Goal: Task Accomplishment & Management: Complete application form

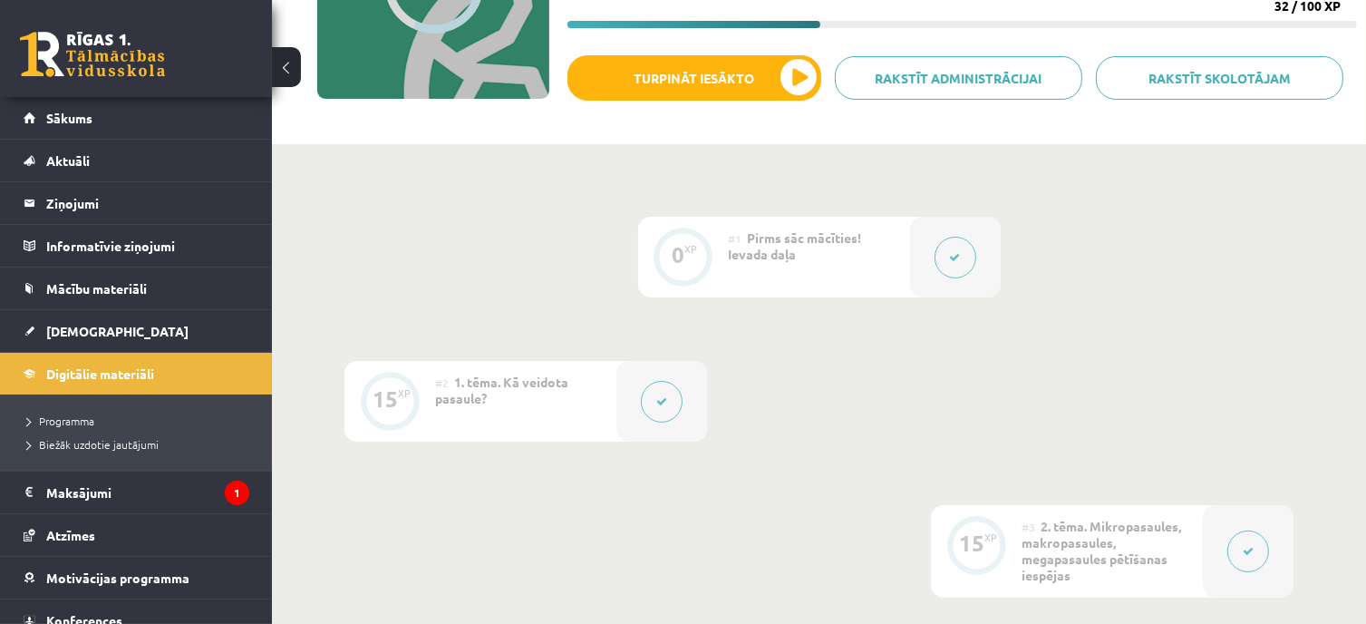
scroll to position [188, 0]
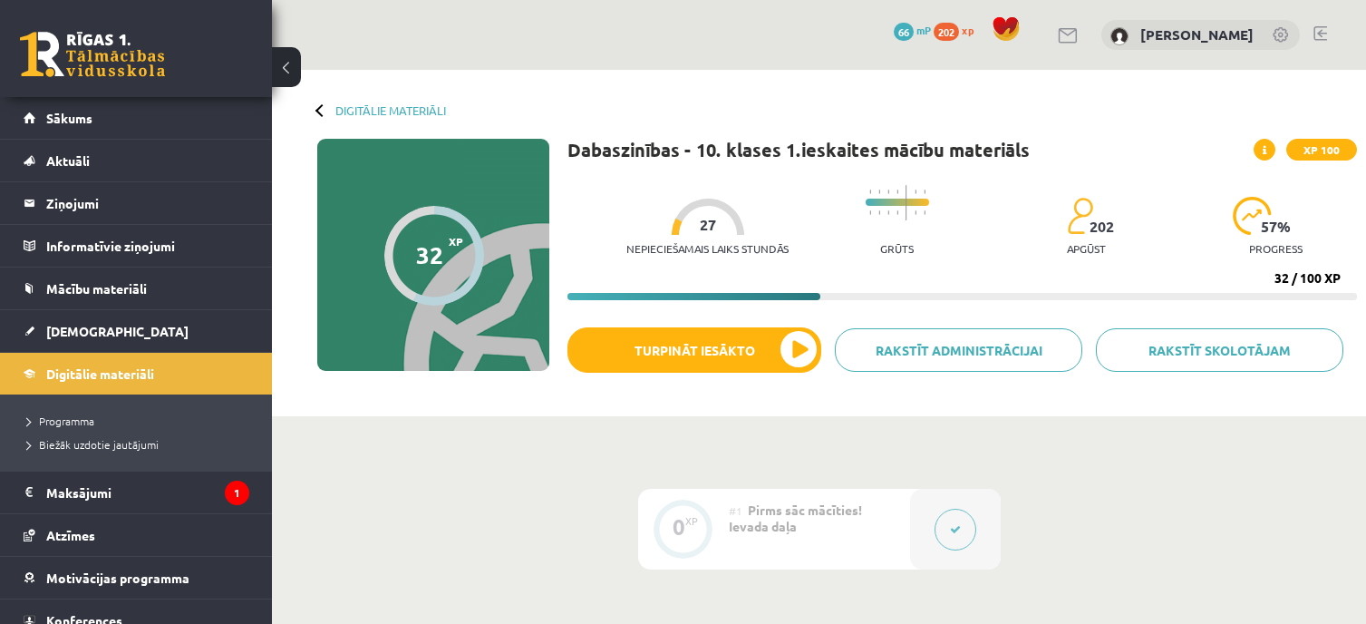
scroll to position [816, 0]
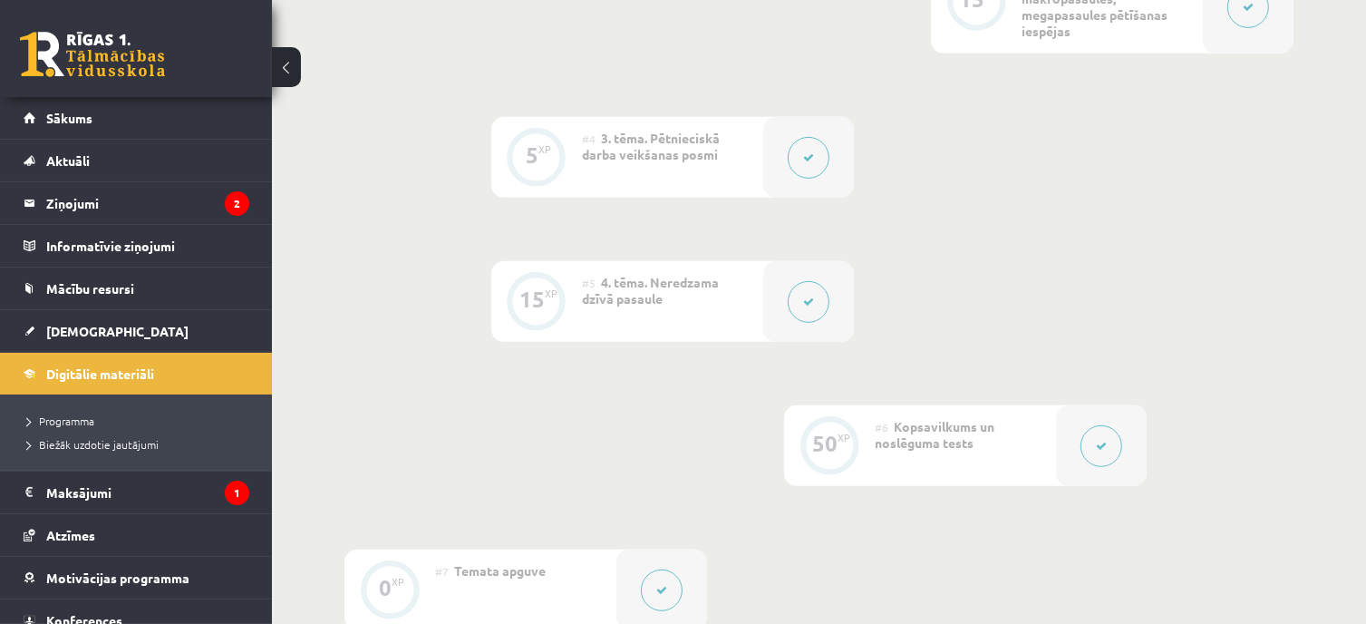
scroll to position [816, 0]
click at [138, 58] on link at bounding box center [92, 54] width 145 height 45
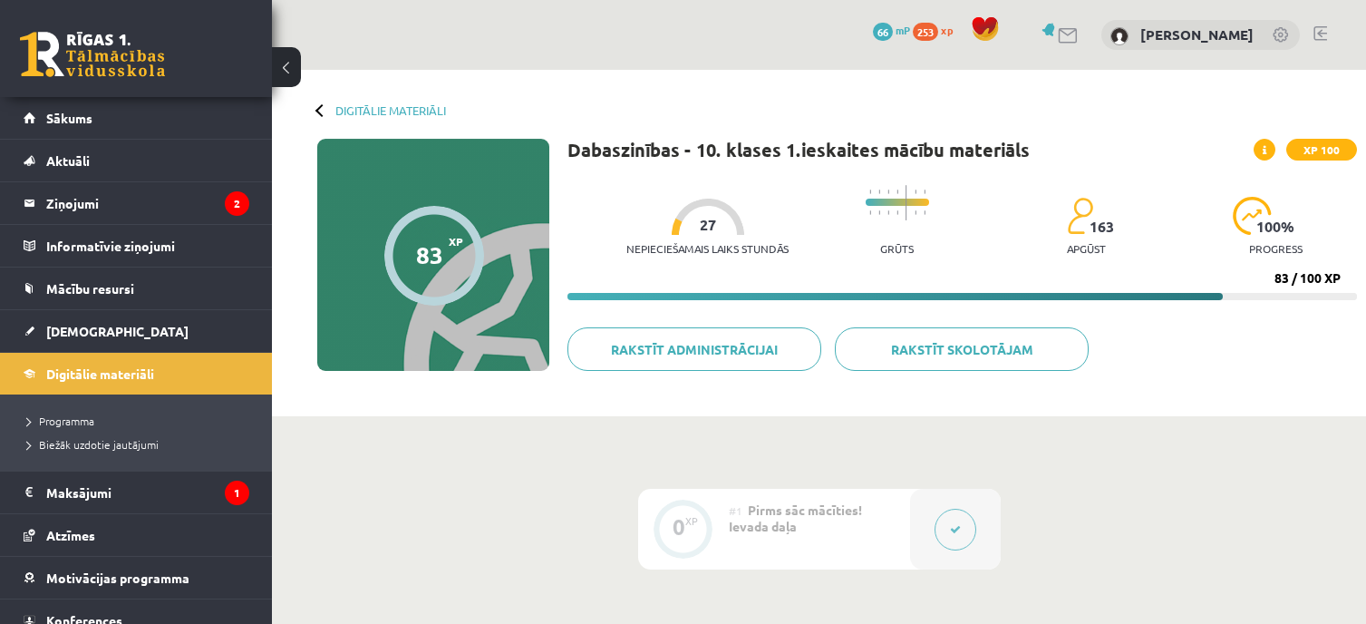
scroll to position [25, 0]
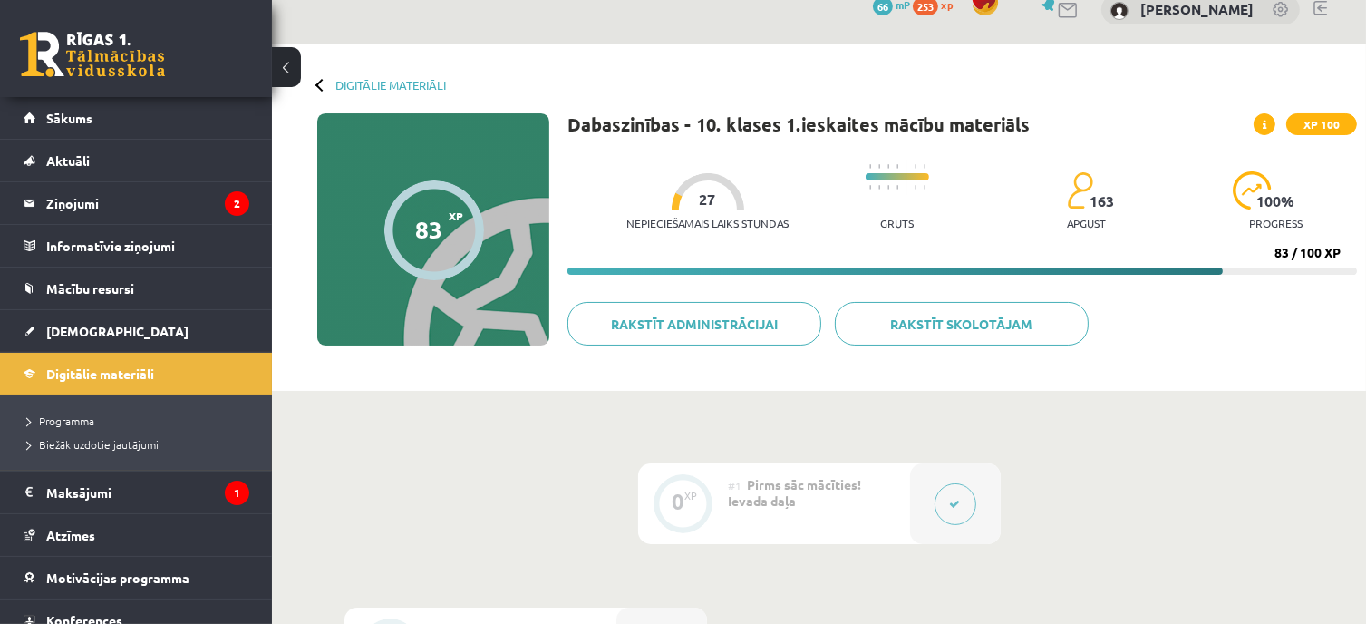
click at [127, 53] on link at bounding box center [92, 54] width 145 height 45
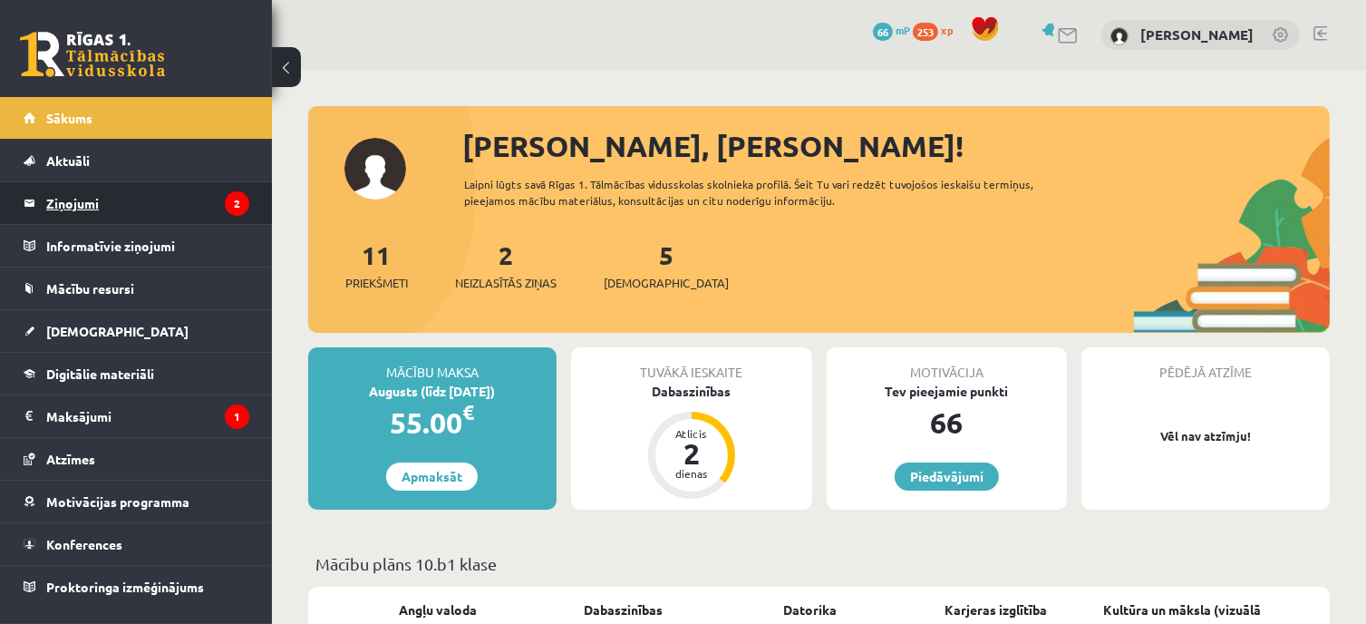
click at [188, 201] on legend "Ziņojumi 2" at bounding box center [147, 203] width 203 height 42
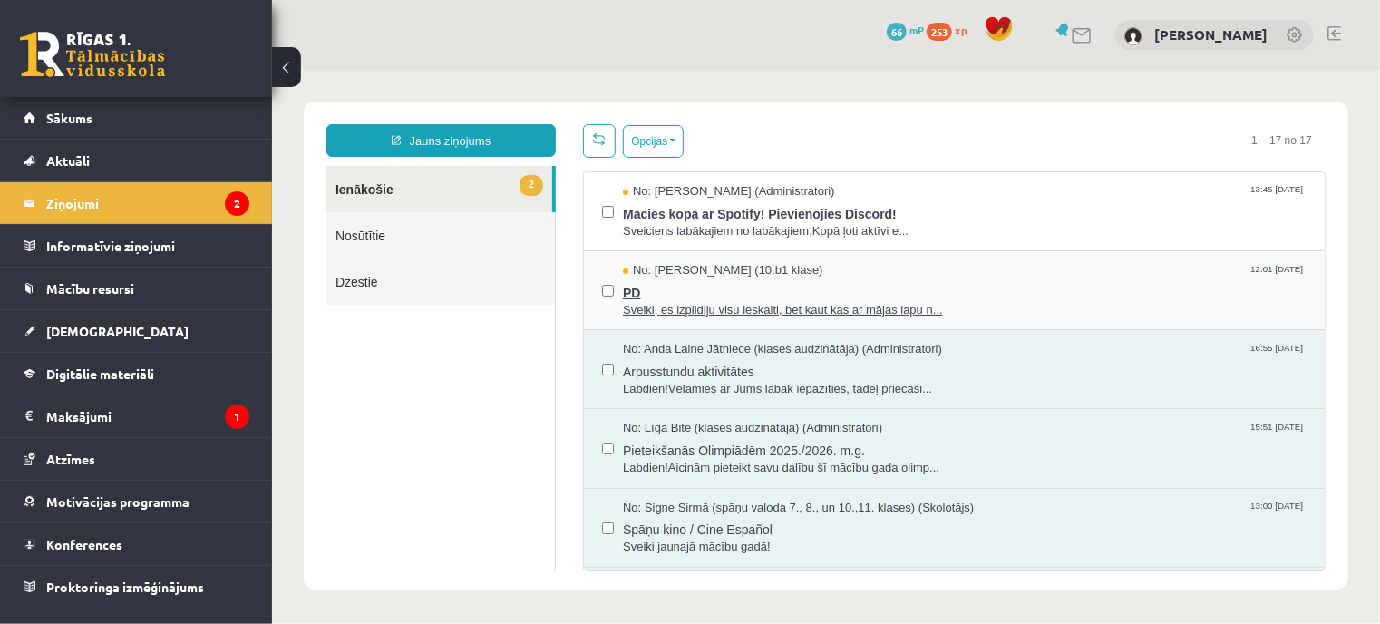
click at [822, 274] on span "No: [PERSON_NAME] (10.b1 klase)" at bounding box center [722, 269] width 200 height 17
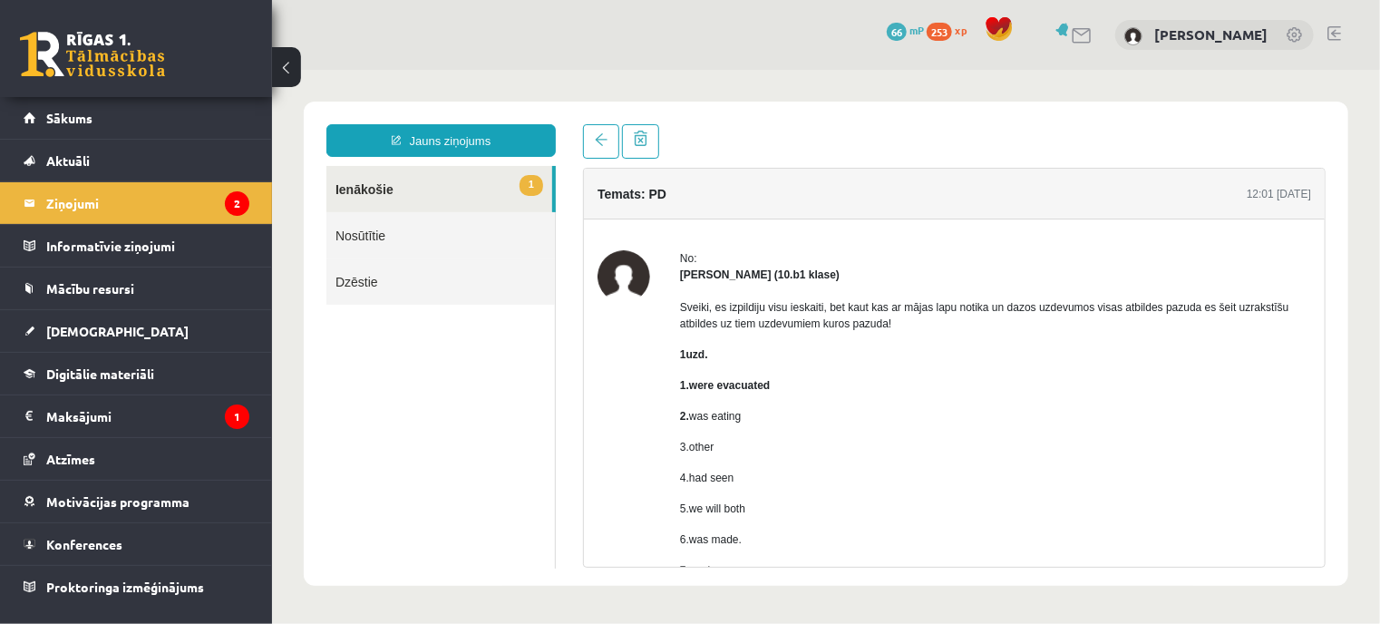
scroll to position [91, 0]
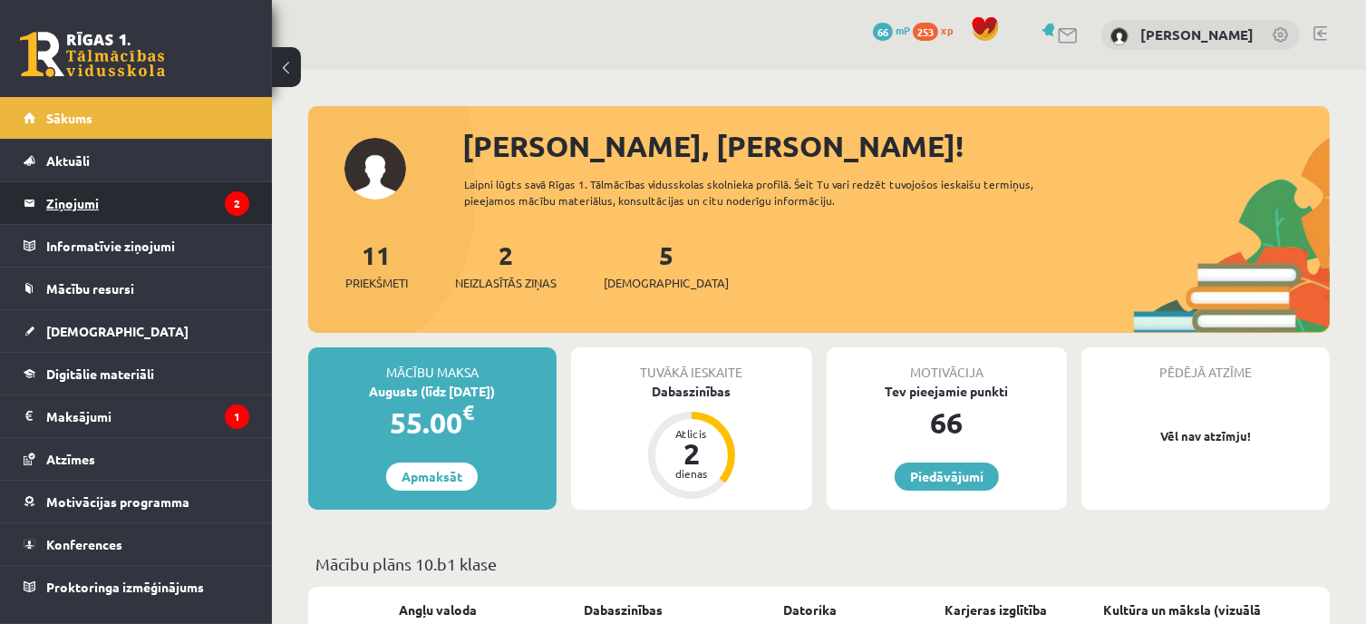
click at [183, 207] on legend "Ziņojumi 2" at bounding box center [147, 203] width 203 height 42
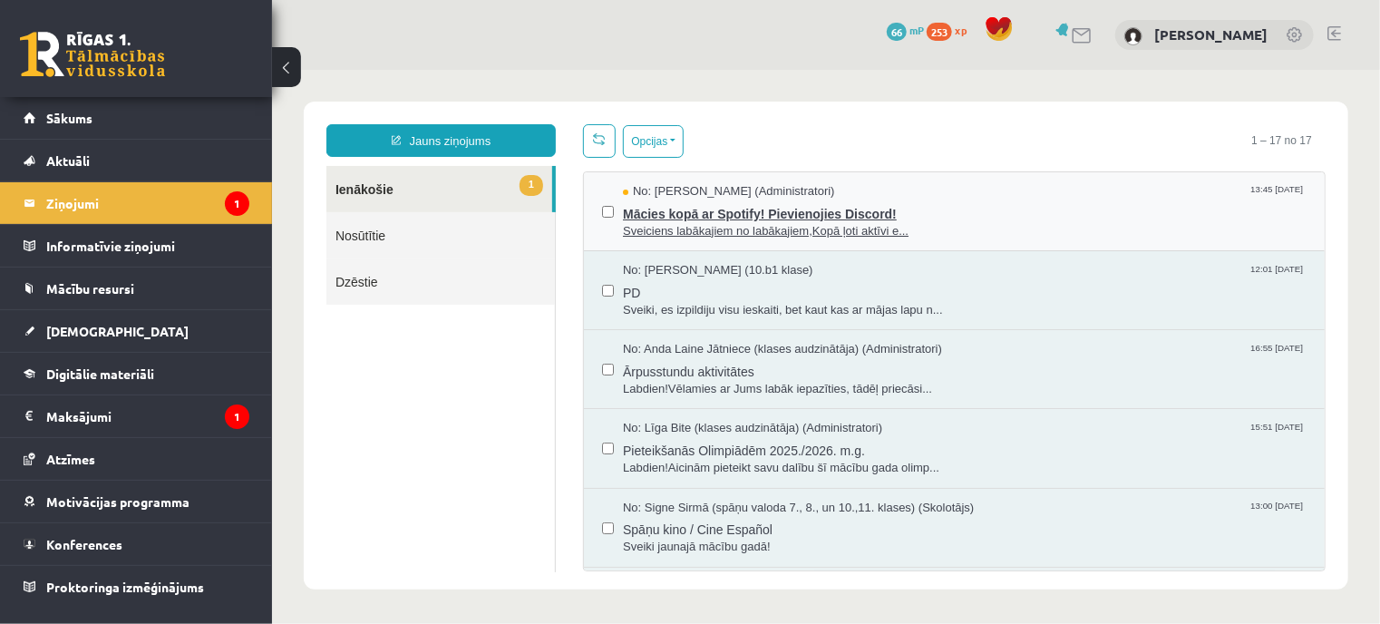
click at [790, 211] on span "Mācies kopā ar Spotify! Pievienojies Discord!" at bounding box center [964, 210] width 684 height 23
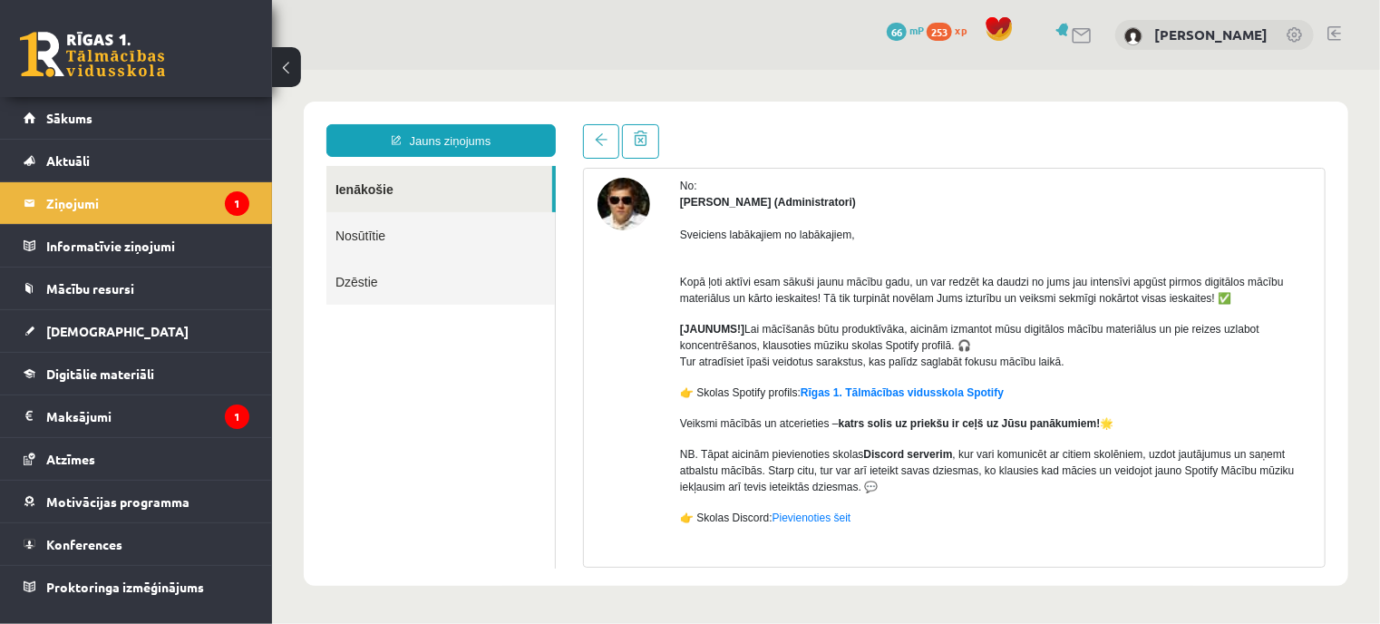
scroll to position [138, 0]
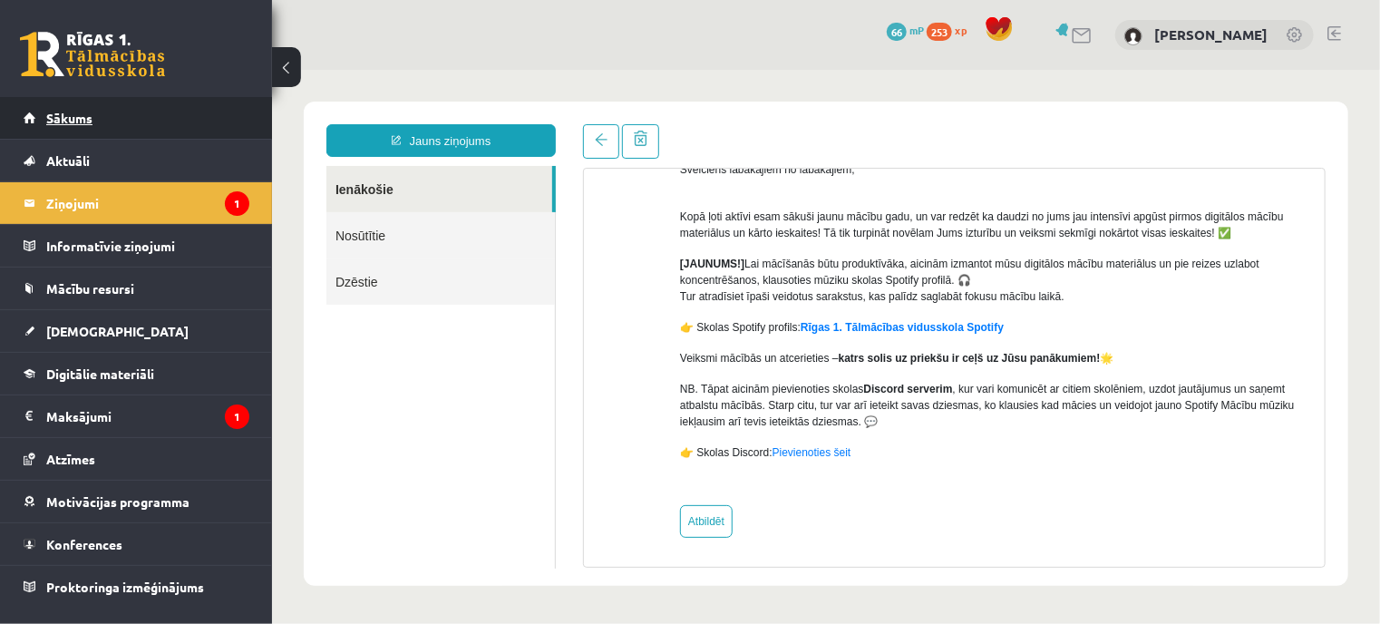
click at [149, 115] on link "Sākums" at bounding box center [137, 118] width 226 height 42
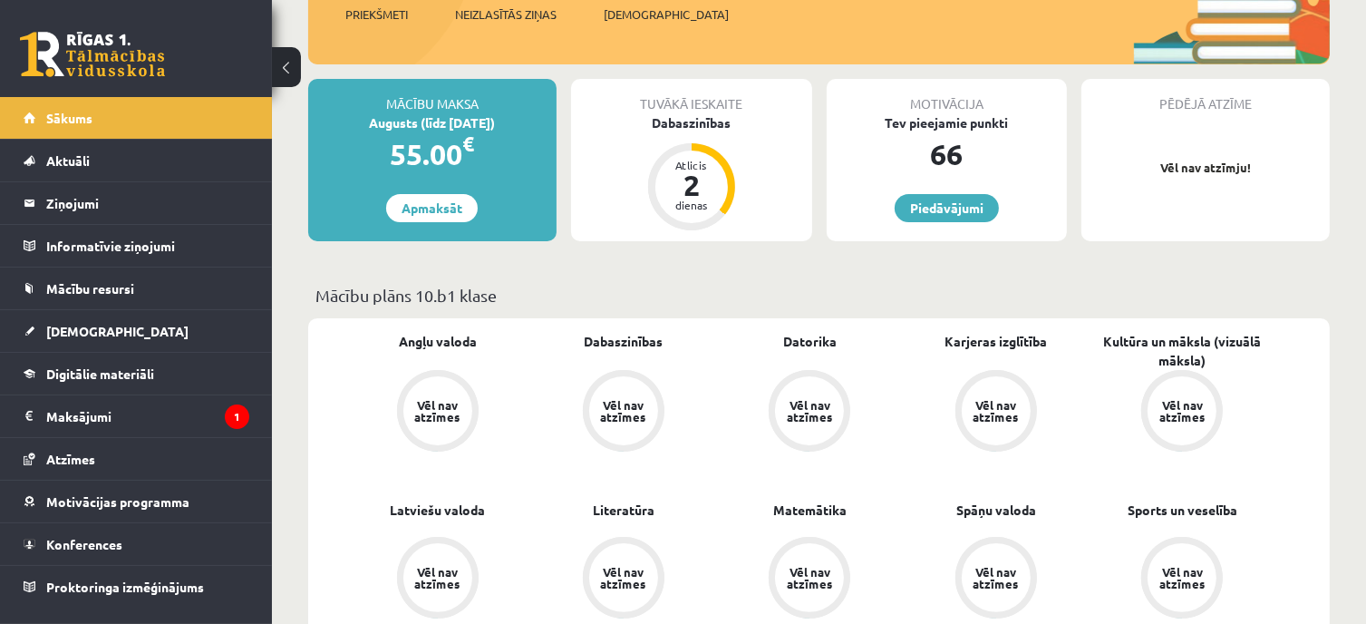
scroll to position [272, 0]
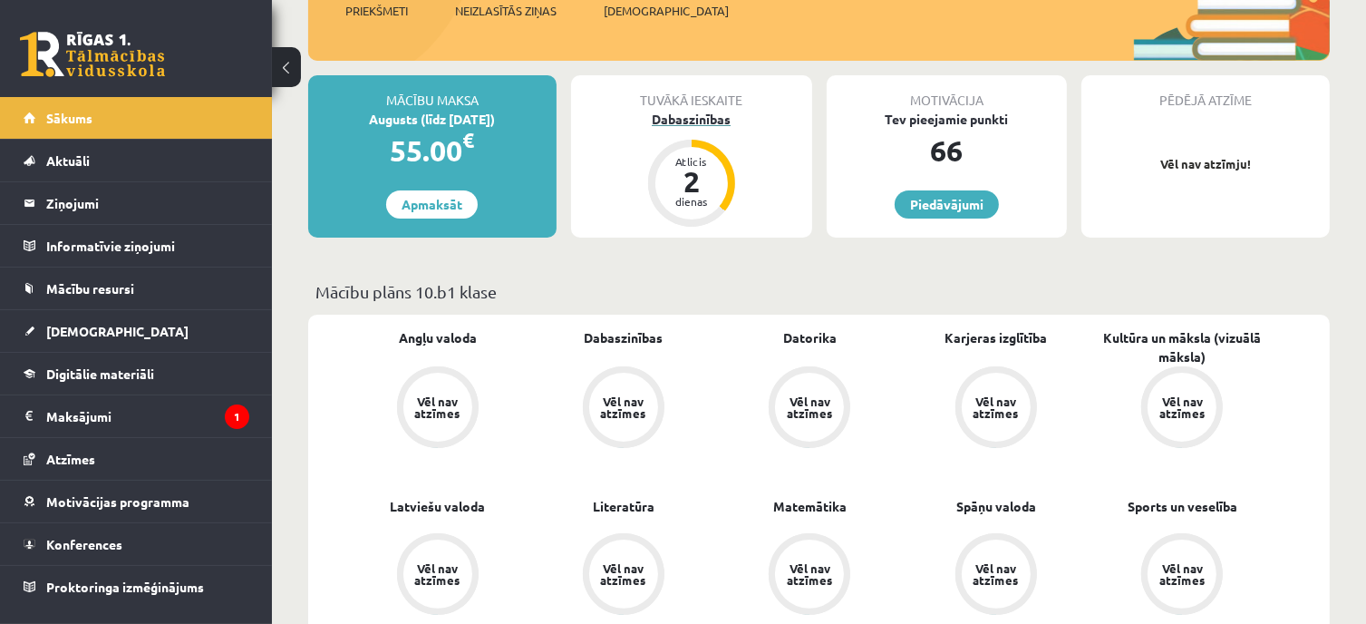
click at [701, 191] on div "2" at bounding box center [692, 181] width 54 height 29
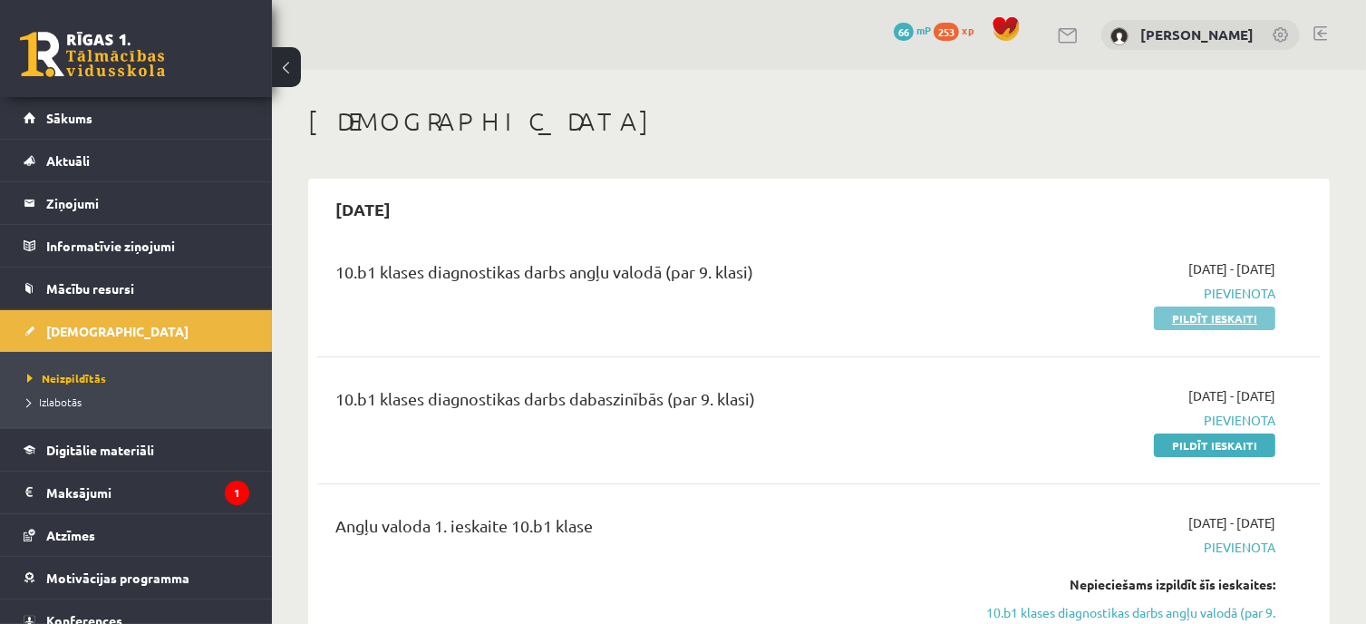
drag, startPoint x: 1207, startPoint y: 323, endPoint x: 763, endPoint y: 69, distance: 510.9
click at [1207, 322] on link "Pildīt ieskaiti" at bounding box center [1214, 318] width 121 height 24
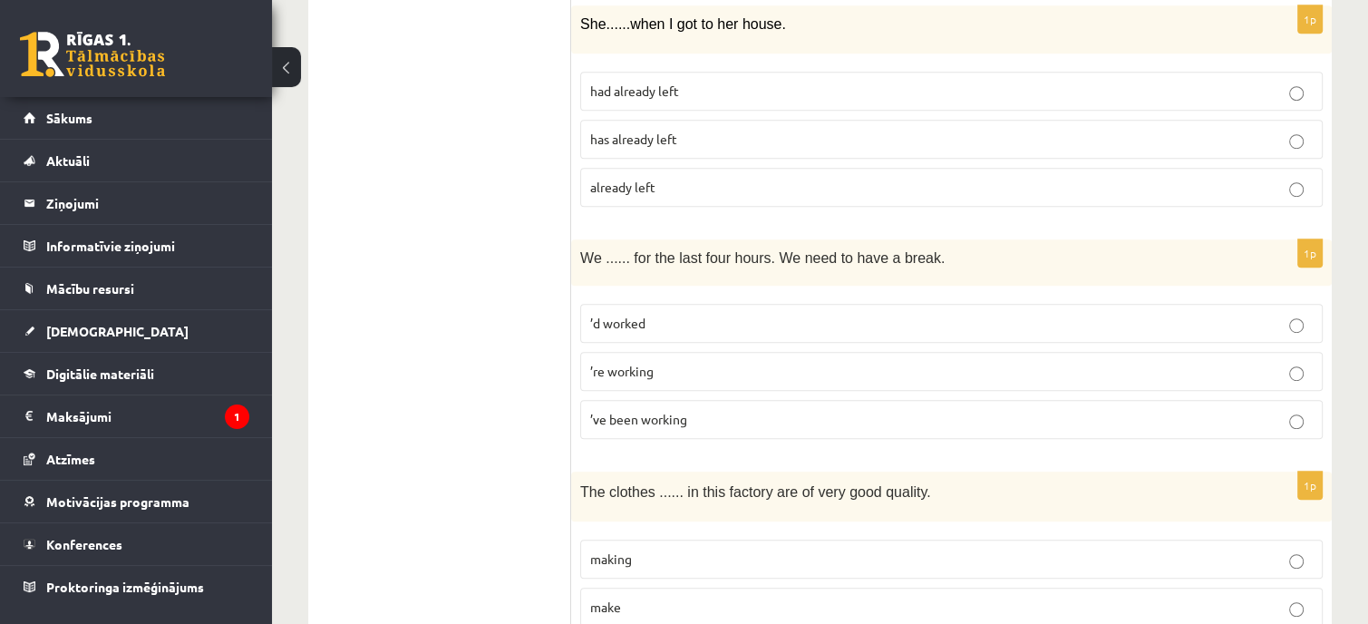
scroll to position [1081, 0]
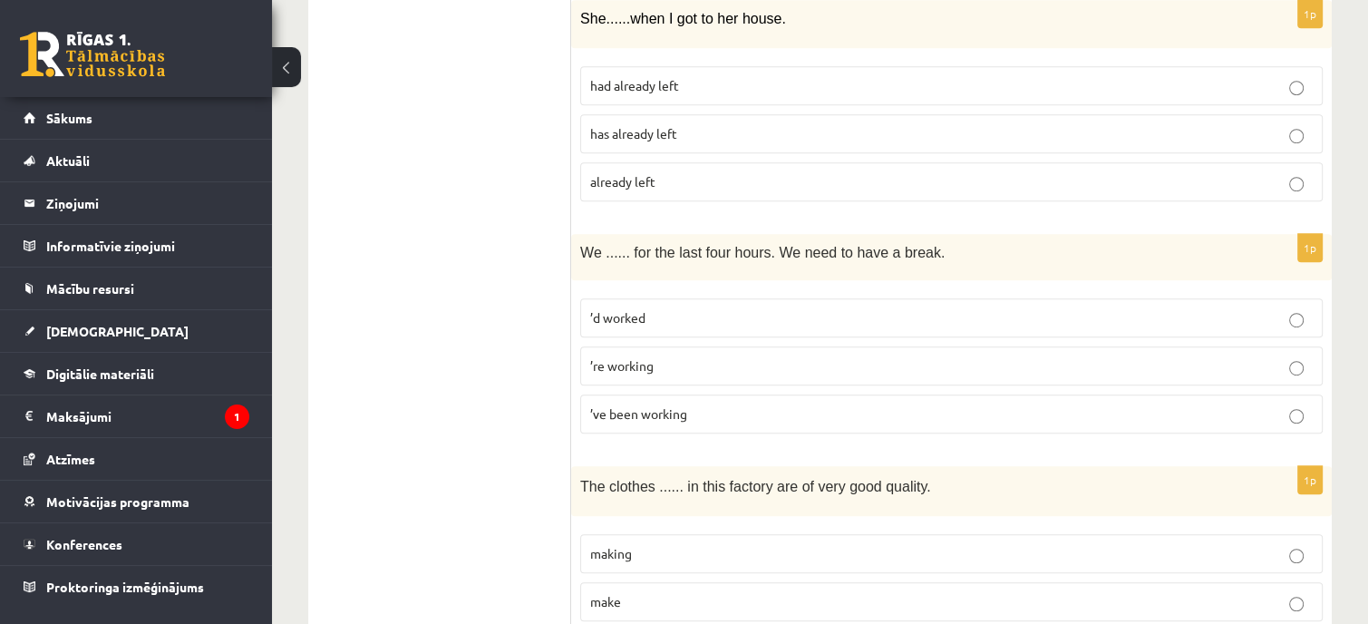
click at [1305, 417] on label "’ve been working" at bounding box center [951, 413] width 743 height 39
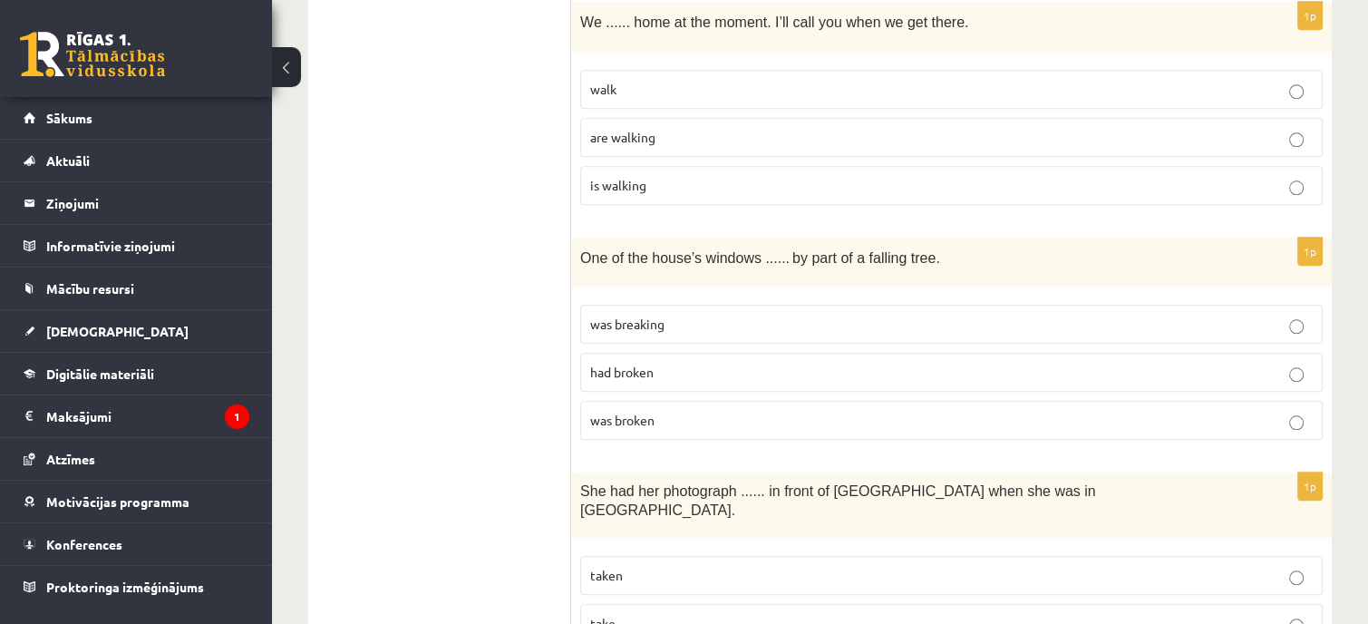
scroll to position [1871, 0]
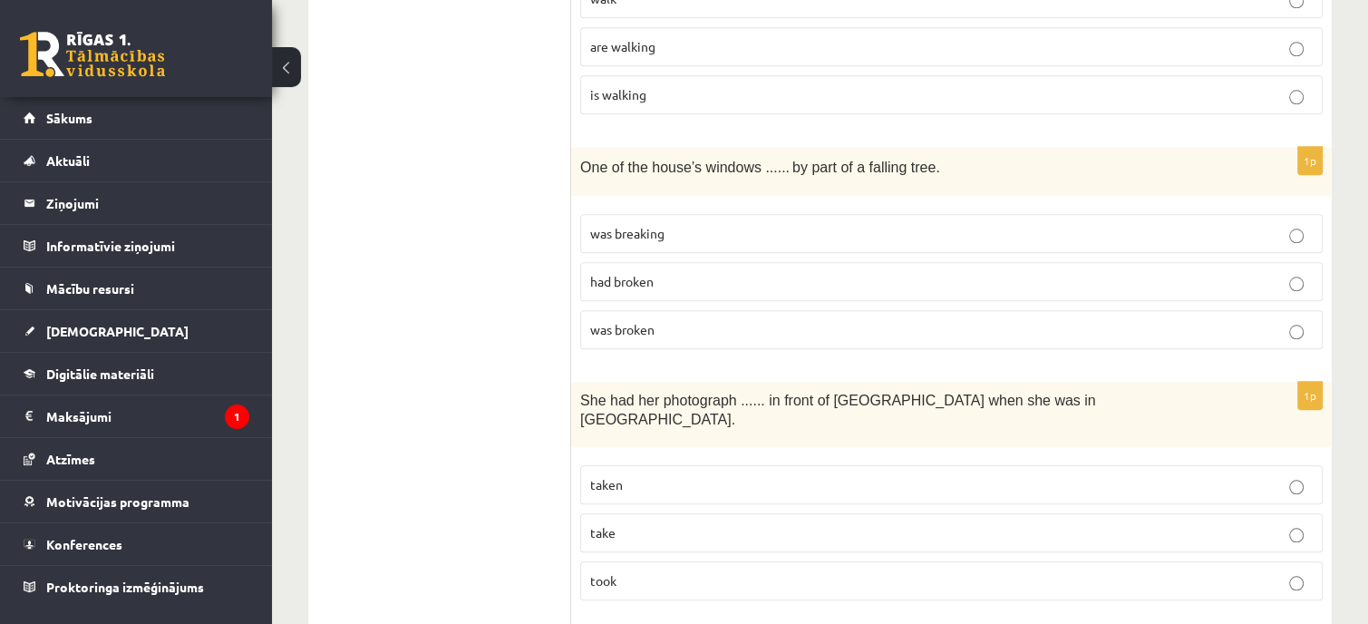
click at [1305, 475] on p "taken" at bounding box center [951, 484] width 723 height 19
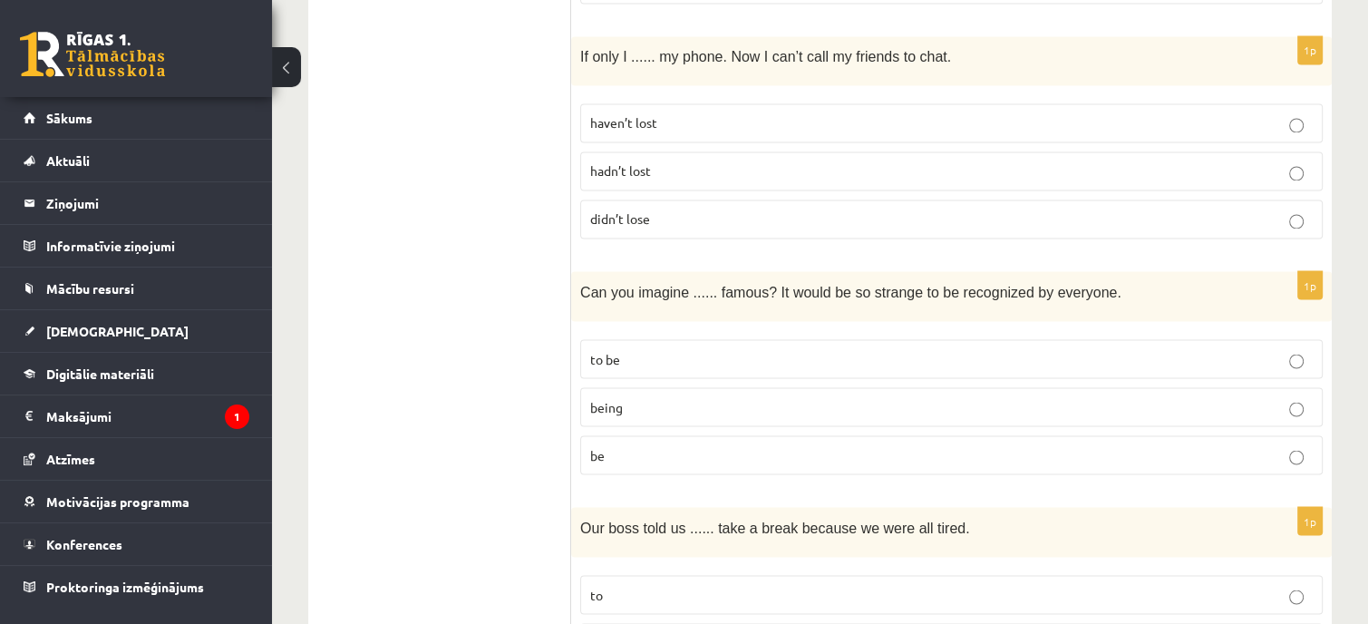
scroll to position [3181, 0]
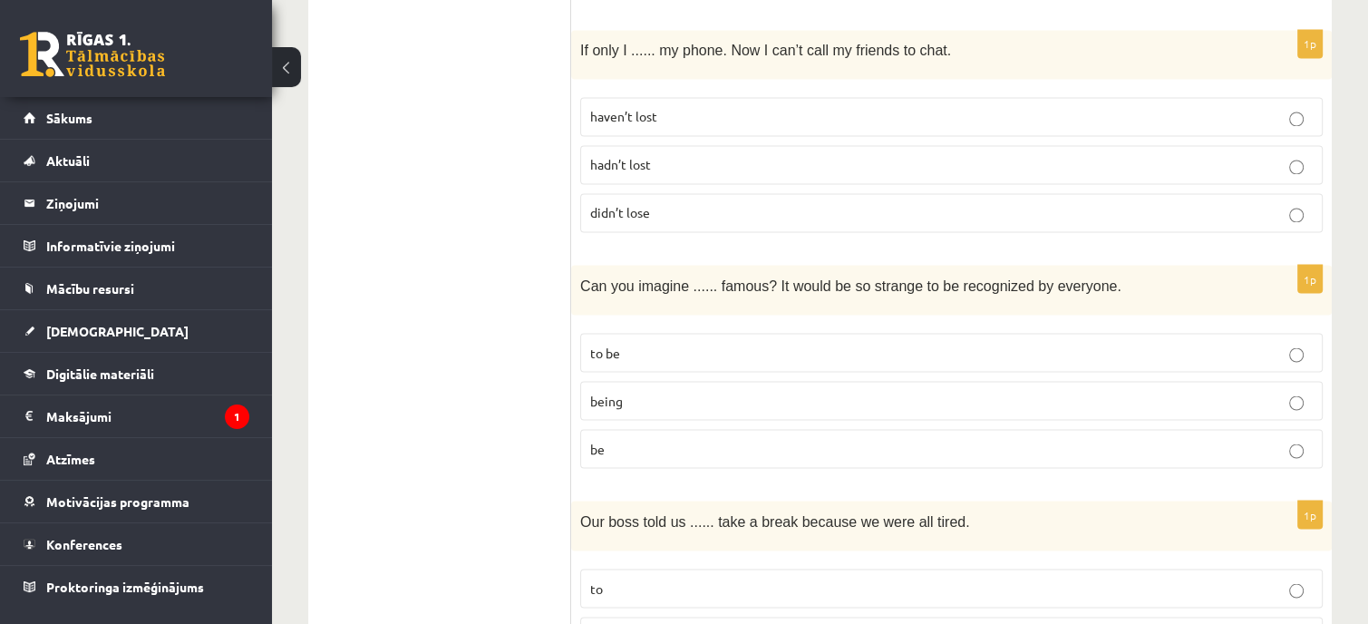
click at [1299, 102] on fieldset "haven’t lost hadn’t lost didn’t lose" at bounding box center [951, 163] width 743 height 150
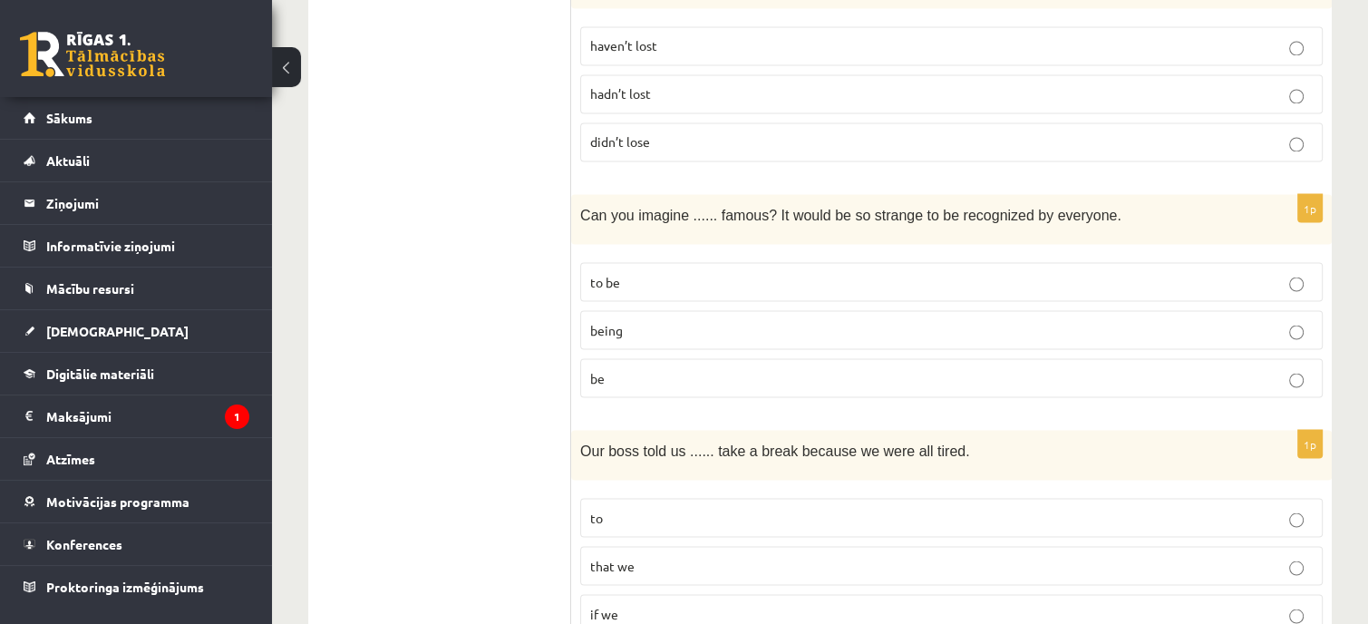
scroll to position [3271, 0]
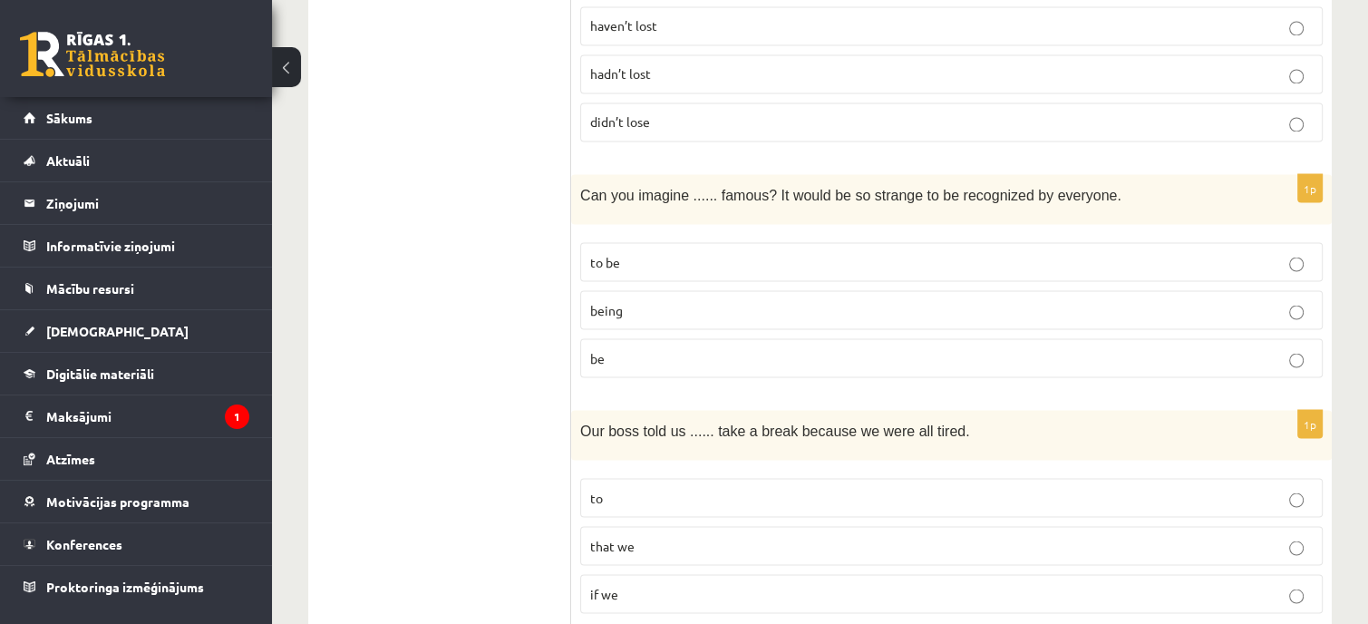
click at [1302, 478] on label "to" at bounding box center [951, 497] width 743 height 39
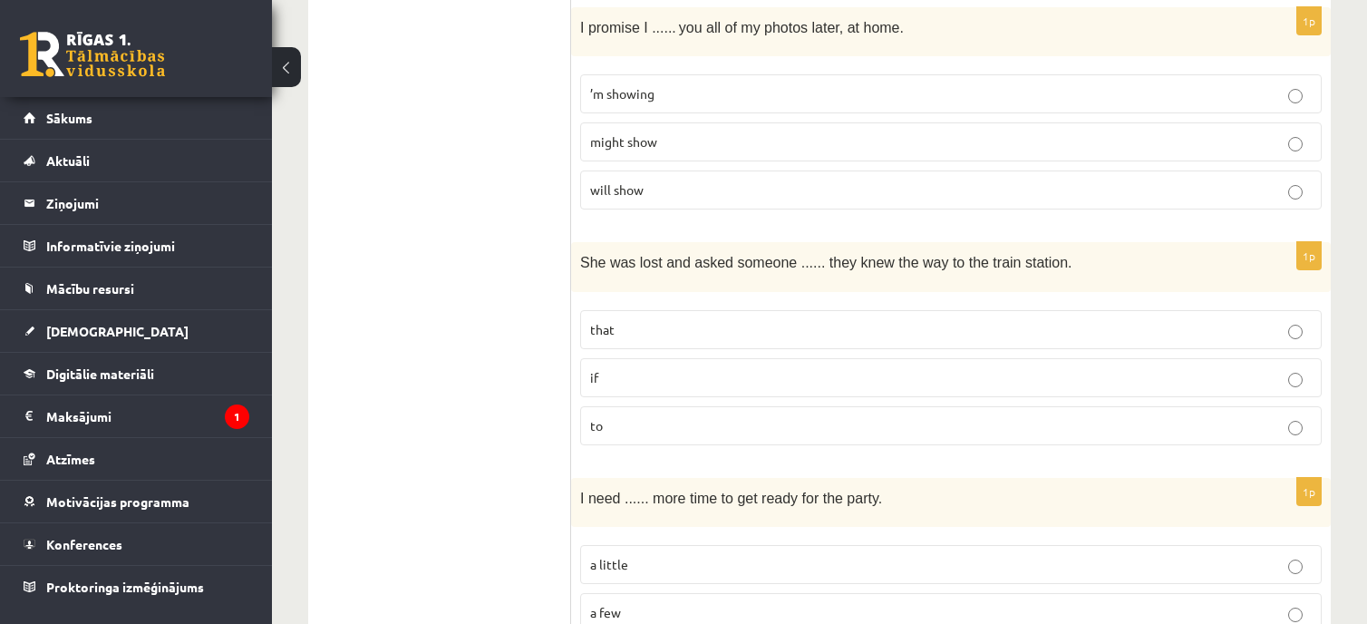
scroll to position [3890, 0]
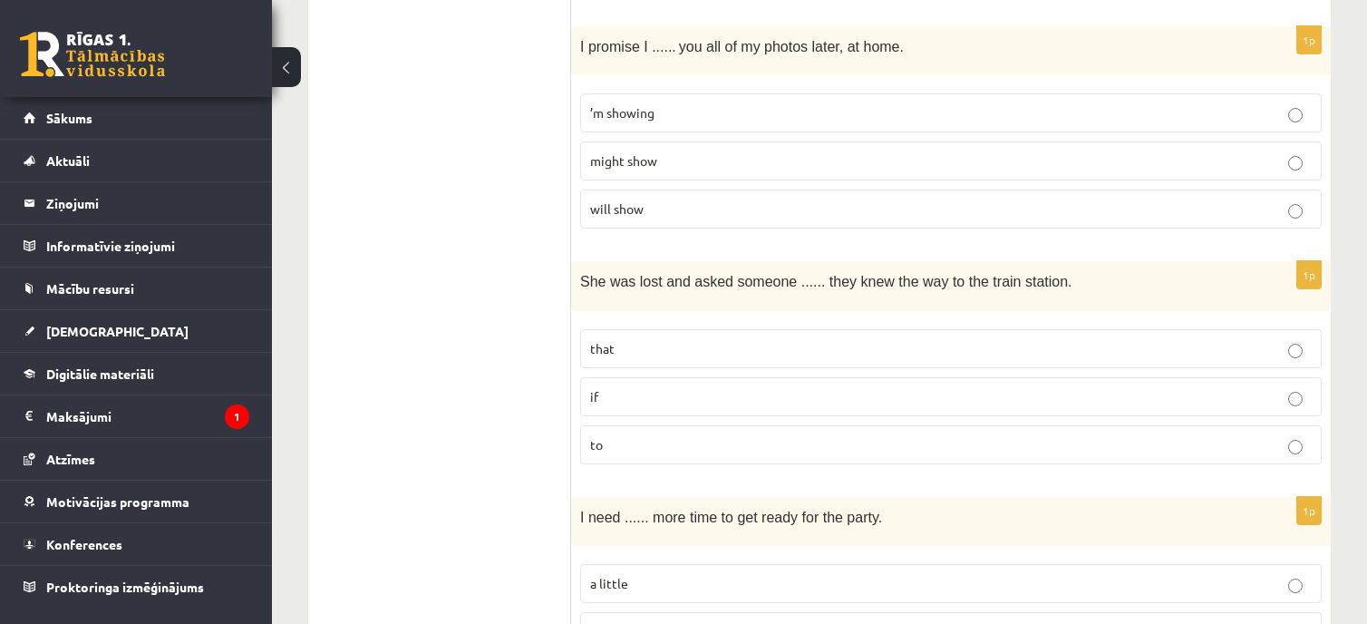
click at [1305, 387] on p "if" at bounding box center [951, 396] width 722 height 19
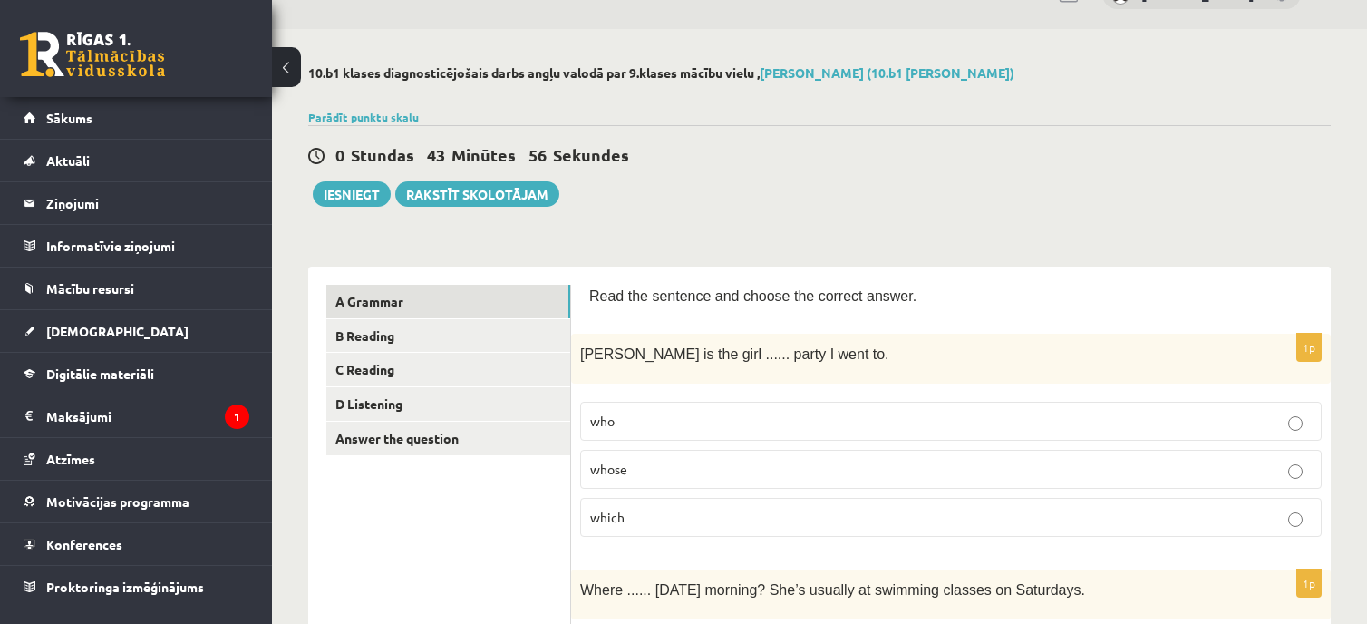
scroll to position [0, 0]
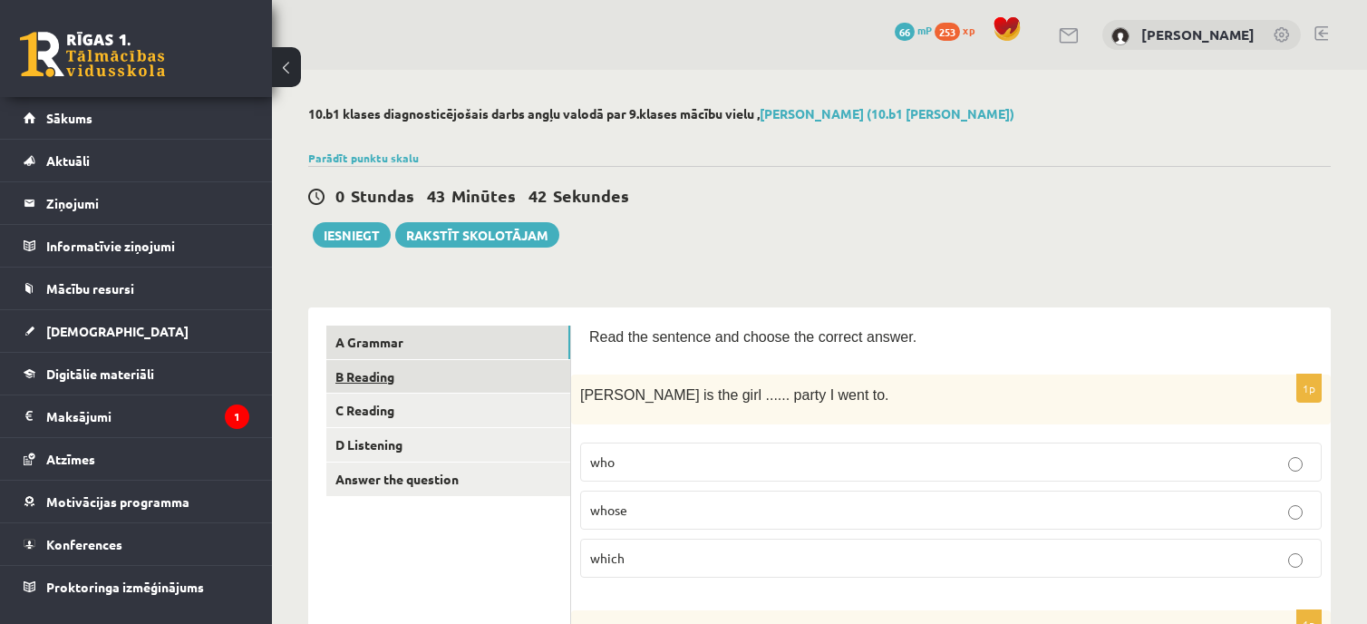
click at [507, 384] on link "B Reading" at bounding box center [448, 377] width 244 height 34
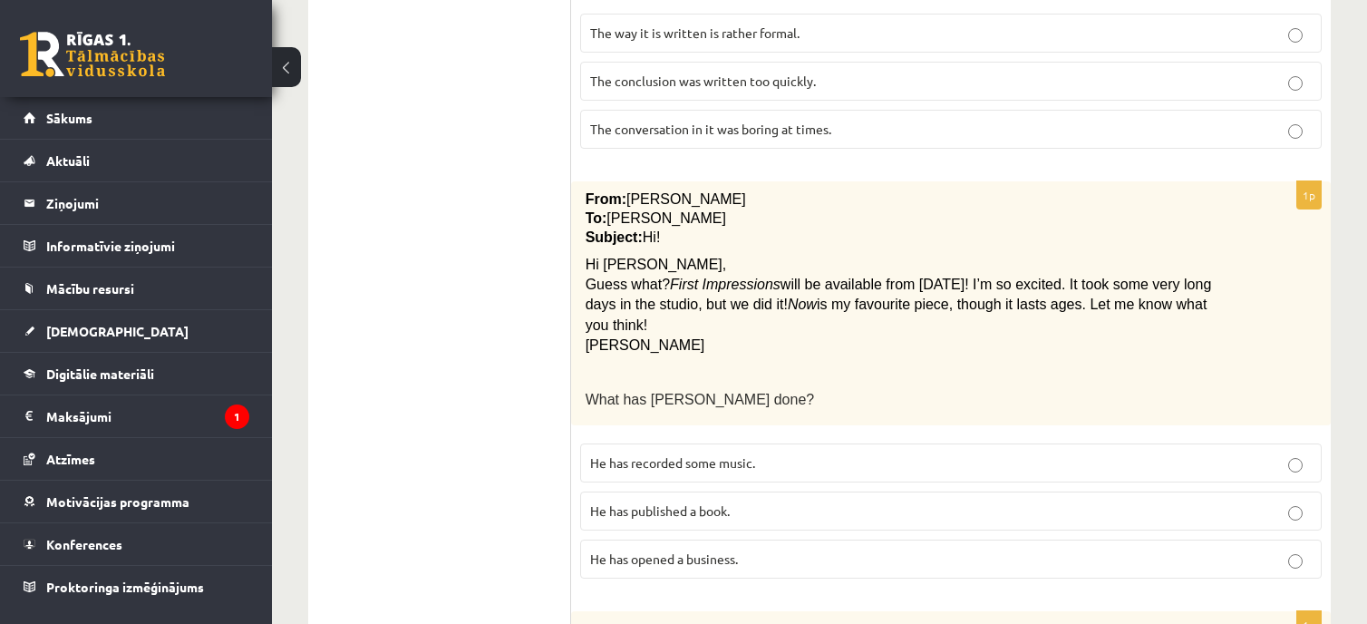
scroll to position [658, 0]
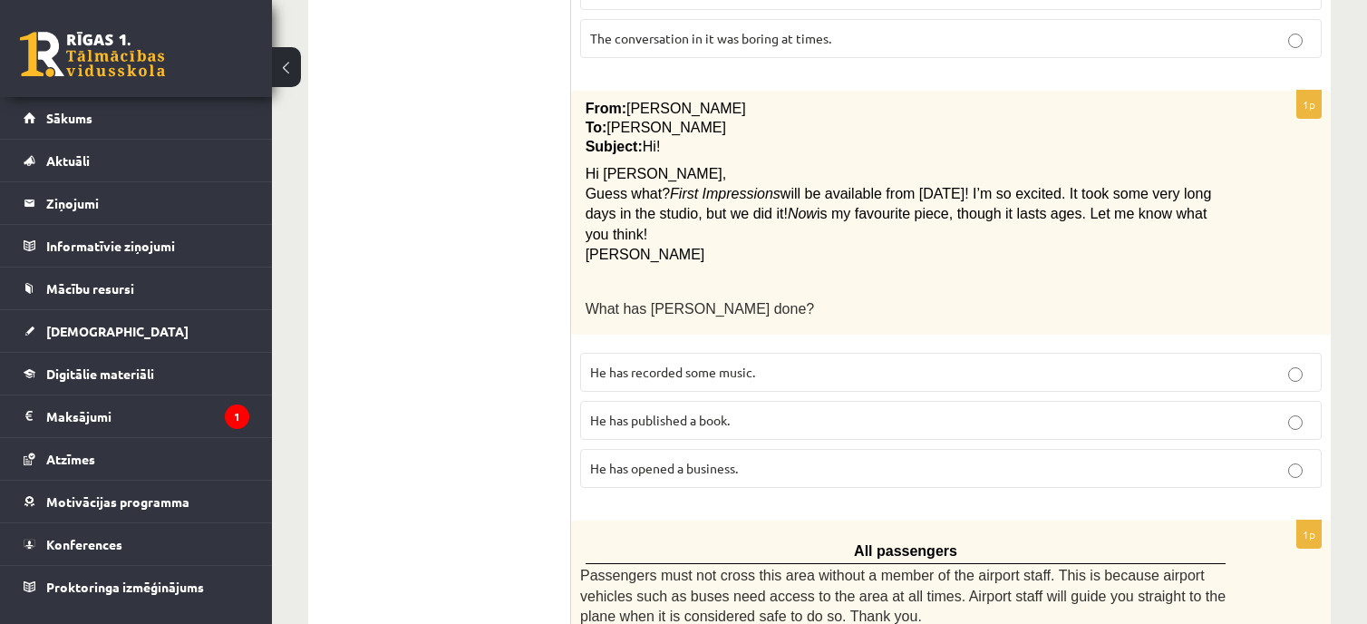
click at [1284, 363] on p "He has recorded some music." at bounding box center [951, 372] width 722 height 19
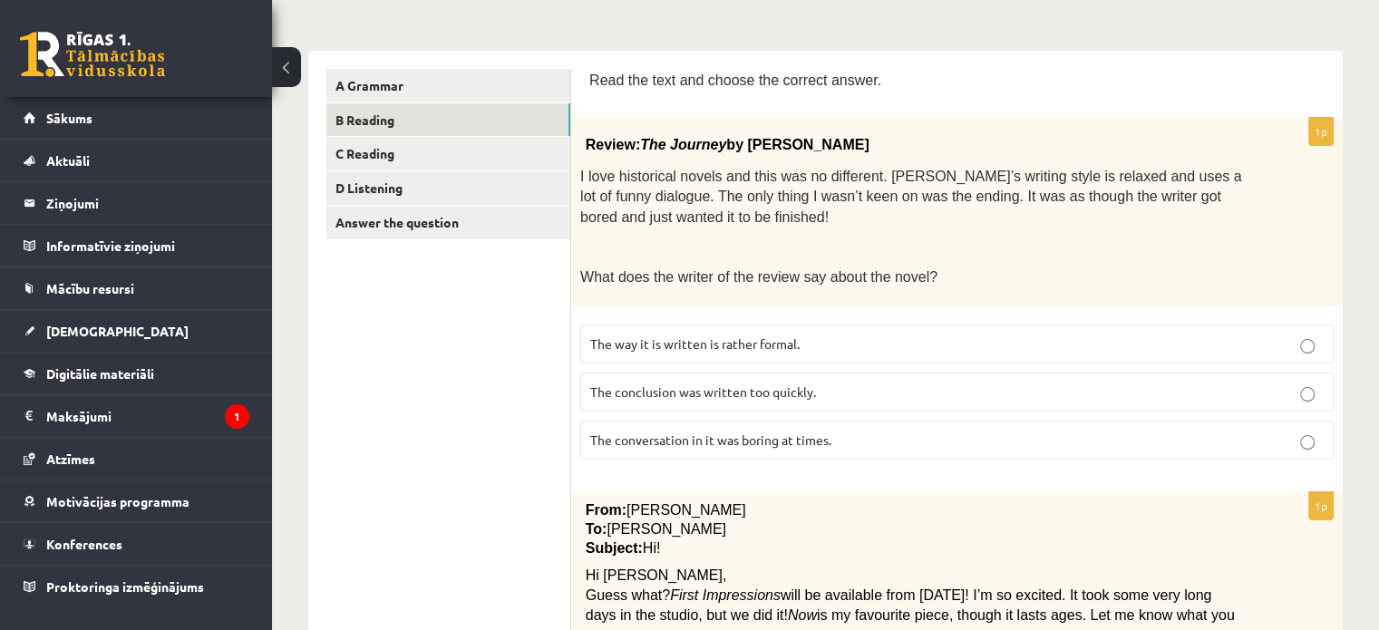
scroll to position [0, 0]
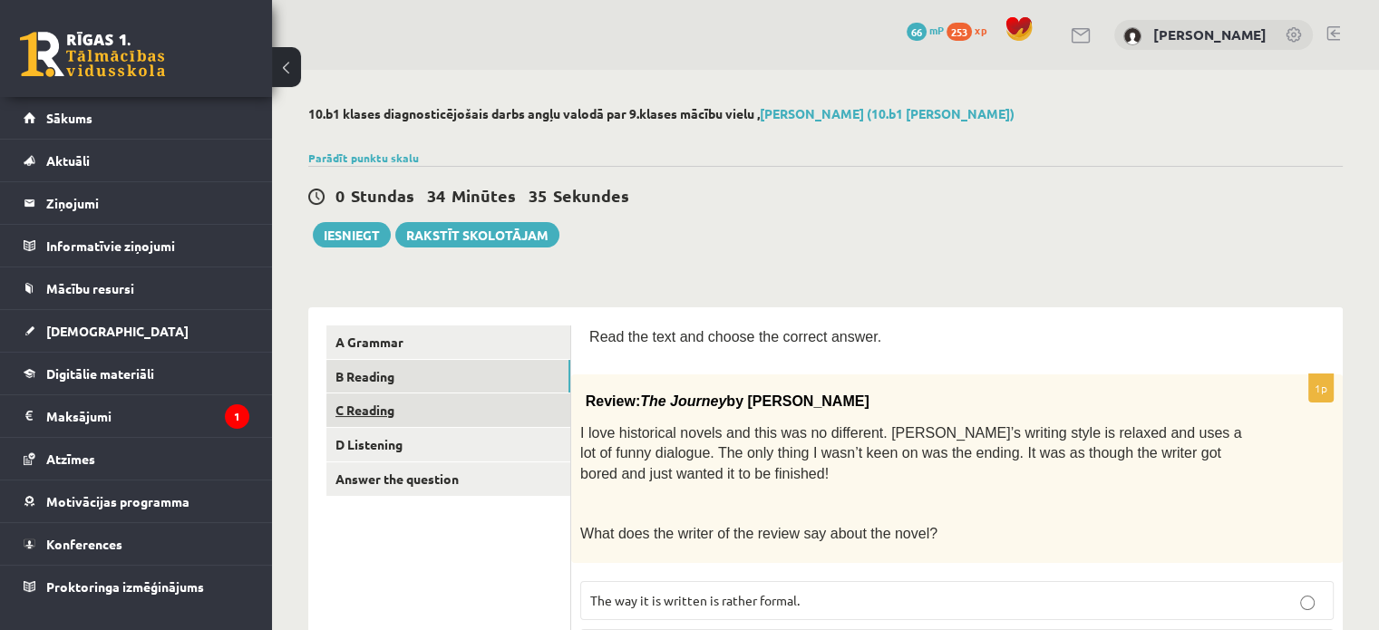
click at [452, 405] on link "C Reading" at bounding box center [448, 410] width 244 height 34
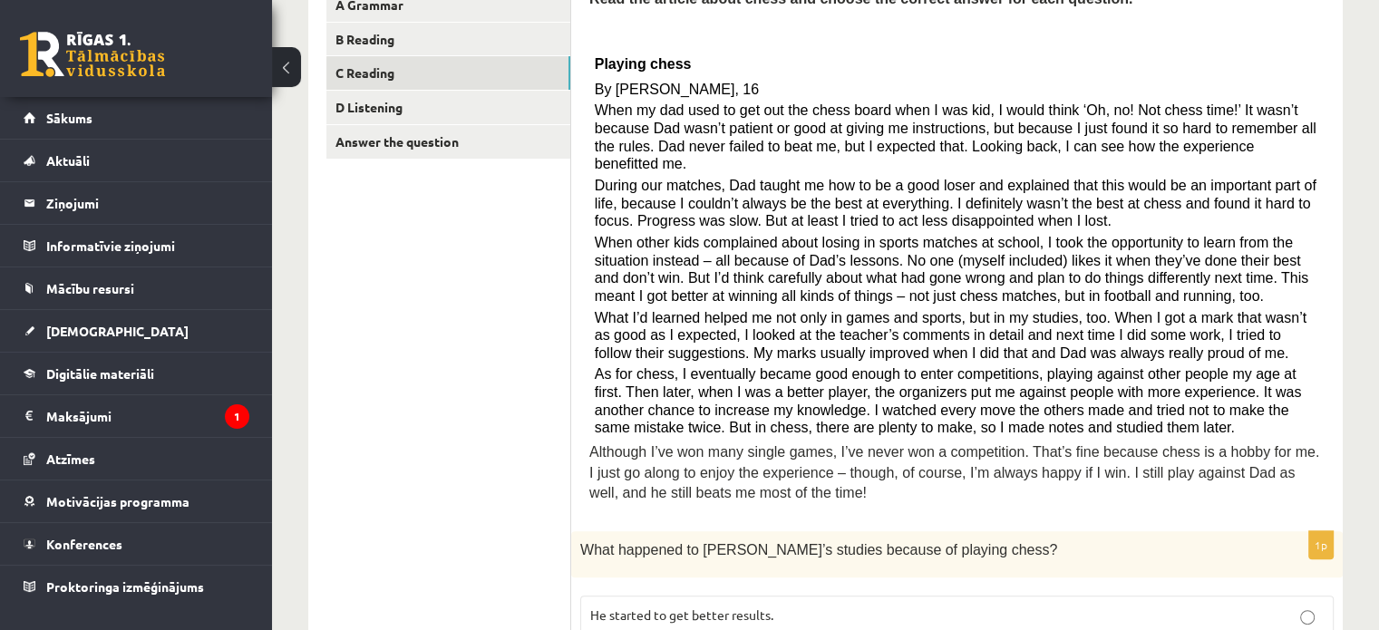
scroll to position [296, 0]
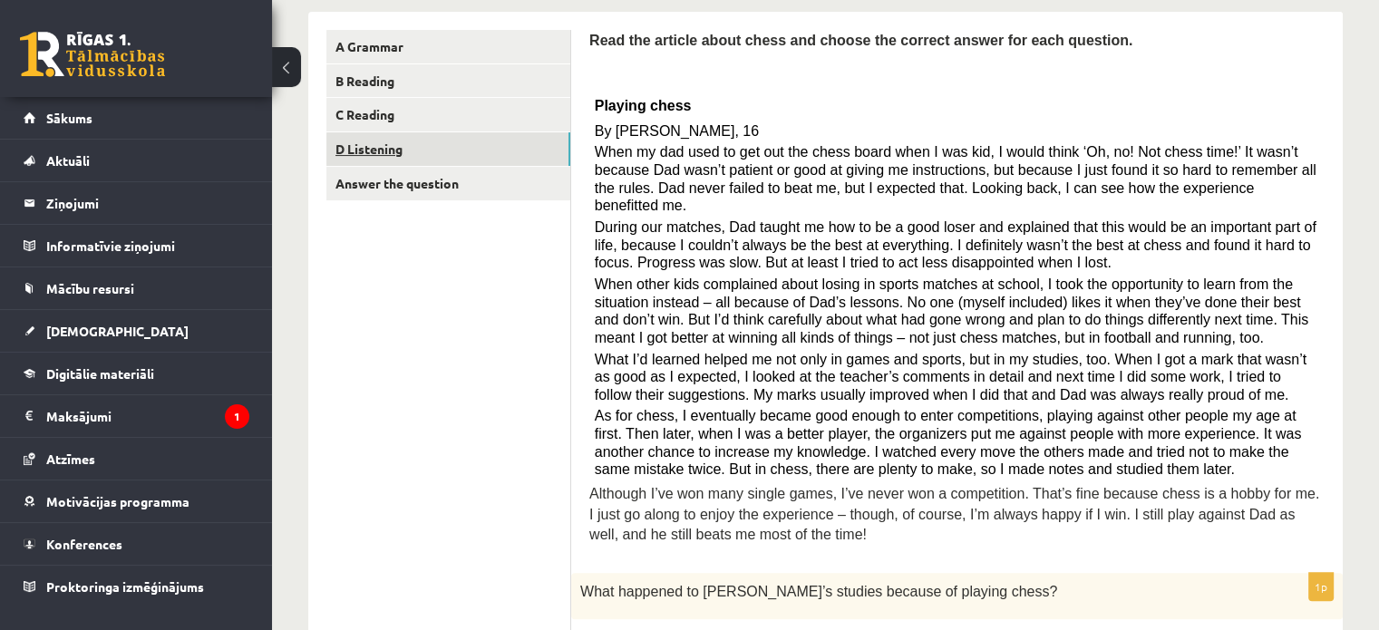
click at [446, 148] on link "D Listening" at bounding box center [448, 149] width 244 height 34
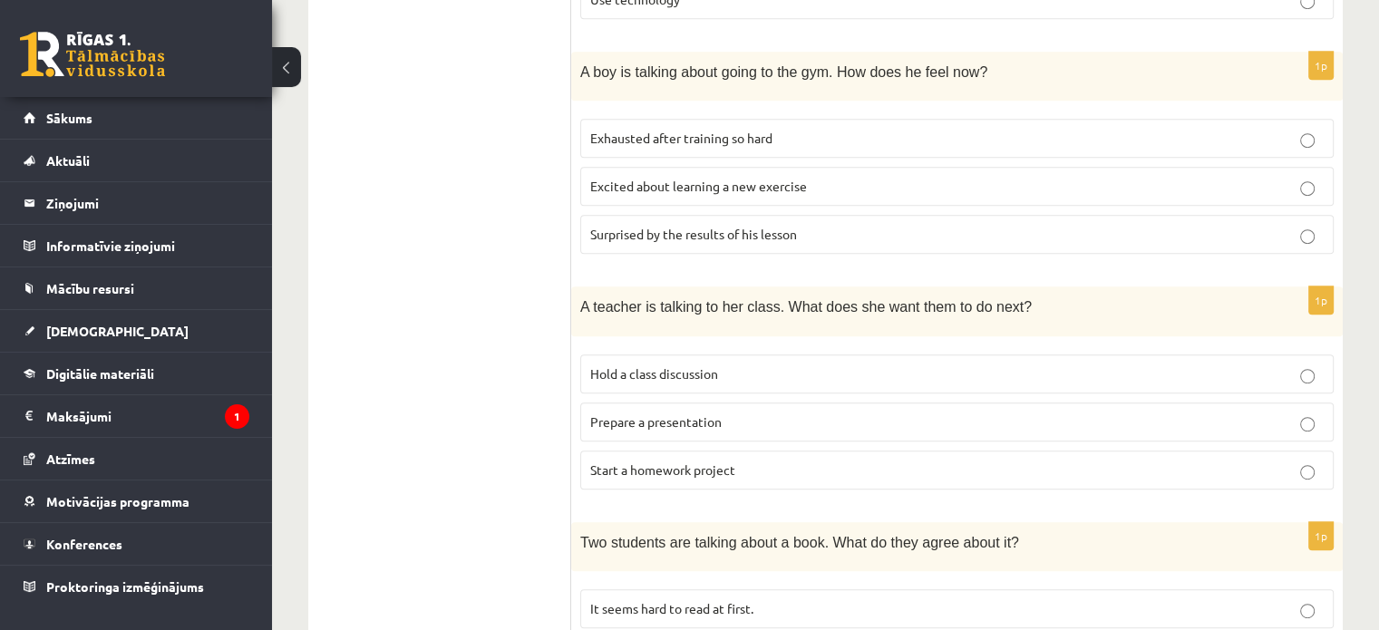
scroll to position [894, 0]
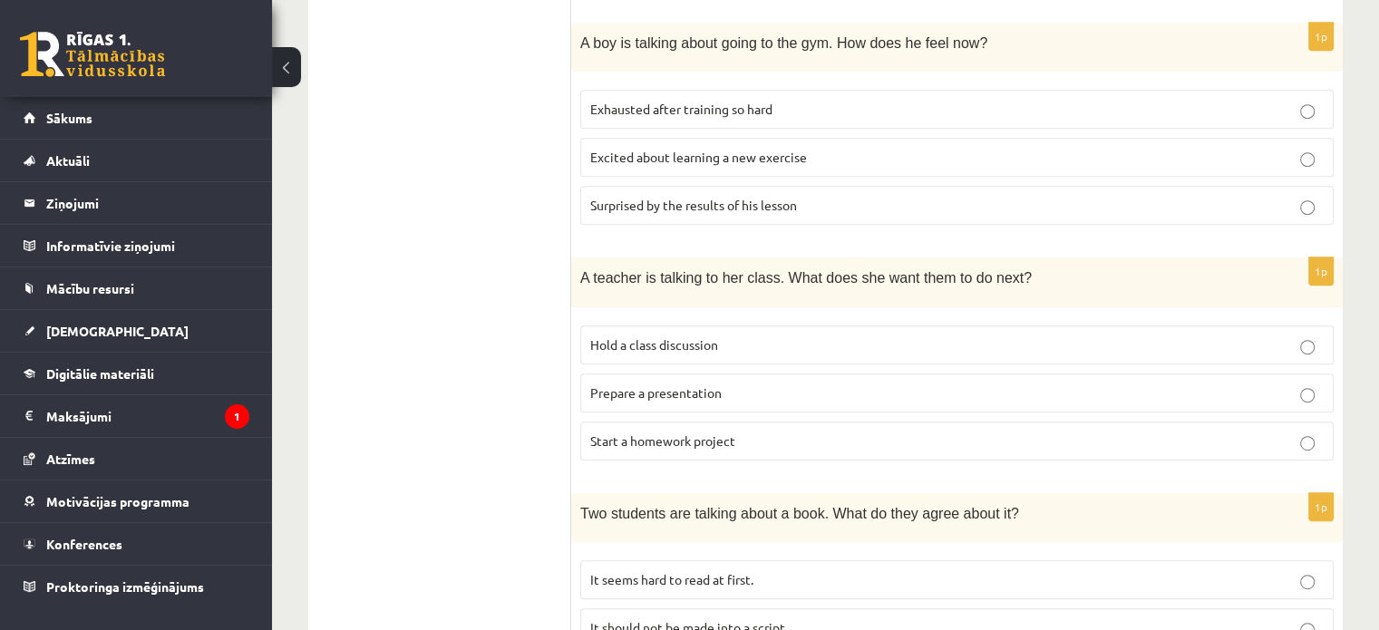
click at [1316, 155] on p "Excited about learning a new exercise" at bounding box center [956, 157] width 733 height 19
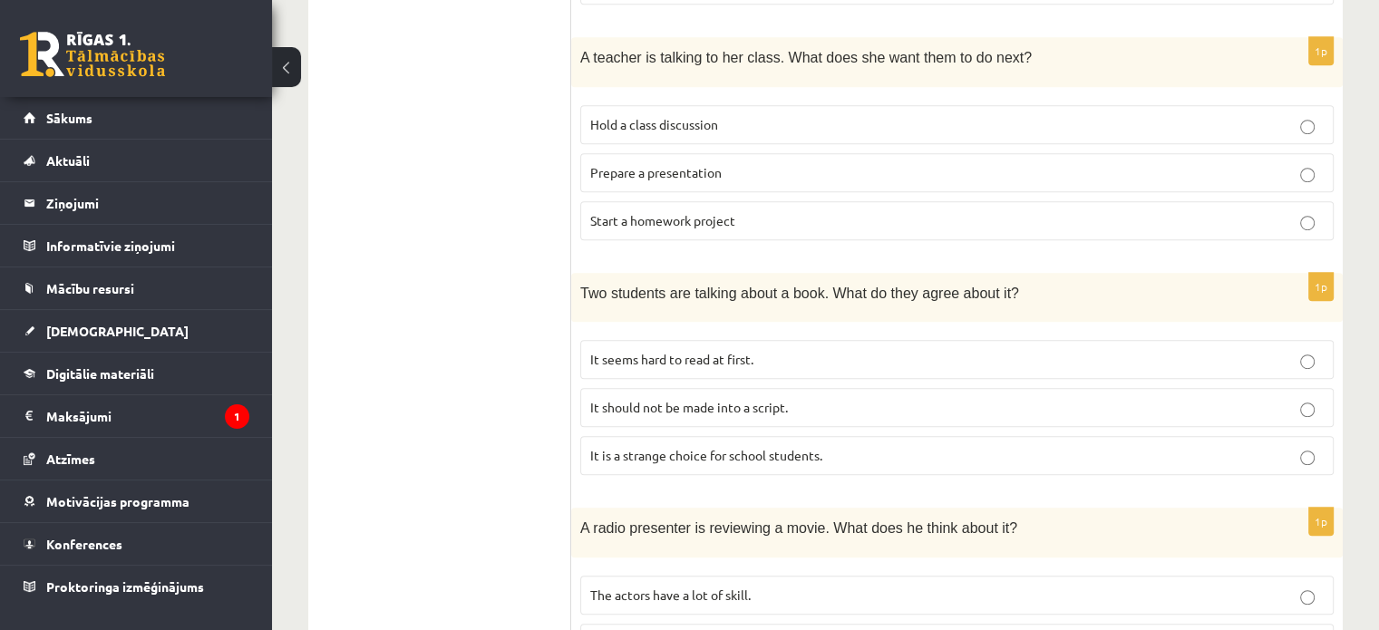
scroll to position [1075, 0]
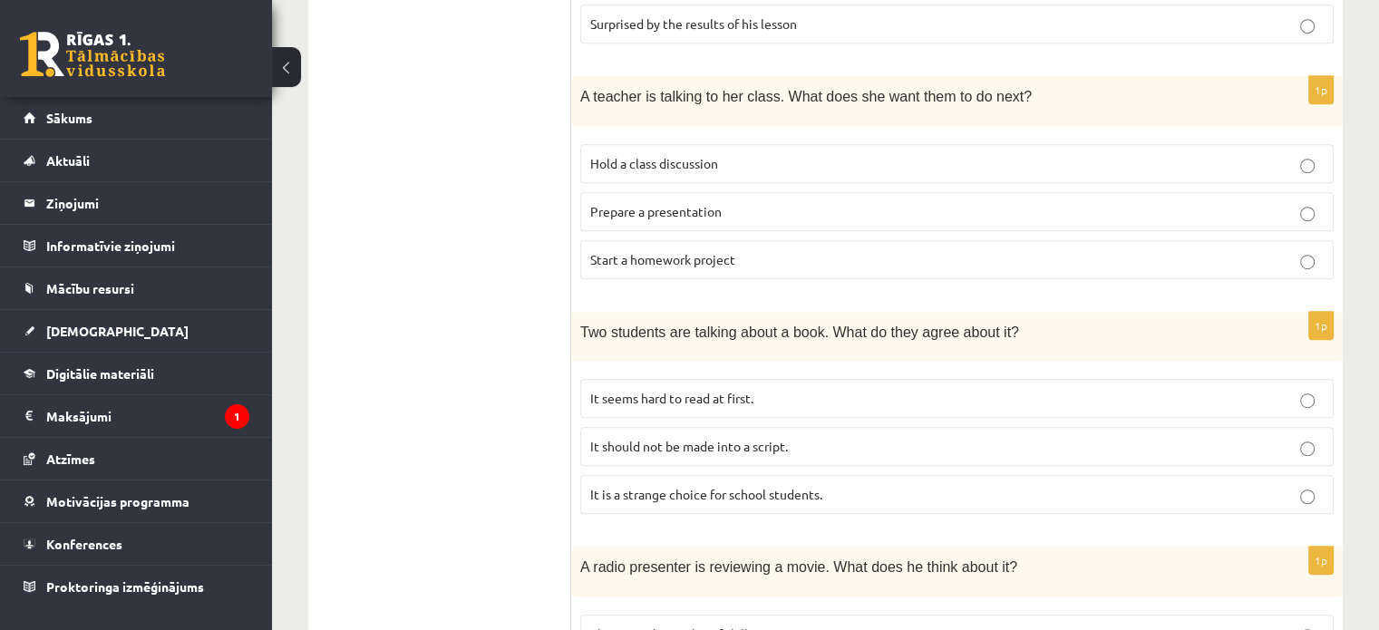
click at [1311, 500] on label "It is a strange choice for school students." at bounding box center [956, 494] width 753 height 39
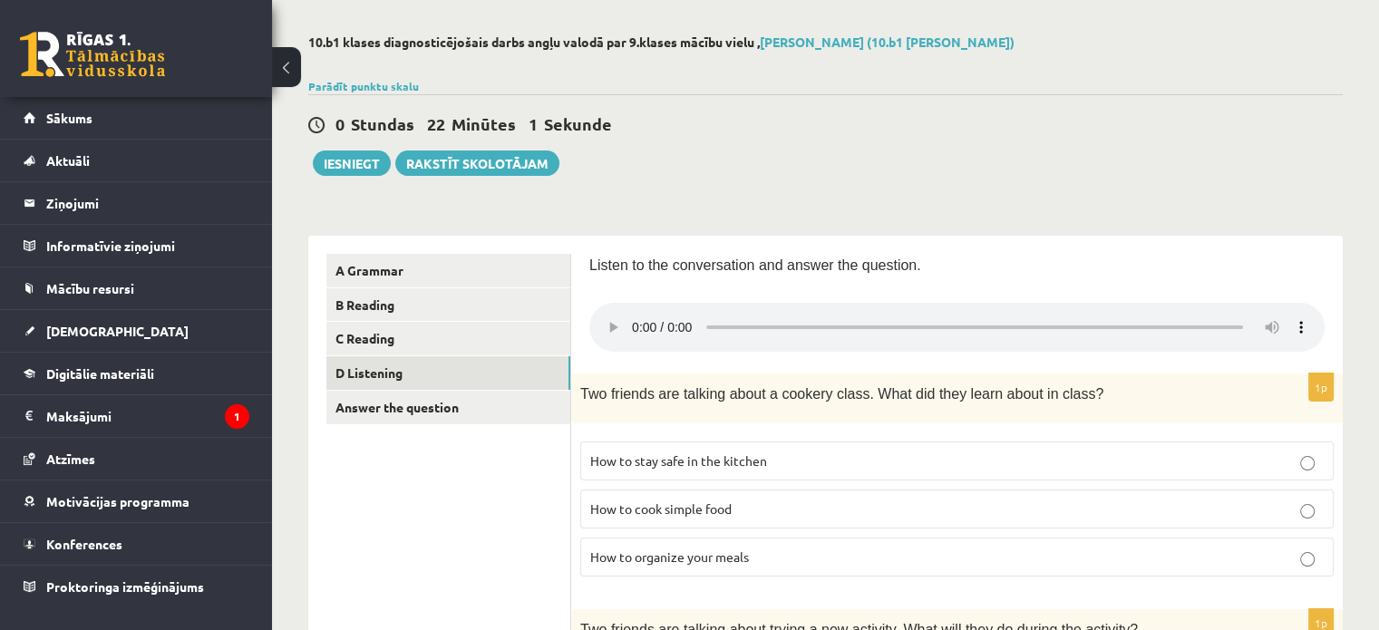
scroll to position [0, 0]
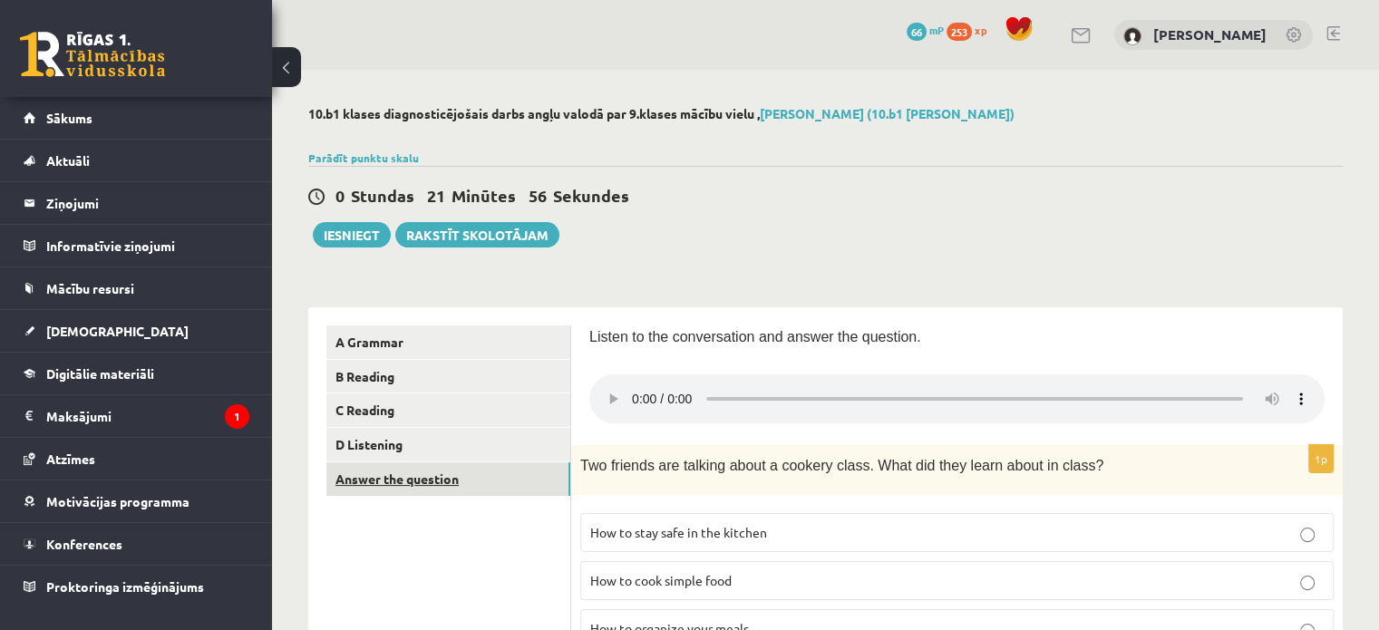
click at [439, 481] on link "Answer the question" at bounding box center [448, 479] width 244 height 34
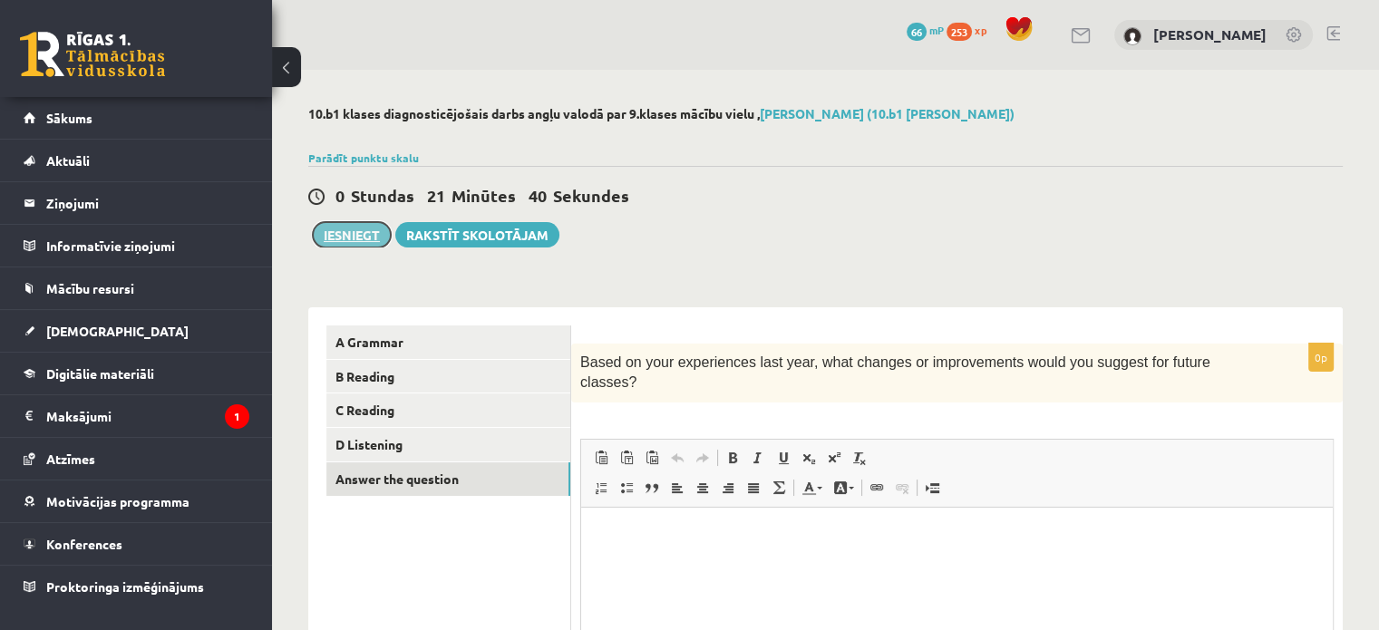
click at [359, 237] on button "Iesniegt" at bounding box center [352, 234] width 78 height 25
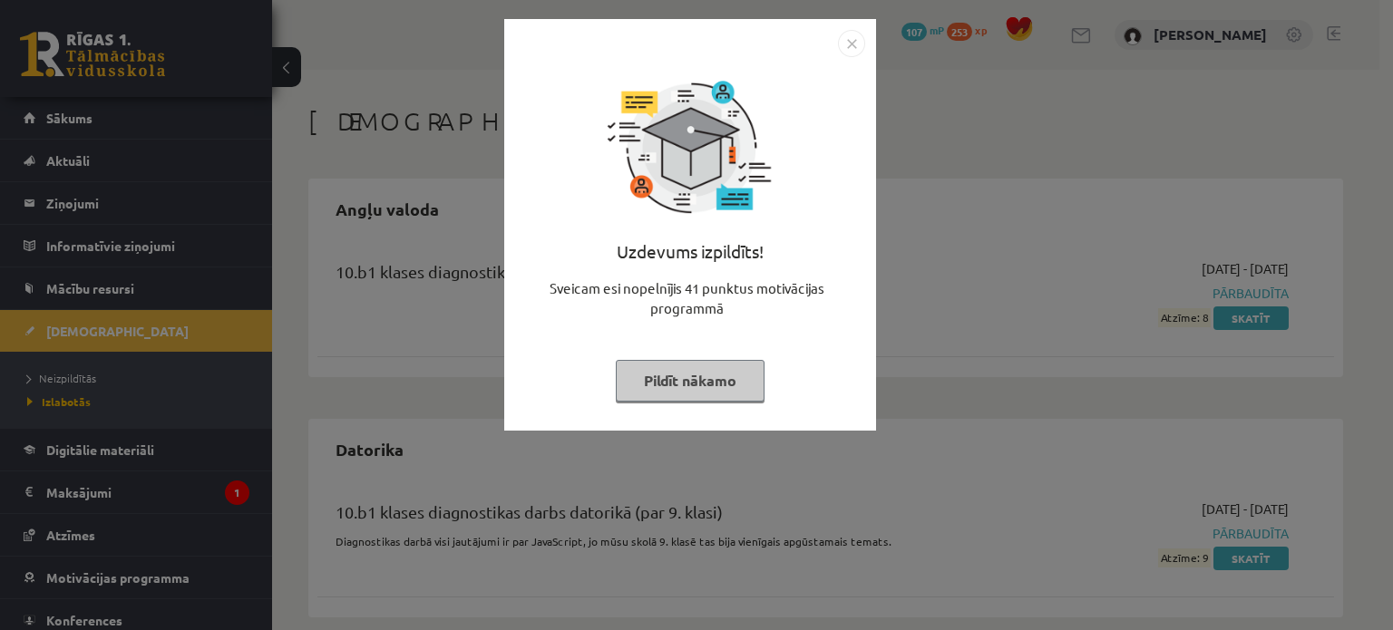
click at [997, 139] on div "Uzdevums izpildīts! Sveicam esi nopelnījis 41 punktus motivācijas programmā Pil…" at bounding box center [696, 315] width 1393 height 630
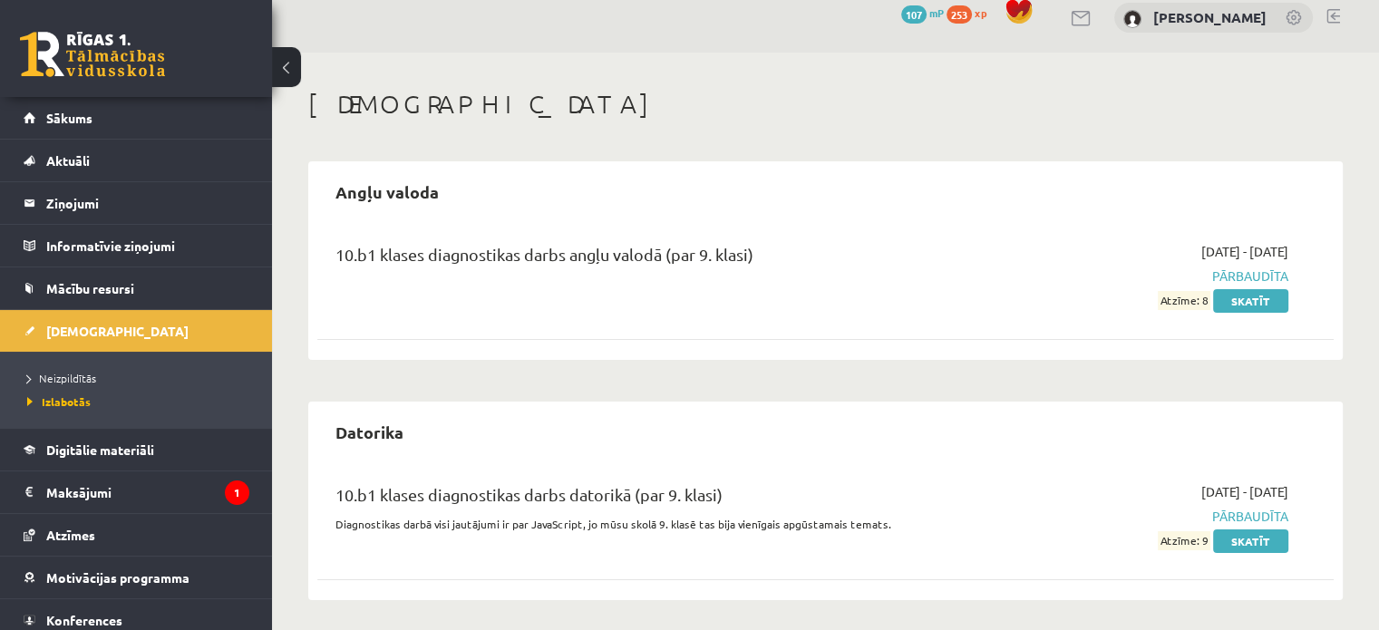
scroll to position [22, 0]
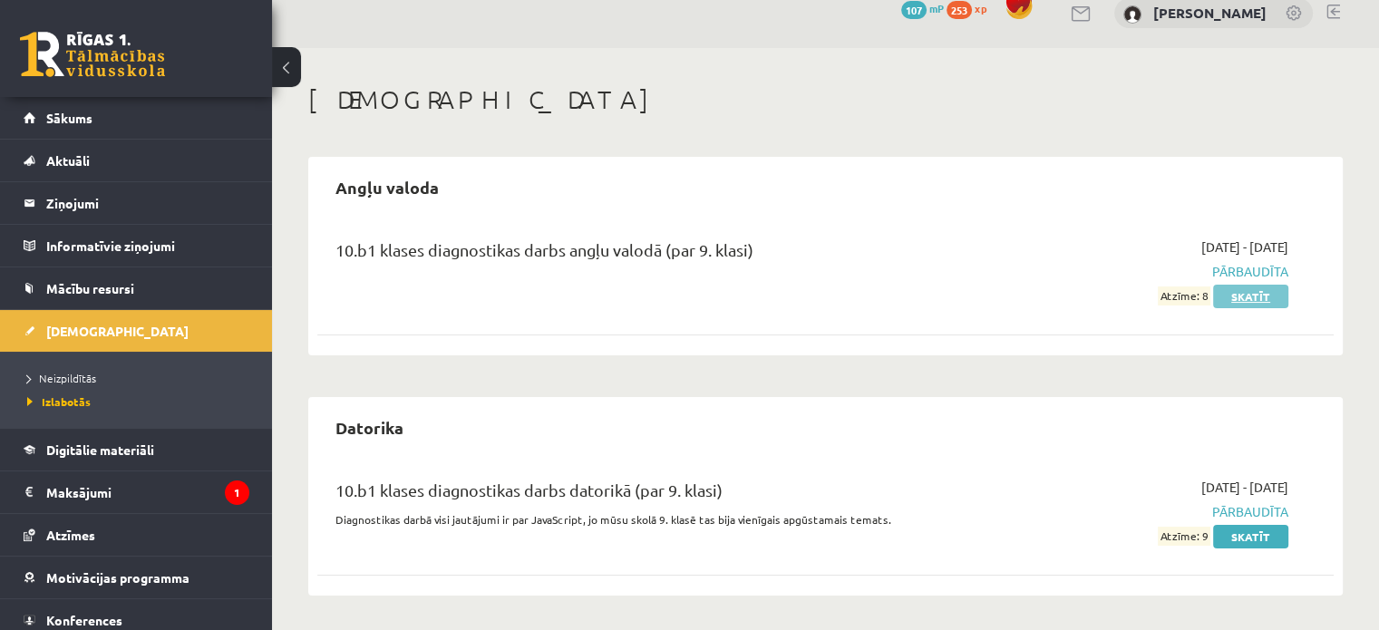
click at [1241, 296] on link "Skatīt" at bounding box center [1250, 297] width 75 height 24
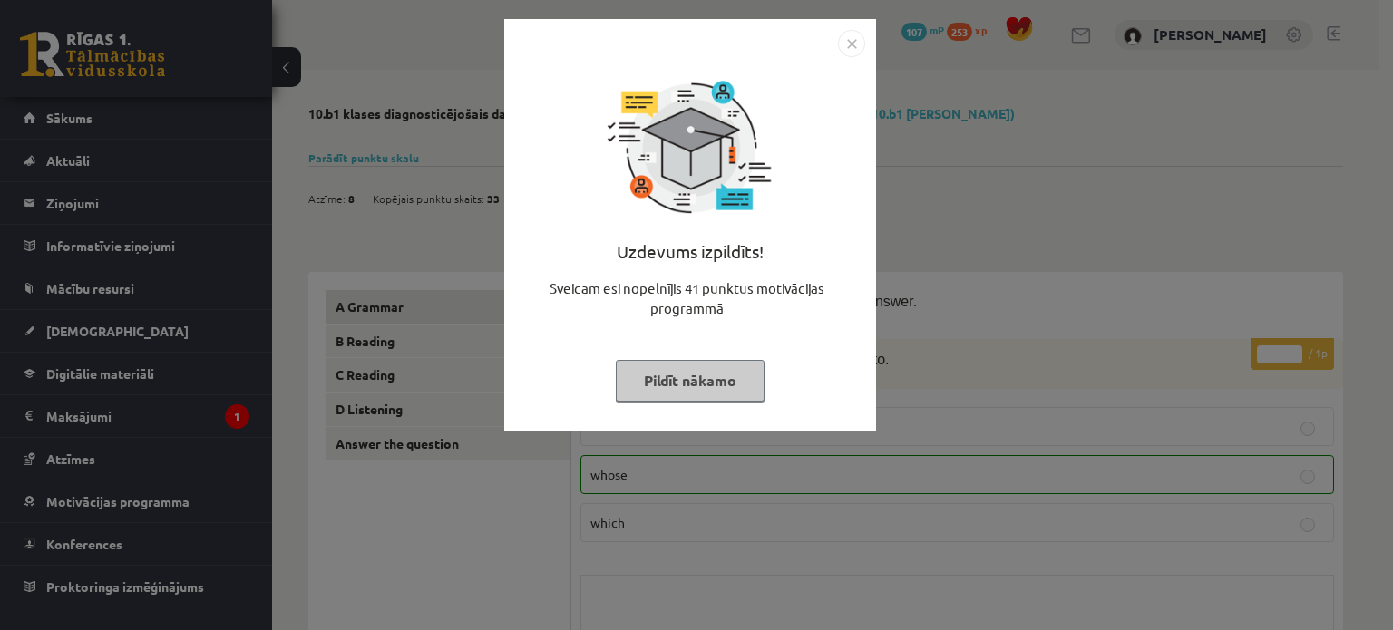
click at [841, 37] on img "Close" at bounding box center [851, 43] width 27 height 27
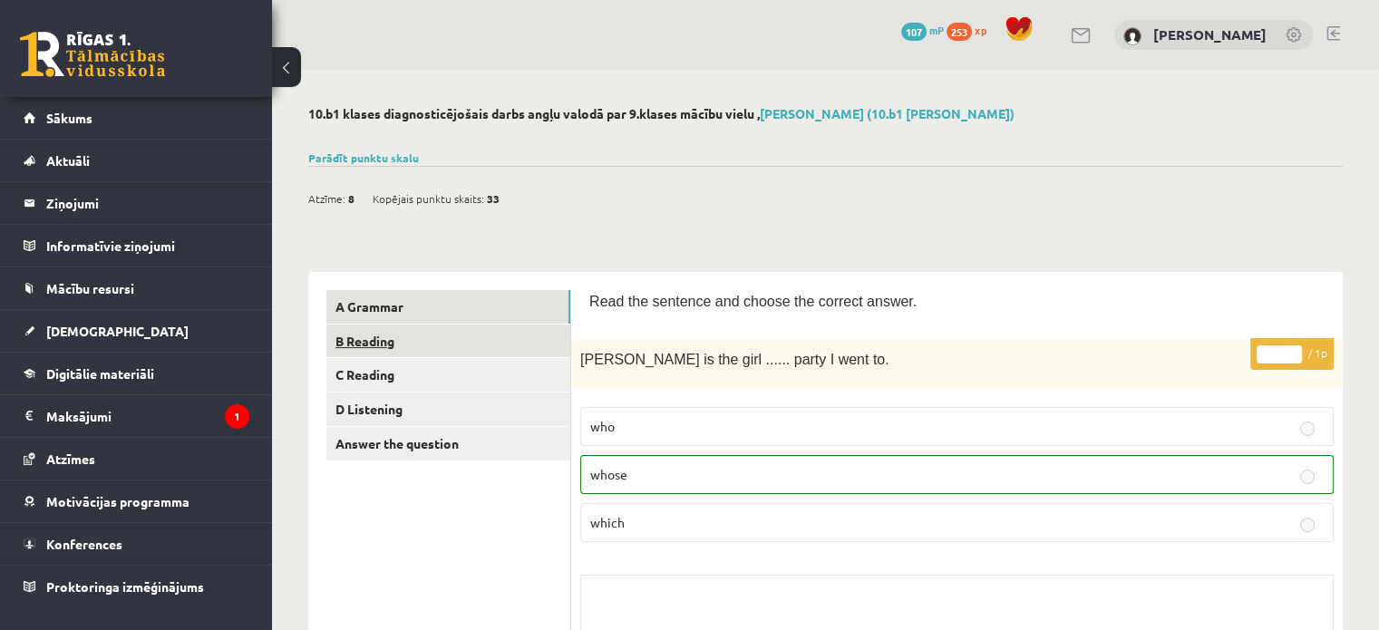
click at [393, 343] on link "B Reading" at bounding box center [448, 342] width 244 height 34
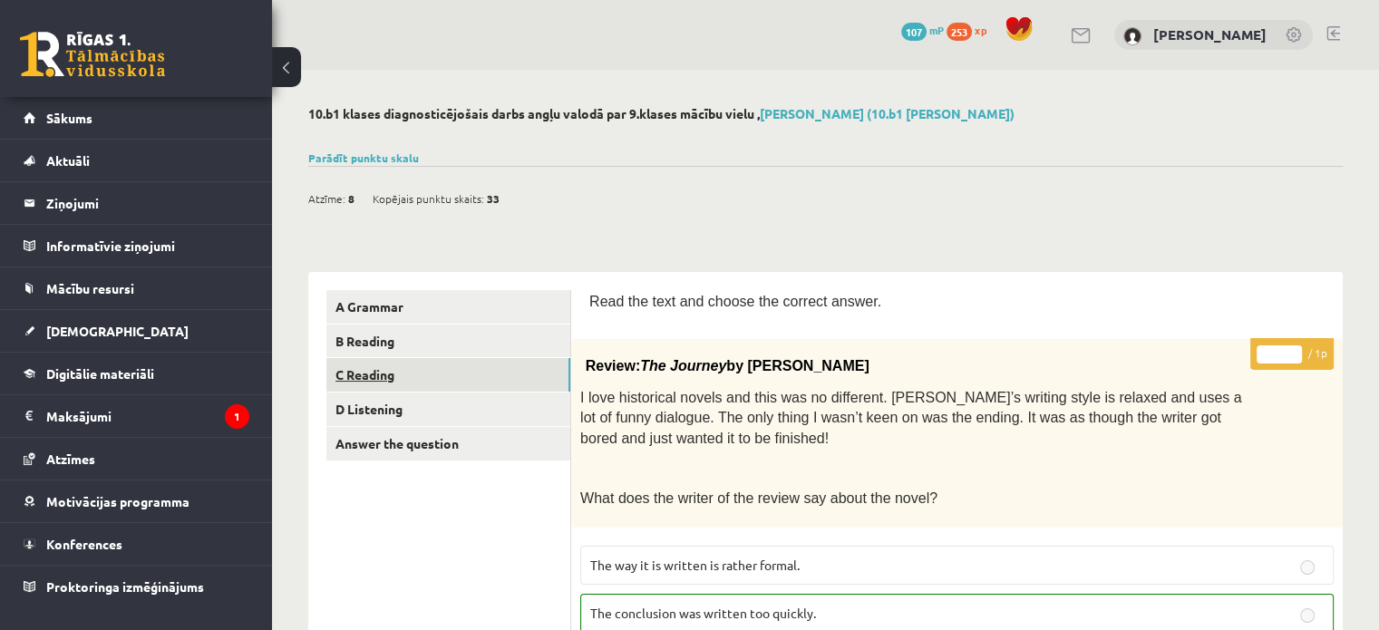
click at [407, 376] on link "C Reading" at bounding box center [448, 375] width 244 height 34
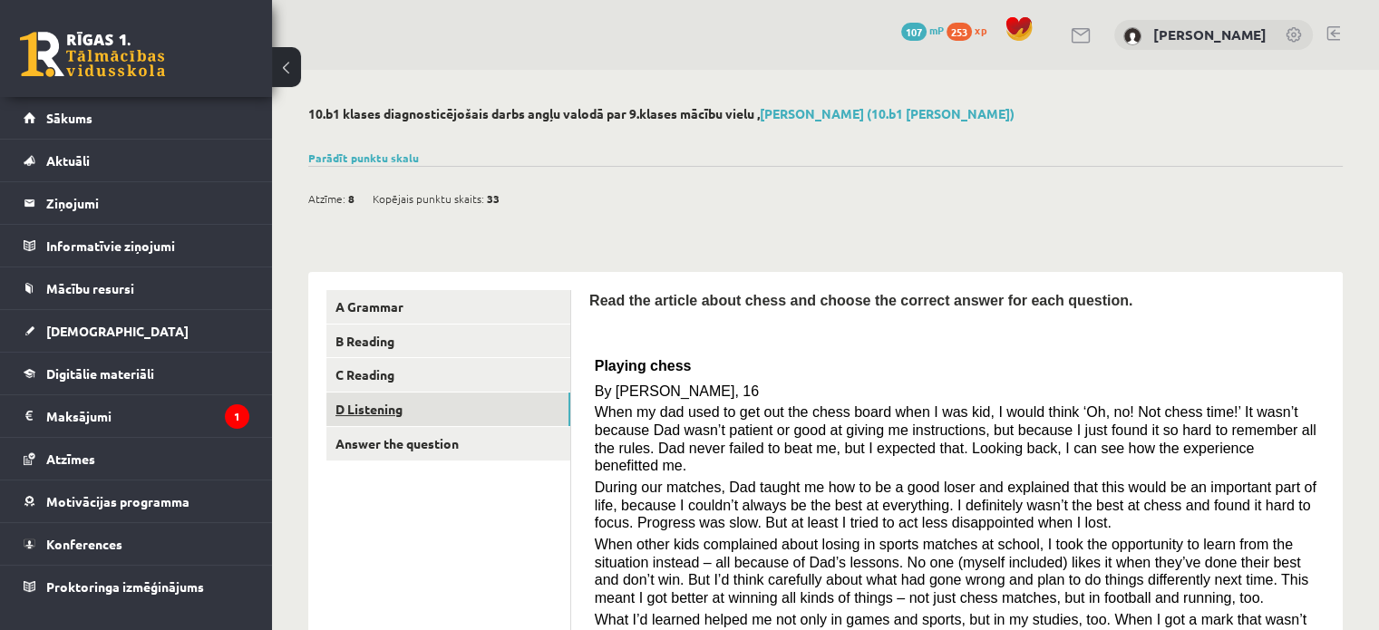
click at [423, 406] on link "D Listening" at bounding box center [448, 410] width 244 height 34
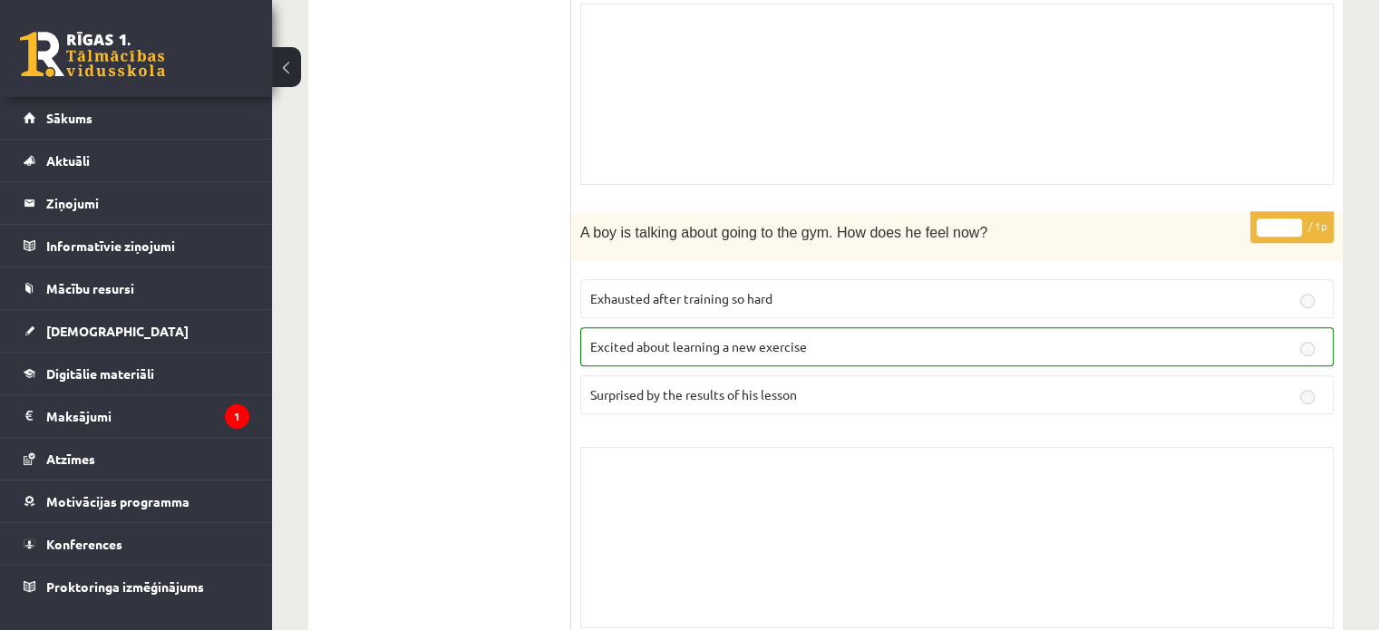
scroll to position [907, 0]
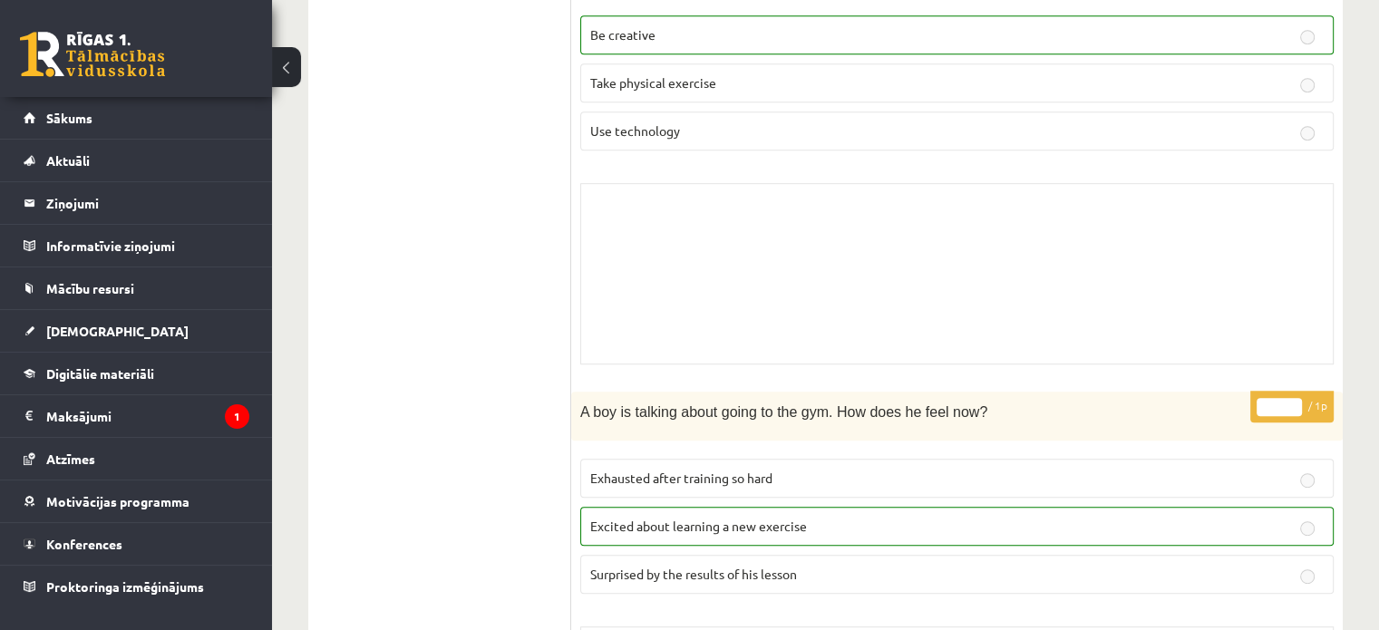
click at [679, 219] on div "Skolotāja pielikums" at bounding box center [956, 273] width 753 height 181
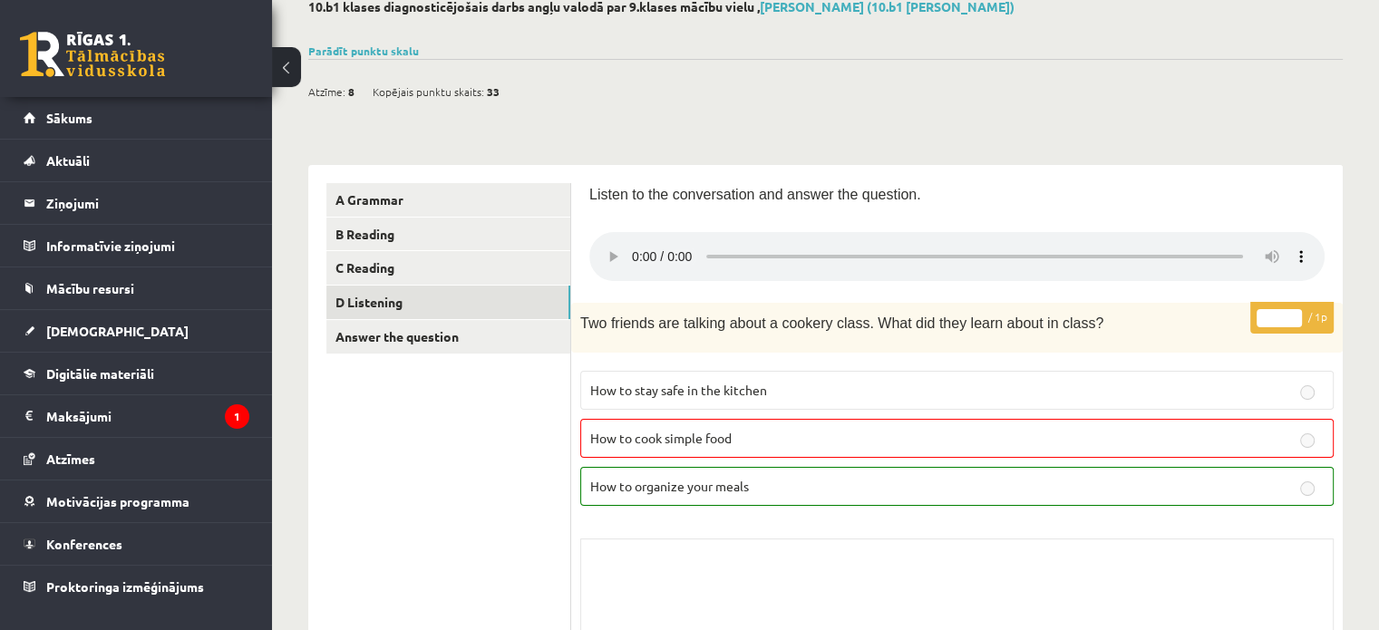
scroll to position [0, 0]
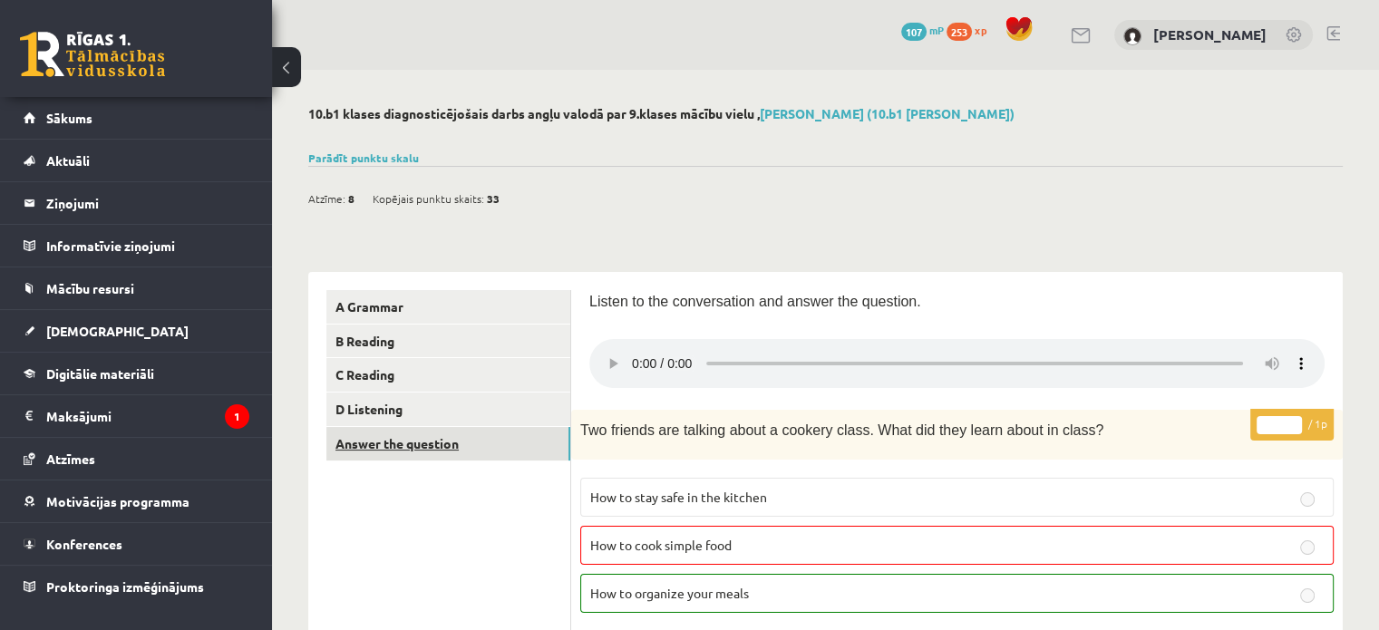
click at [439, 441] on link "Answer the question" at bounding box center [448, 444] width 244 height 34
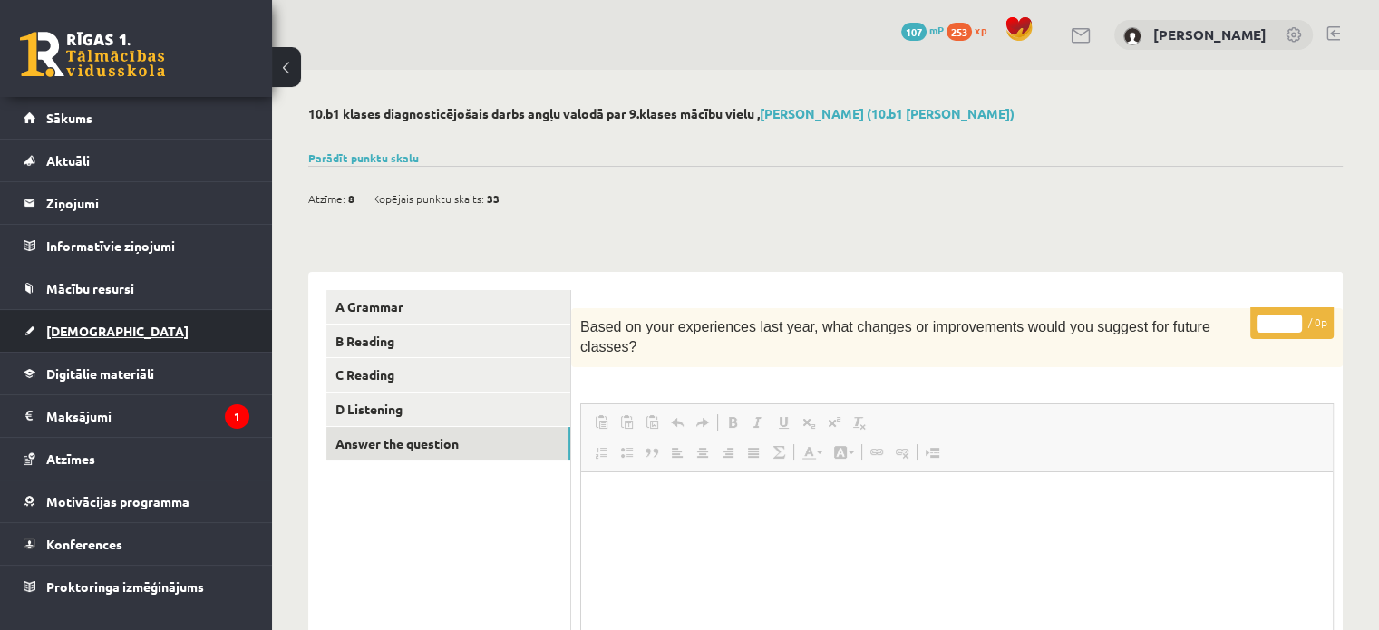
click at [110, 315] on link "[DEMOGRAPHIC_DATA]" at bounding box center [137, 331] width 226 height 42
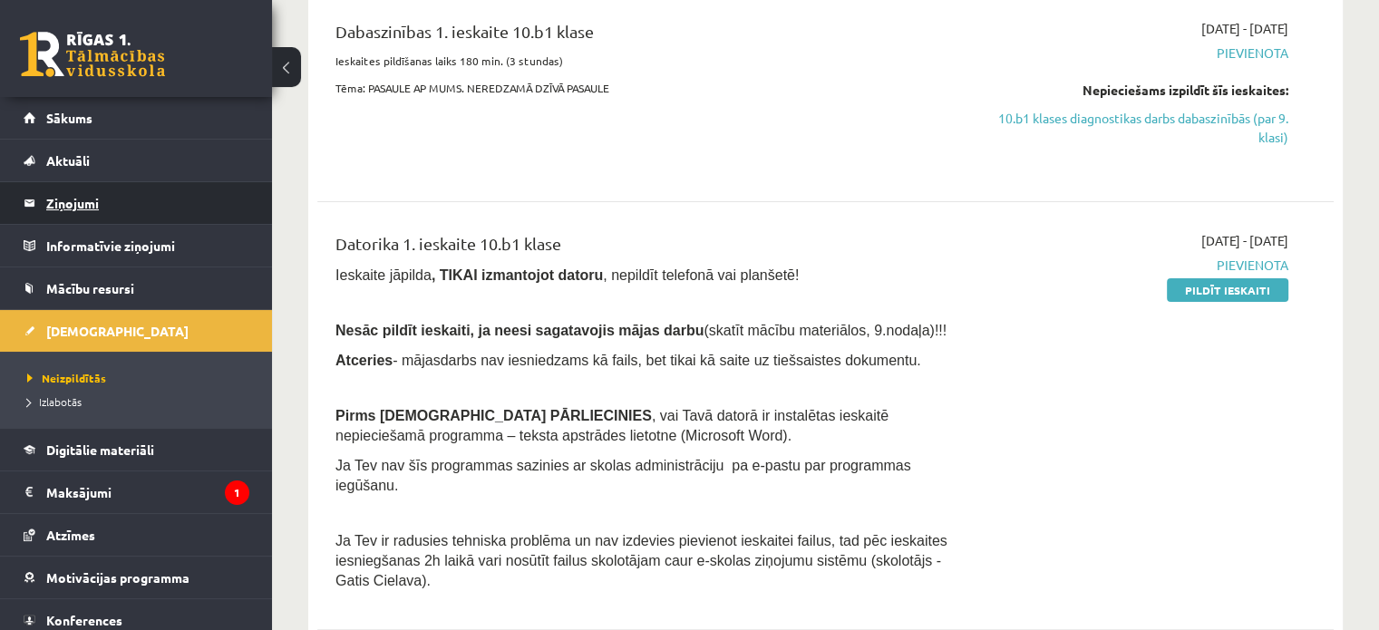
scroll to position [363, 0]
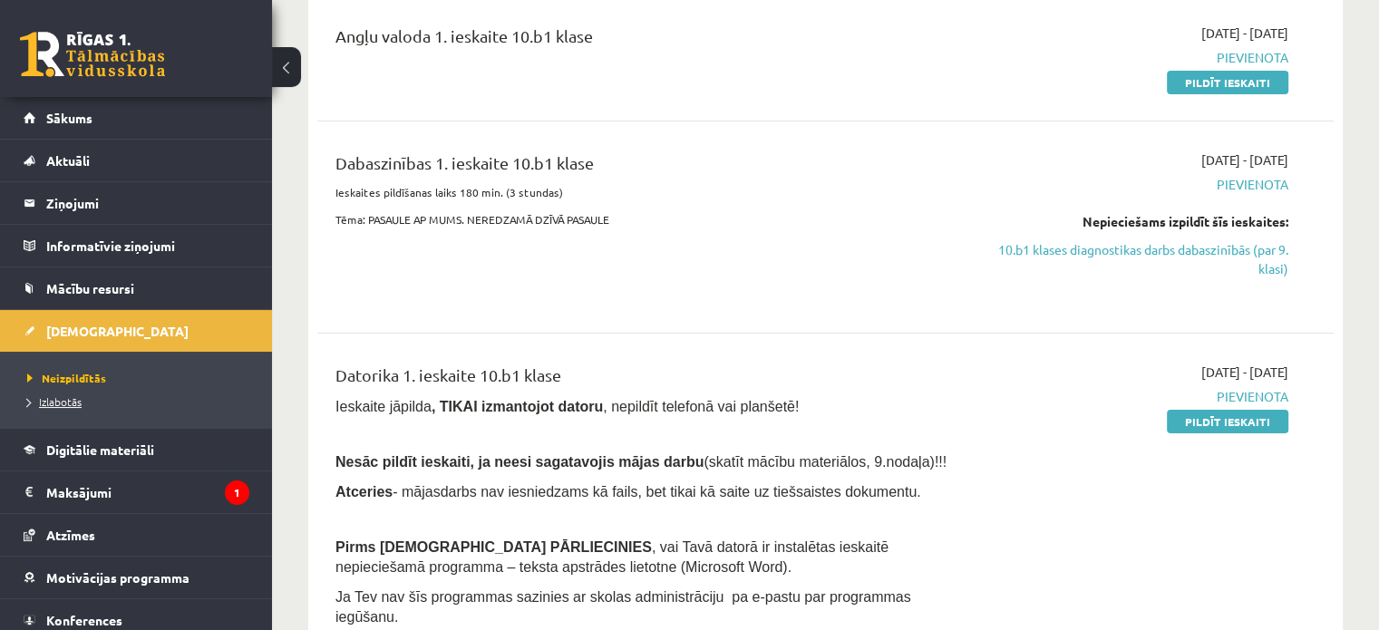
click at [73, 403] on span "Izlabotās" at bounding box center [54, 401] width 54 height 15
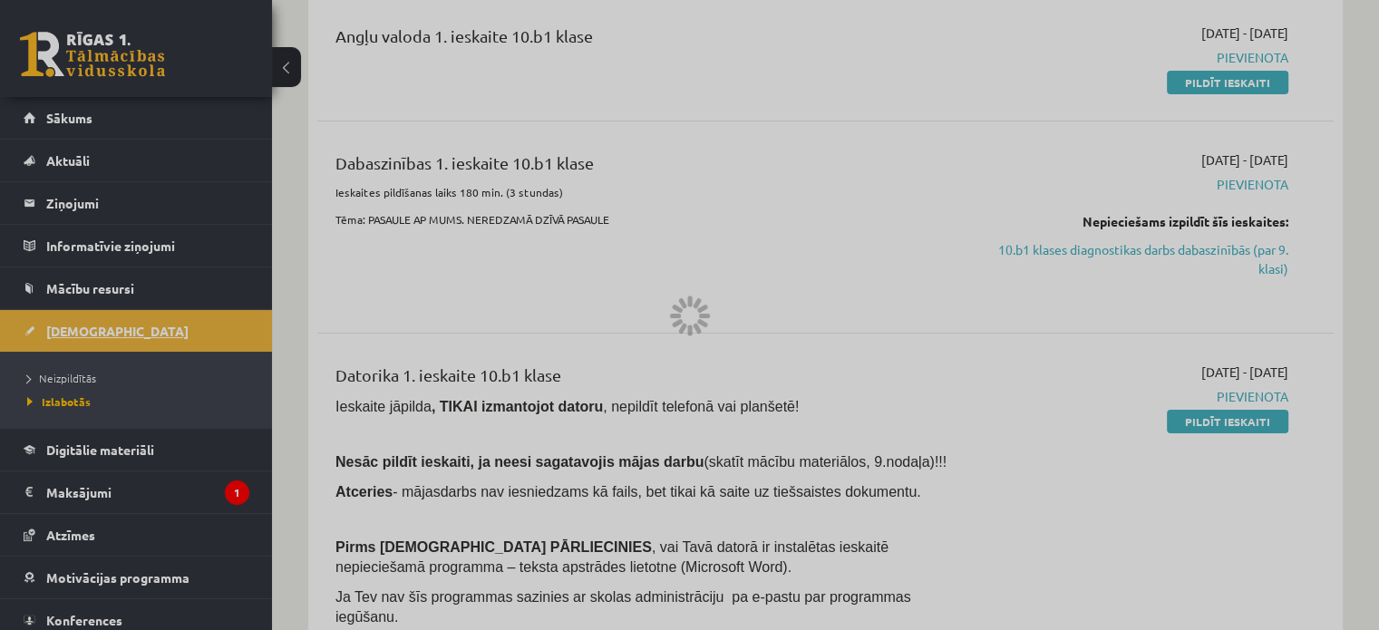
scroll to position [24, 0]
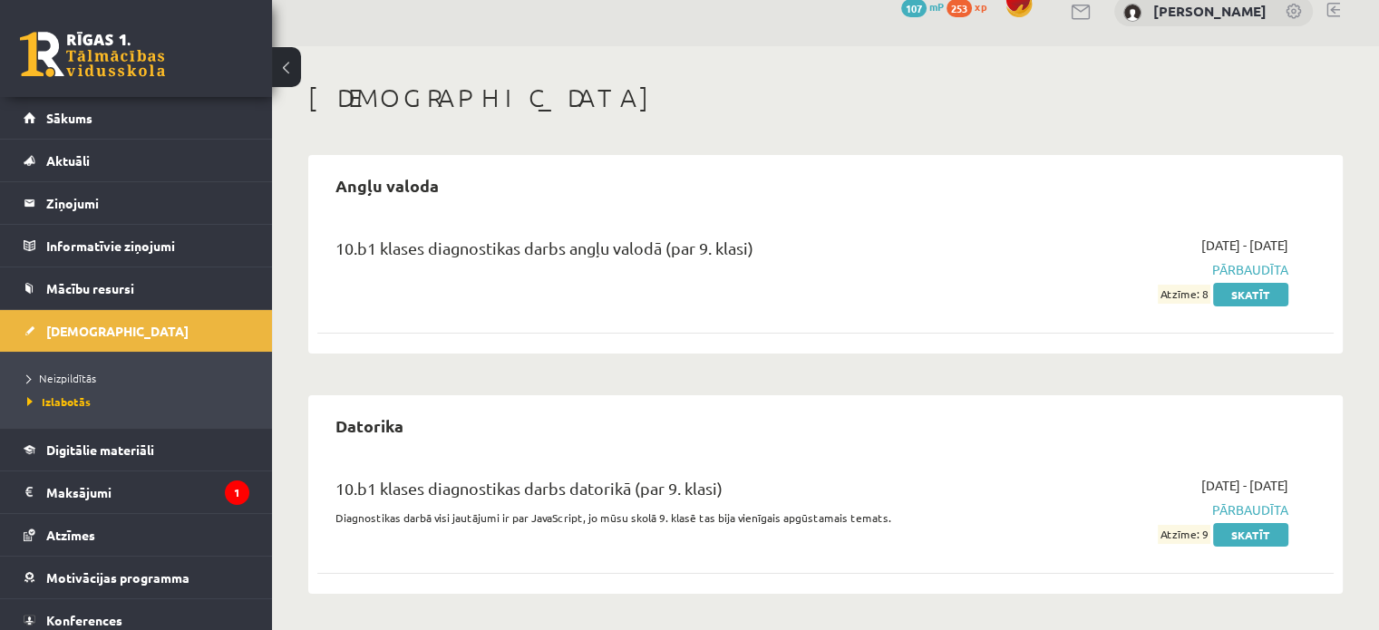
click at [134, 69] on link at bounding box center [92, 54] width 145 height 45
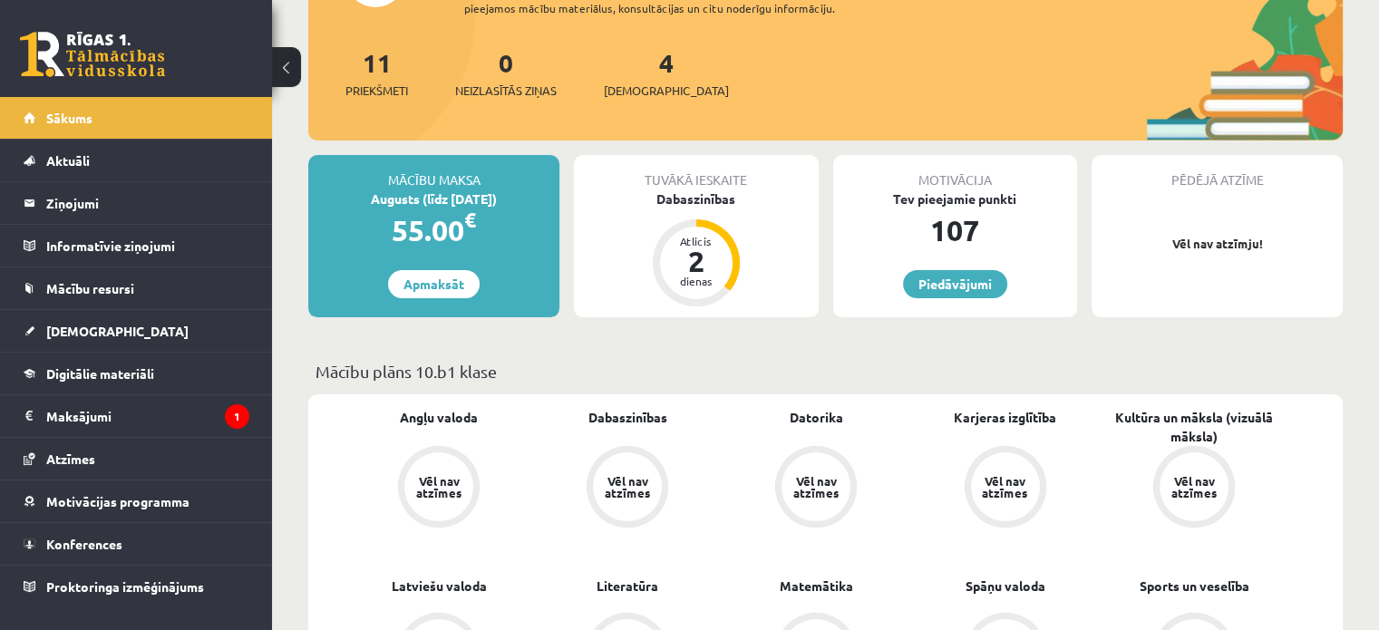
scroll to position [91, 0]
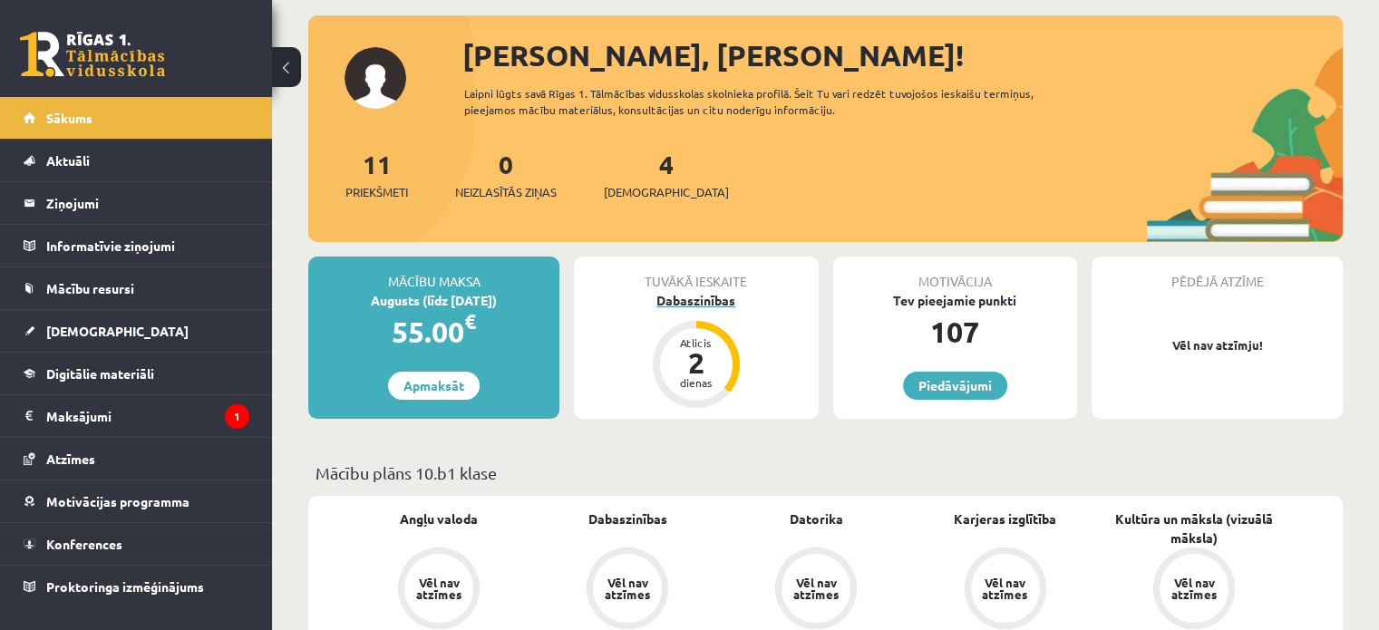
click at [697, 365] on div "2" at bounding box center [696, 362] width 54 height 29
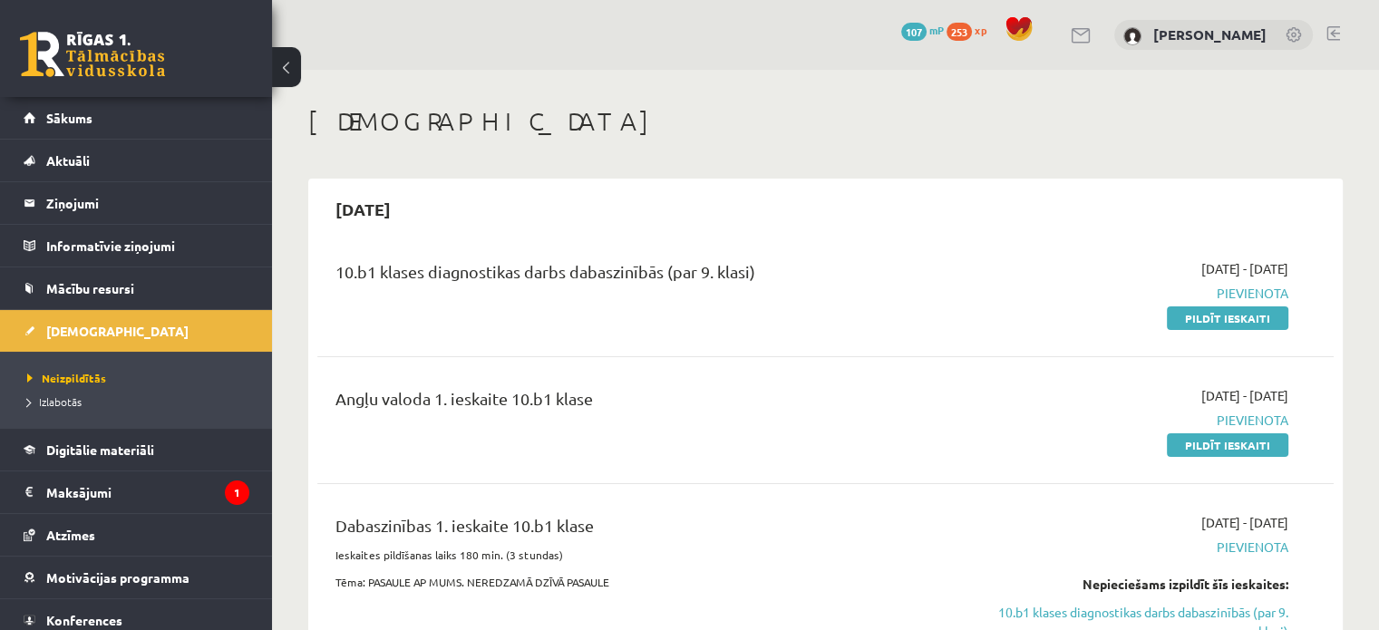
drag, startPoint x: 1245, startPoint y: 316, endPoint x: 791, endPoint y: 66, distance: 518.2
click at [1245, 318] on link "Pildīt ieskaiti" at bounding box center [1227, 318] width 121 height 24
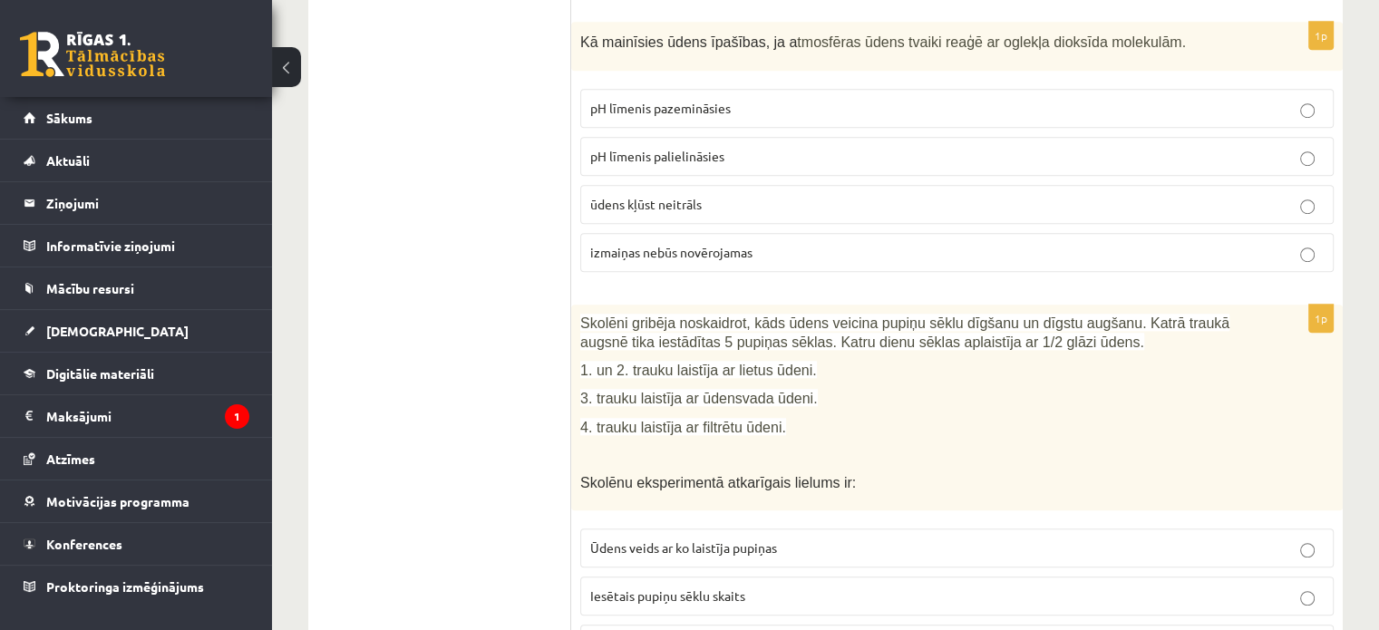
scroll to position [1236, 0]
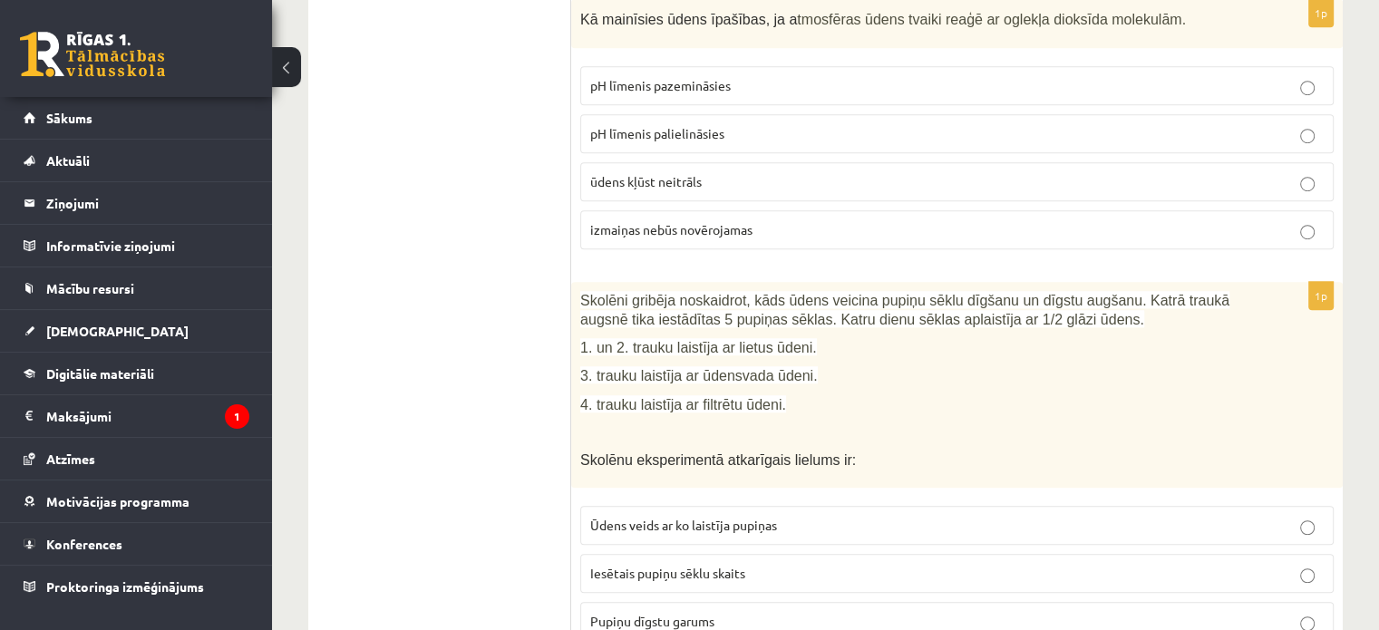
click at [1316, 81] on p "pH līmenis pazemināsies" at bounding box center [956, 85] width 733 height 19
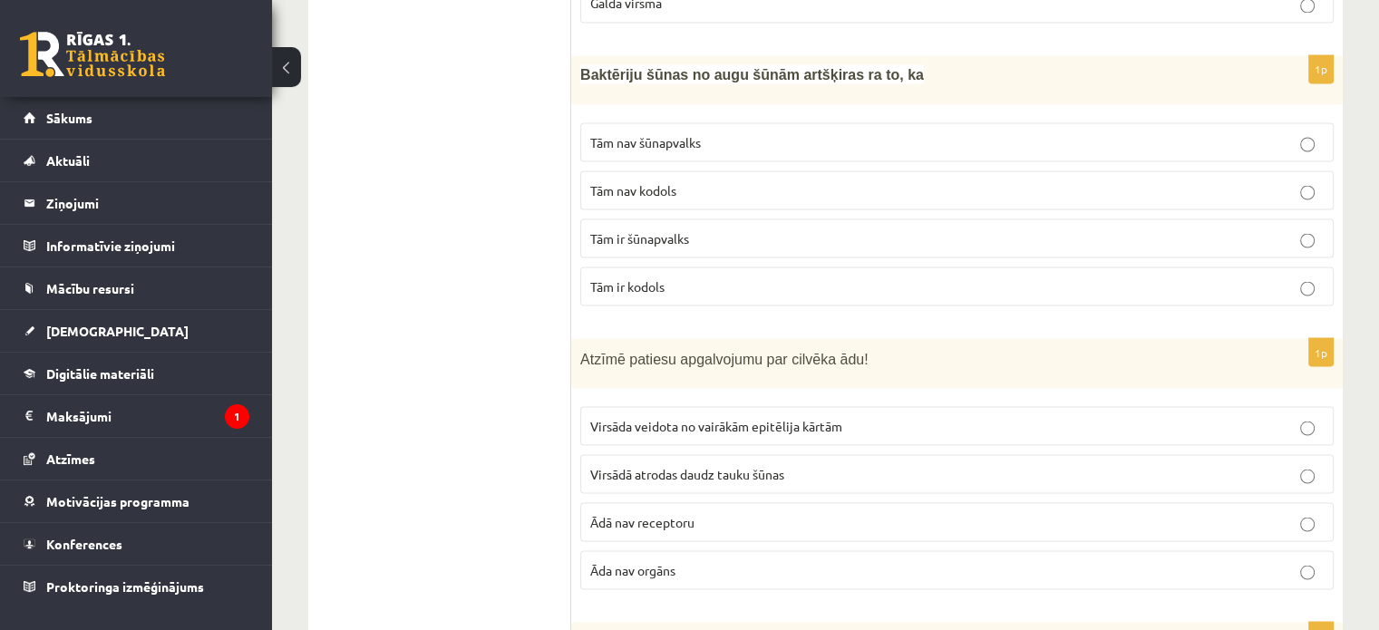
scroll to position [3336, 0]
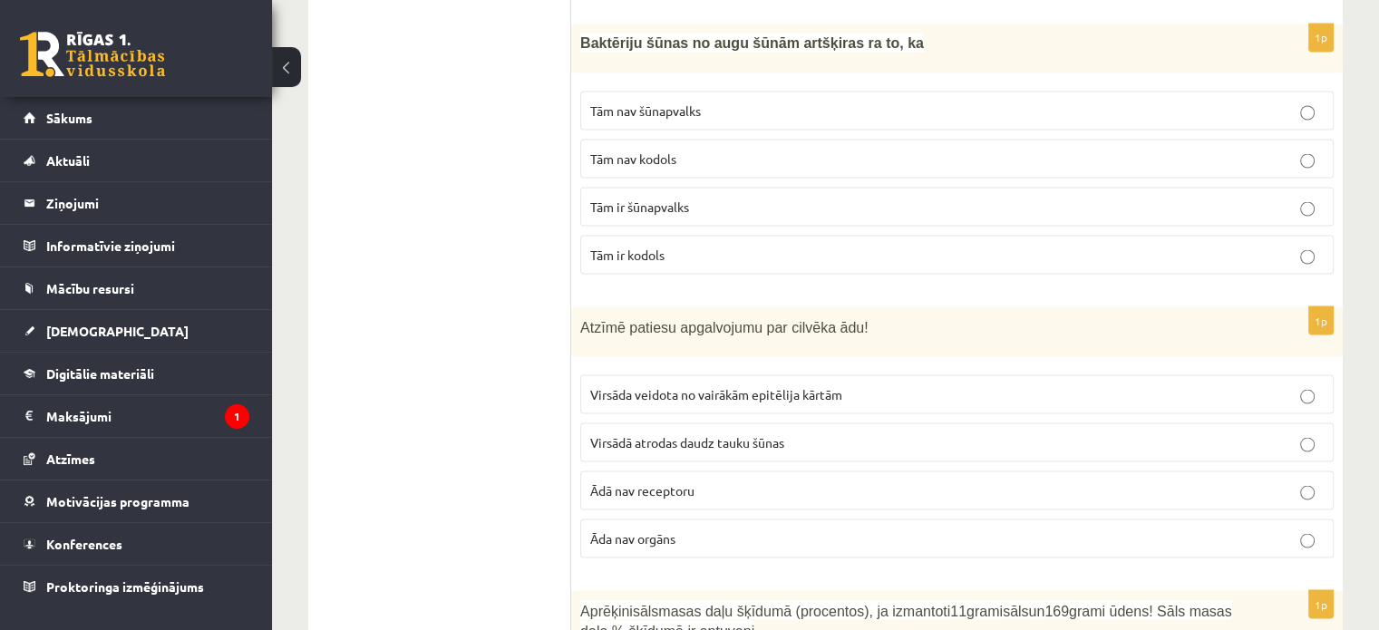
click at [1310, 374] on label "Virsāda veidota no vairākām epitēlija kārtām" at bounding box center [956, 393] width 753 height 39
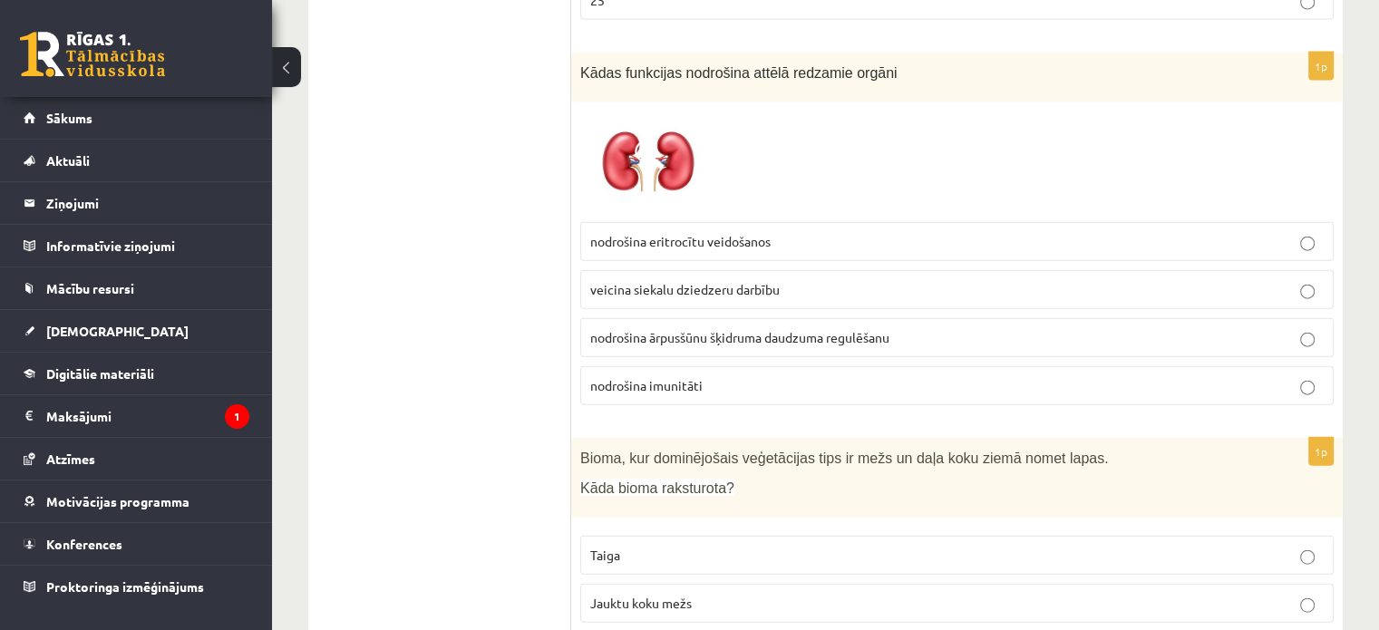
scroll to position [4188, 0]
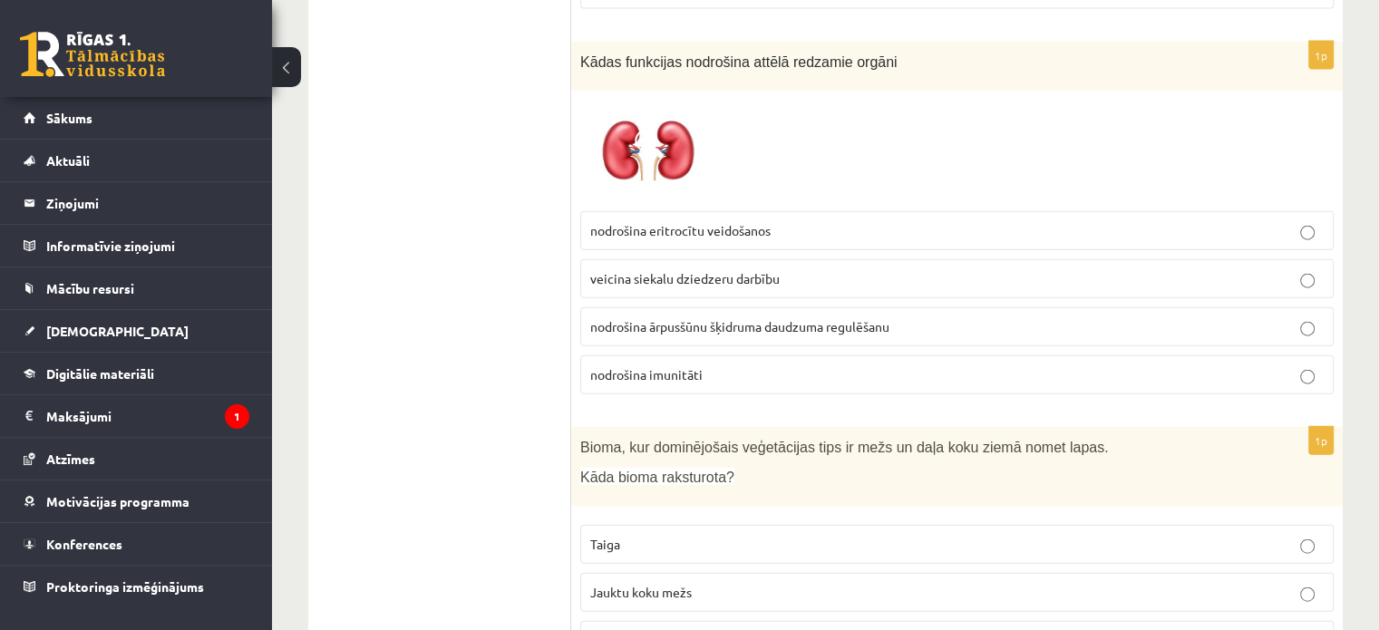
click at [1318, 317] on p "nodrošina ārpusšūnu šķidruma daudzuma regulēšanu" at bounding box center [956, 326] width 733 height 19
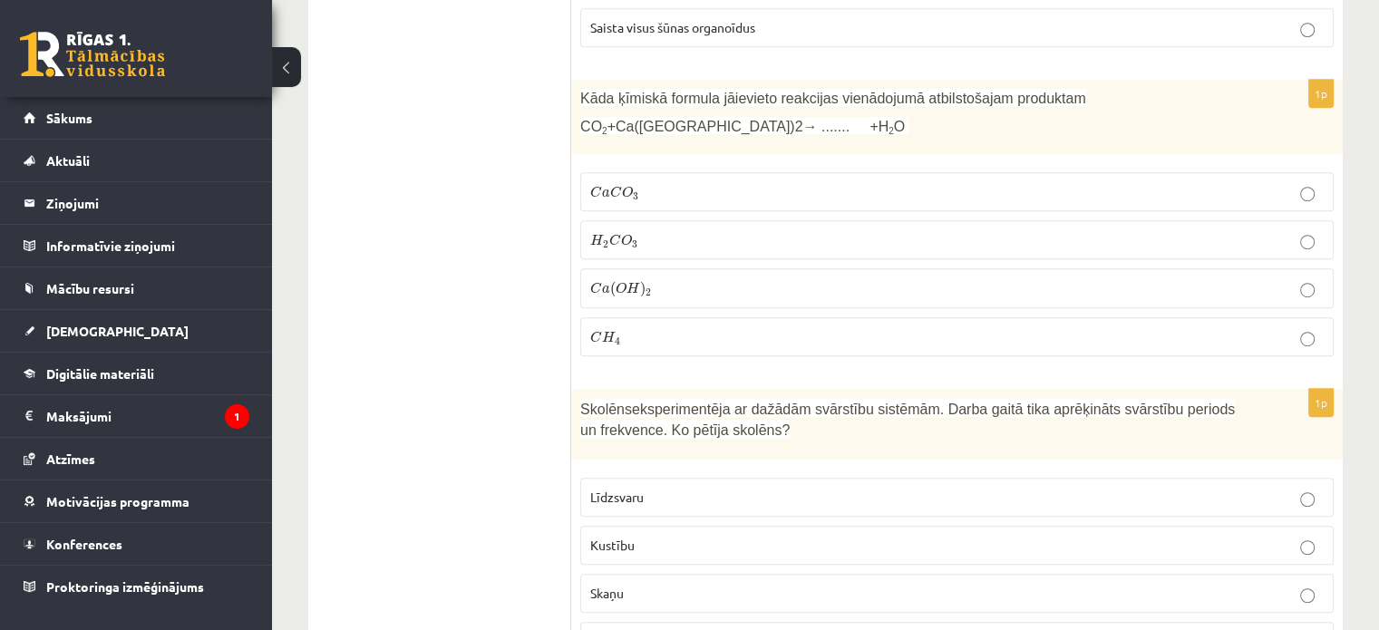
scroll to position [7968, 0]
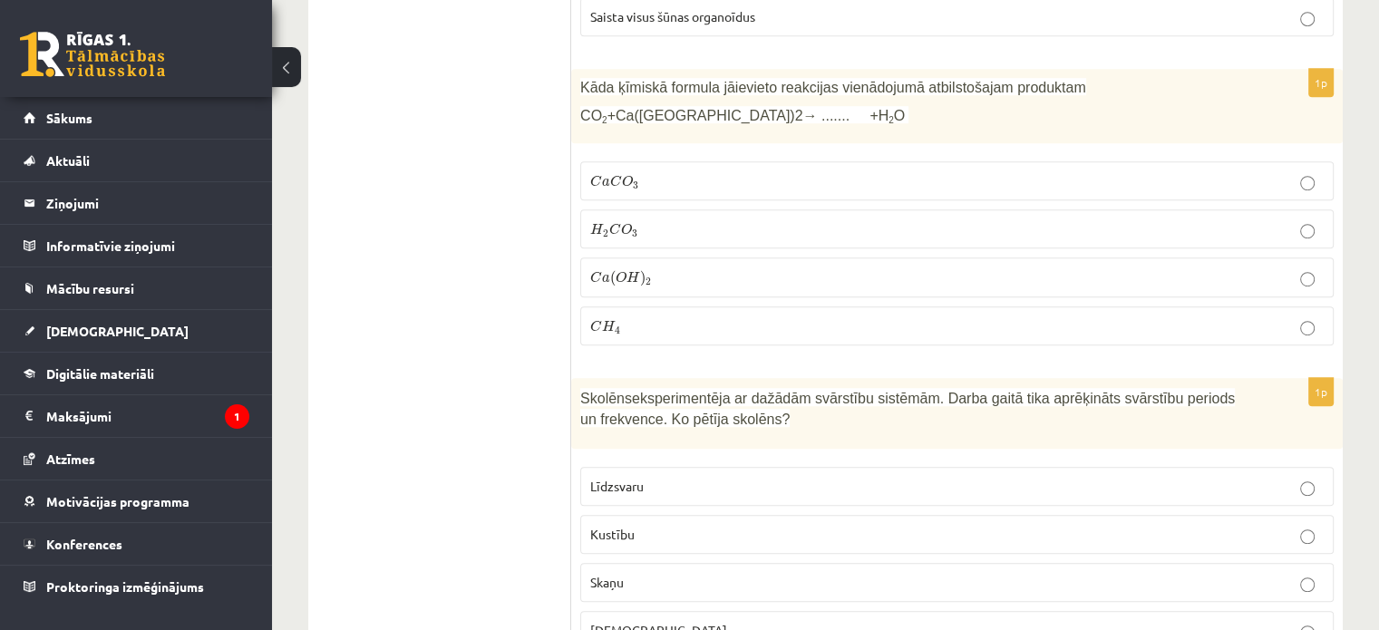
click at [1315, 171] on p "C a C O 3 C a C O 3" at bounding box center [956, 180] width 733 height 19
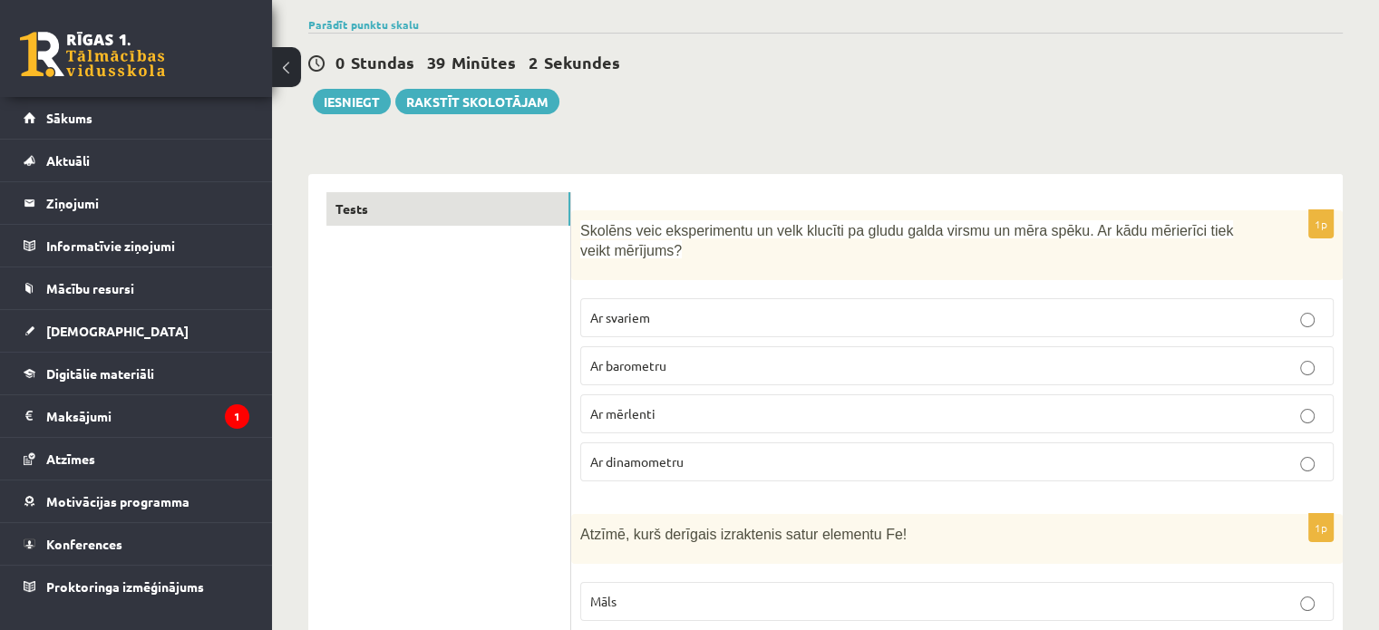
scroll to position [0, 0]
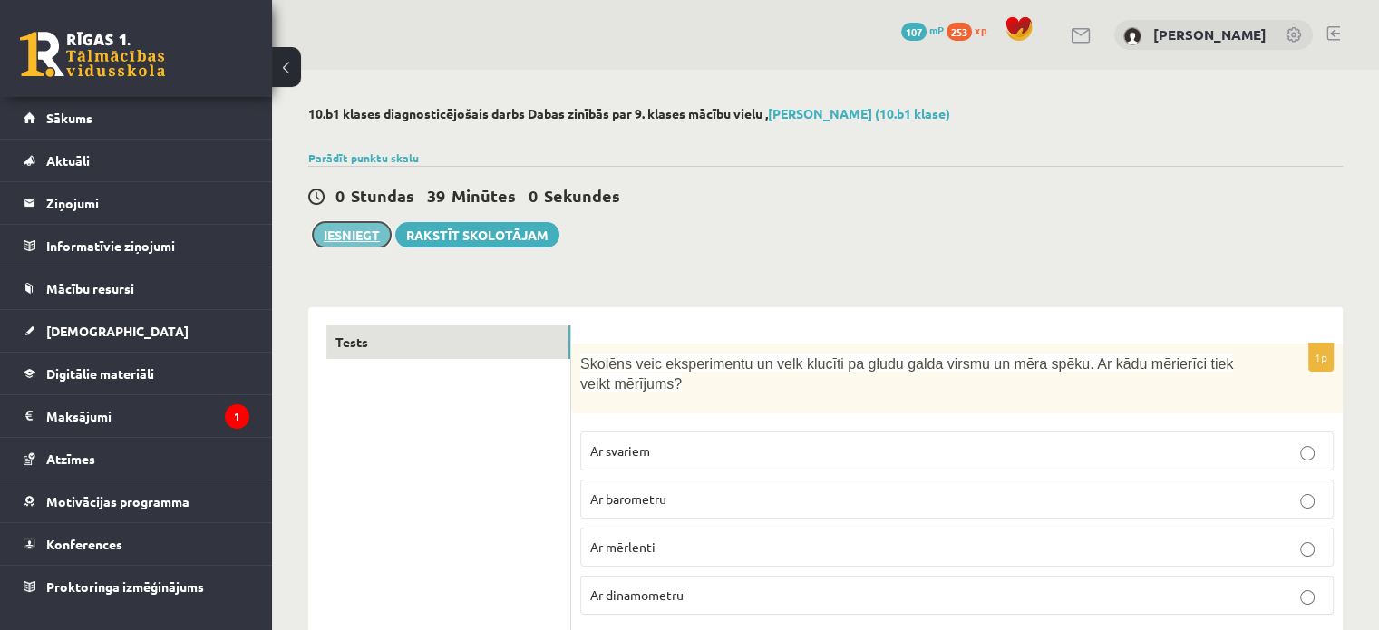
click at [352, 235] on button "Iesniegt" at bounding box center [352, 234] width 78 height 25
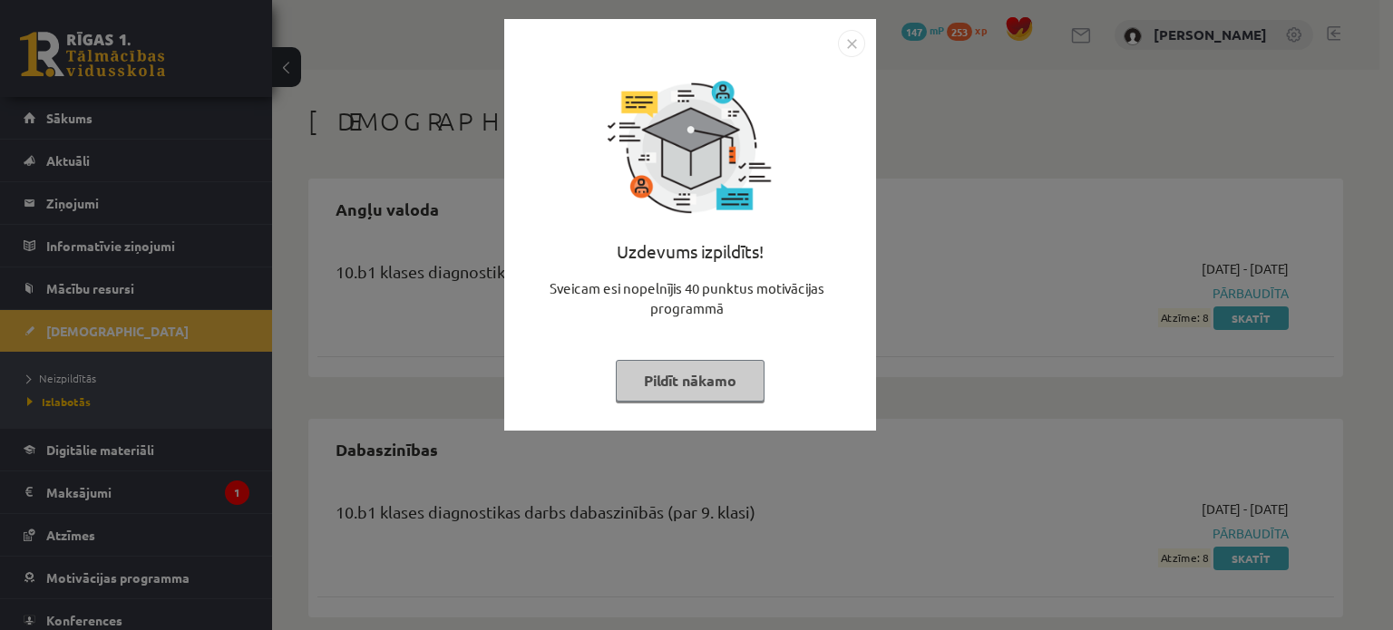
click at [710, 387] on button "Pildīt nākamo" at bounding box center [690, 381] width 149 height 42
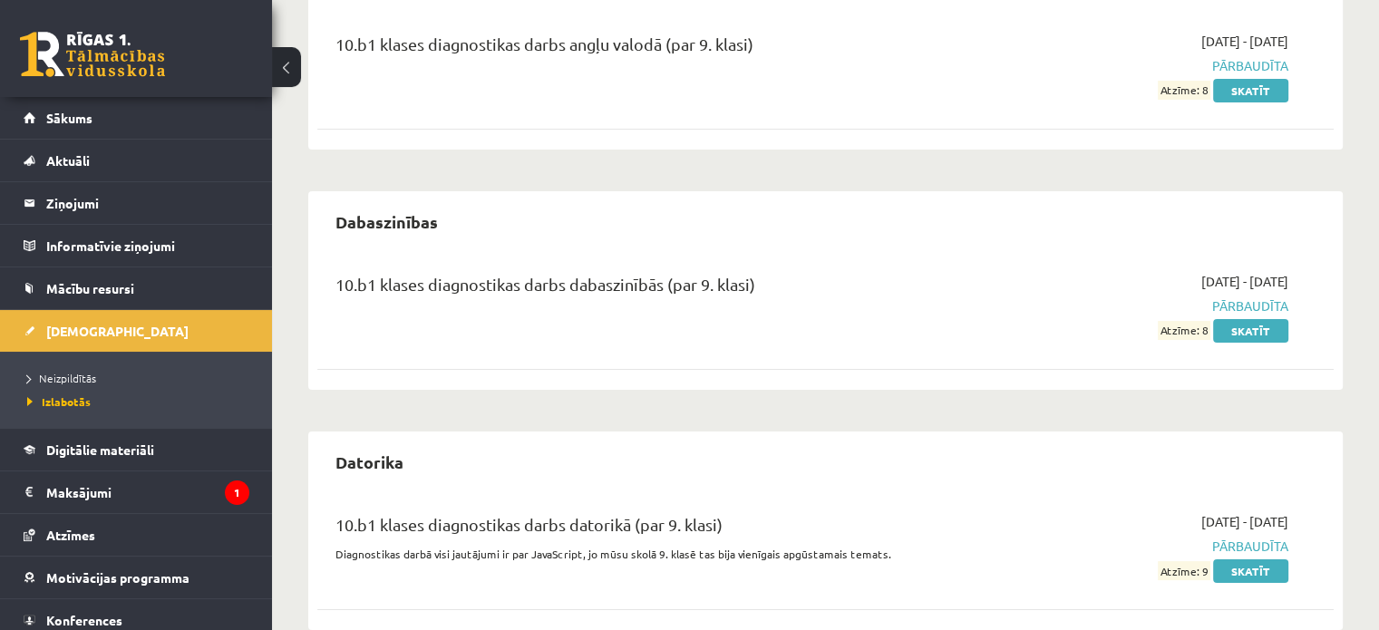
scroll to position [171, 0]
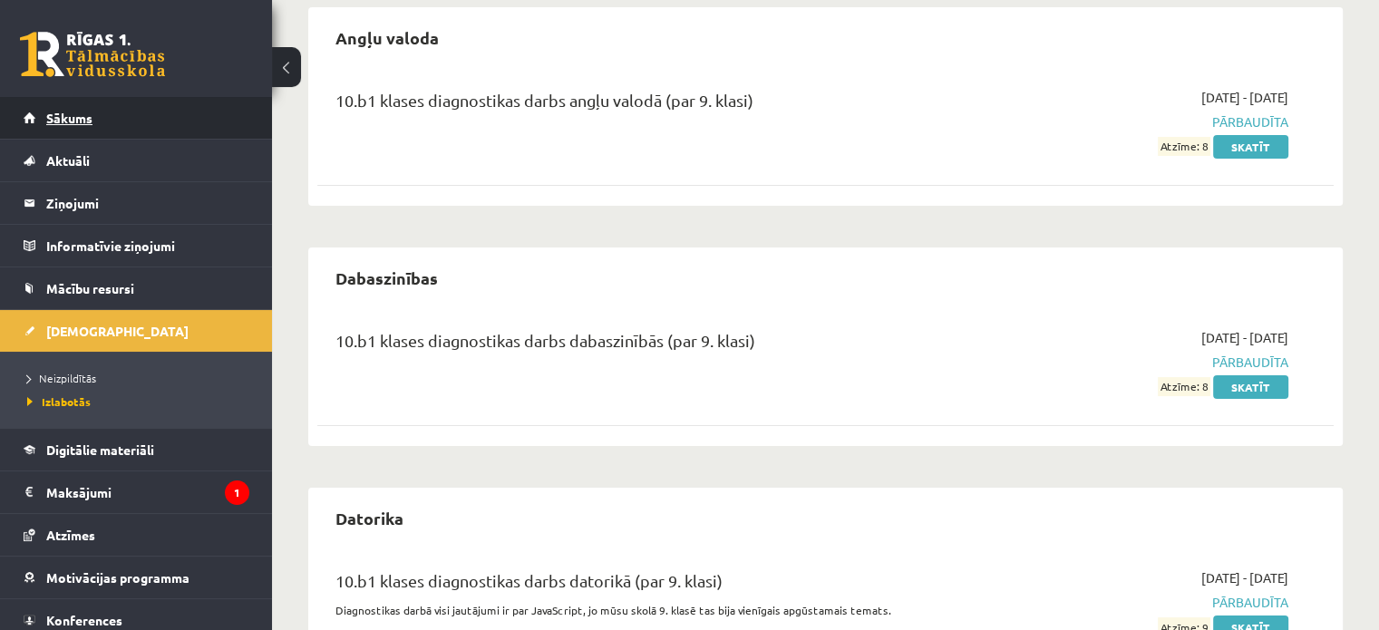
click at [80, 120] on span "Sākums" at bounding box center [69, 118] width 46 height 16
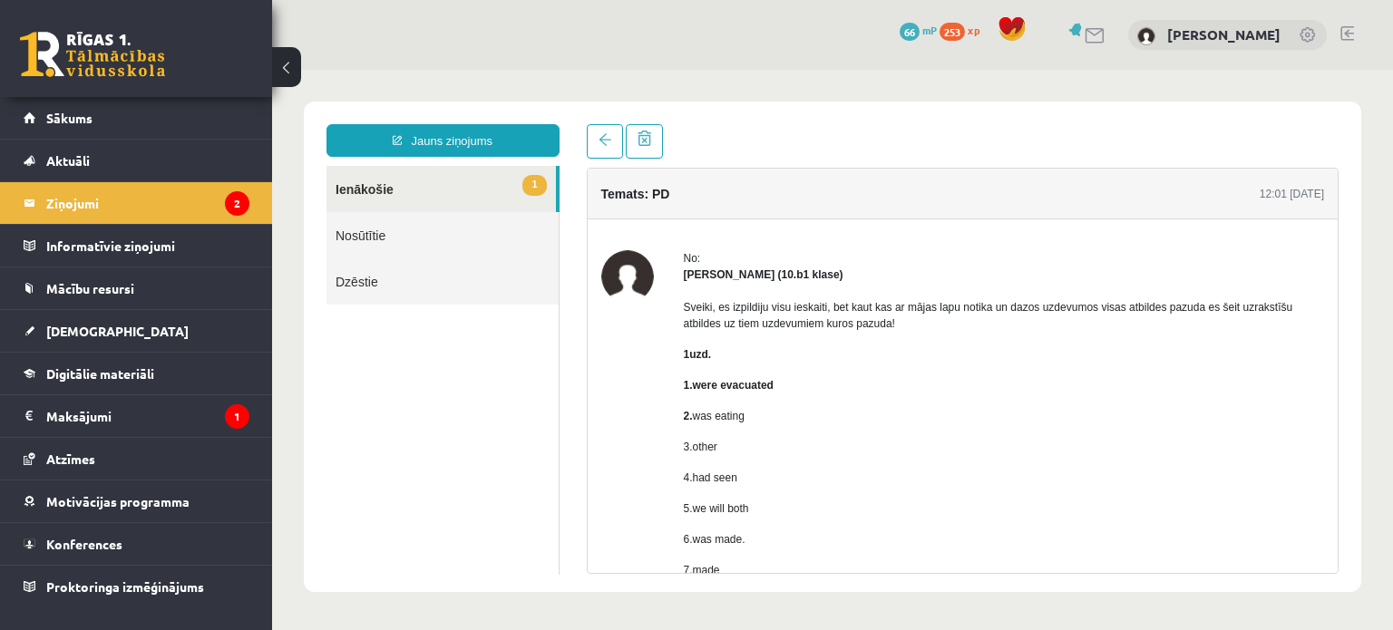
scroll to position [91, 0]
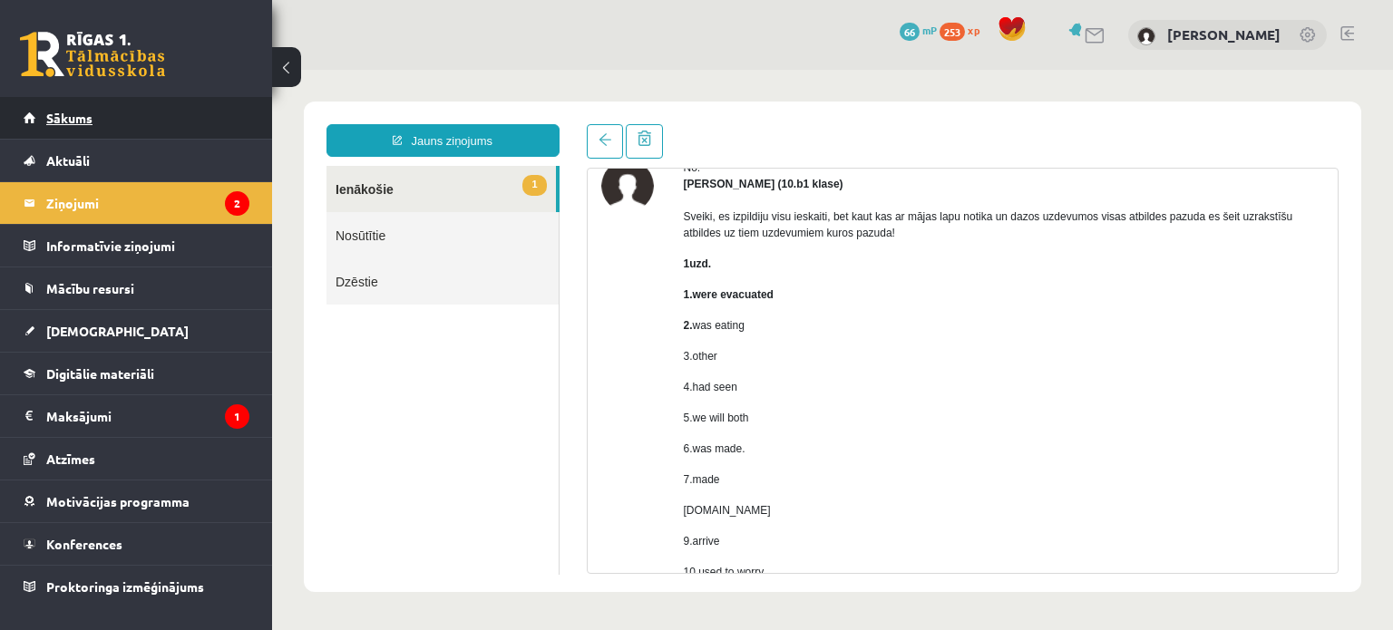
click at [112, 119] on link "Sākums" at bounding box center [137, 118] width 226 height 42
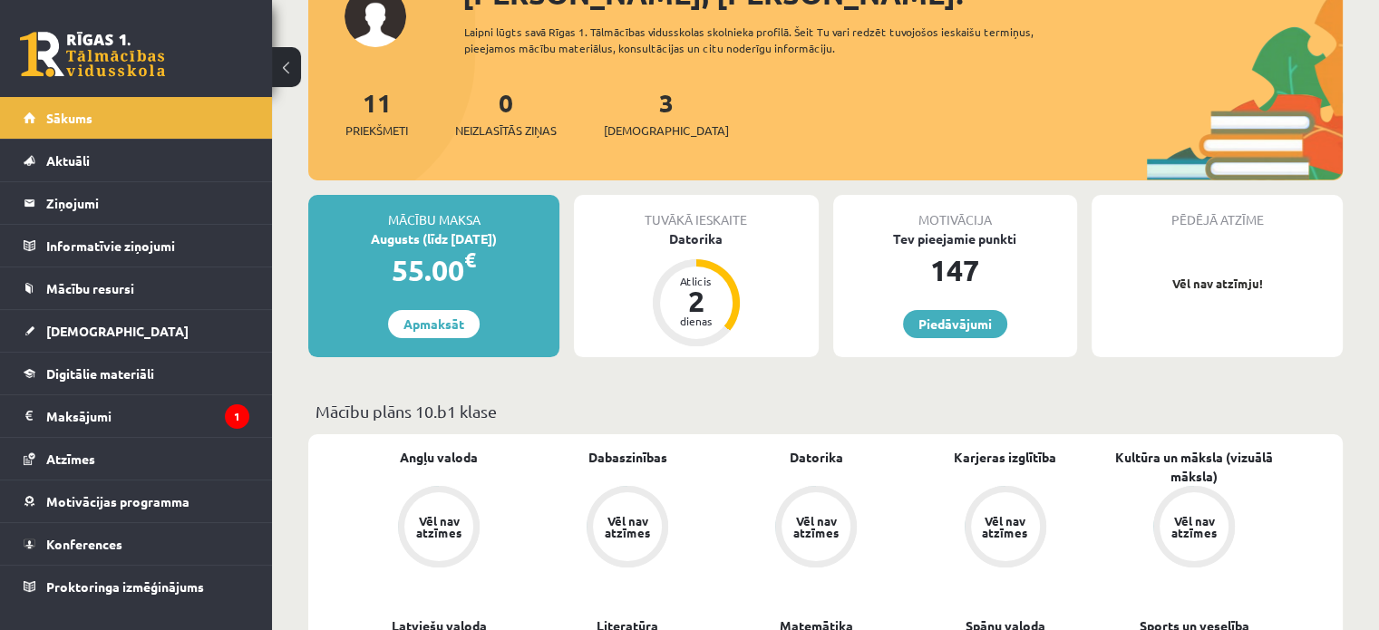
scroll to position [272, 0]
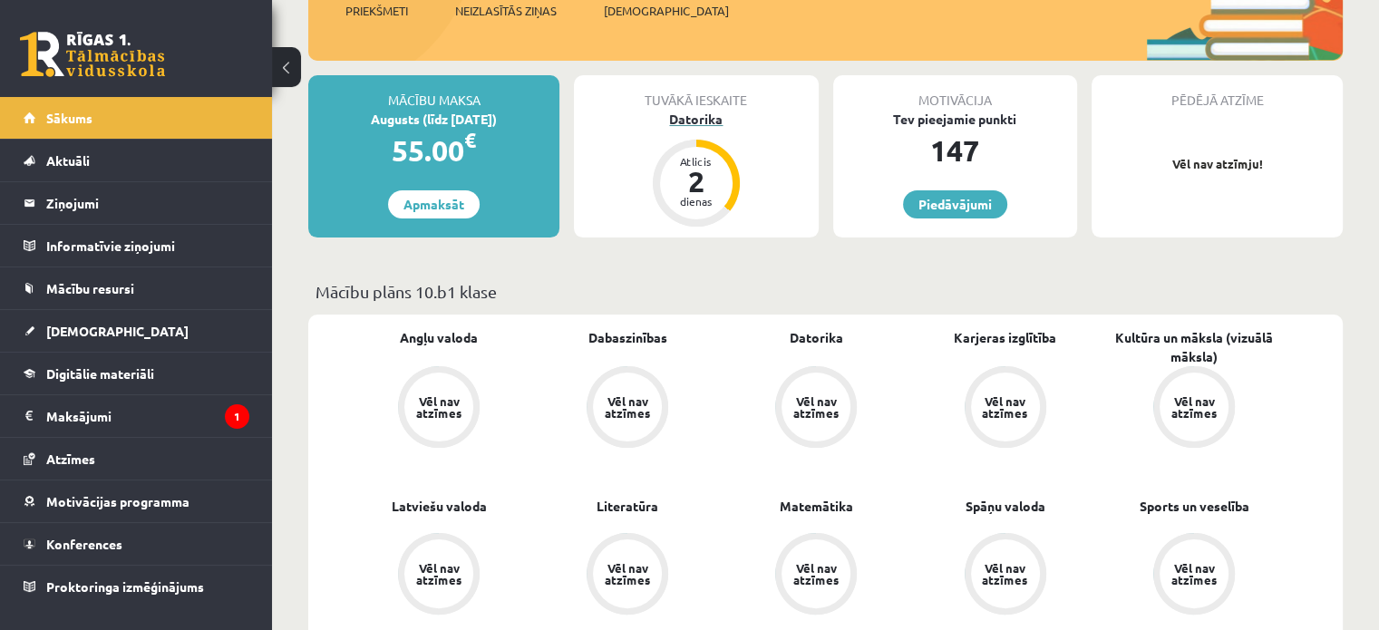
click at [708, 114] on div "Datorika" at bounding box center [696, 119] width 244 height 19
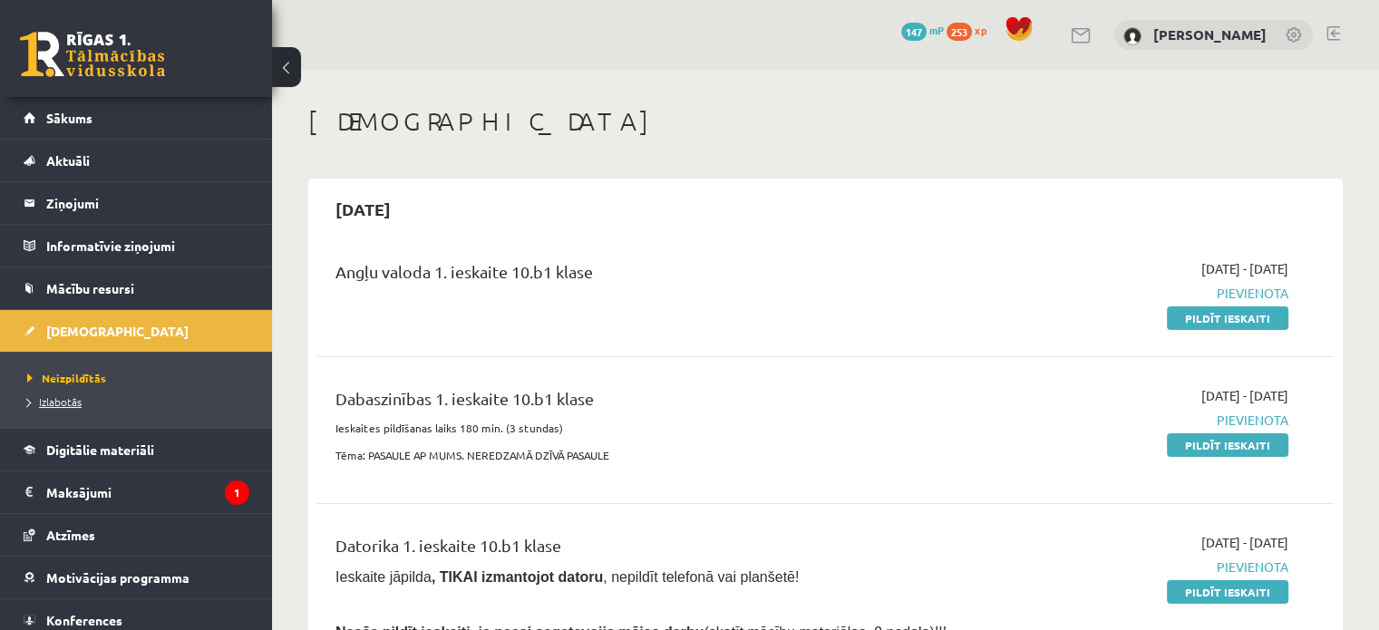
click at [73, 399] on span "Izlabotās" at bounding box center [54, 401] width 54 height 15
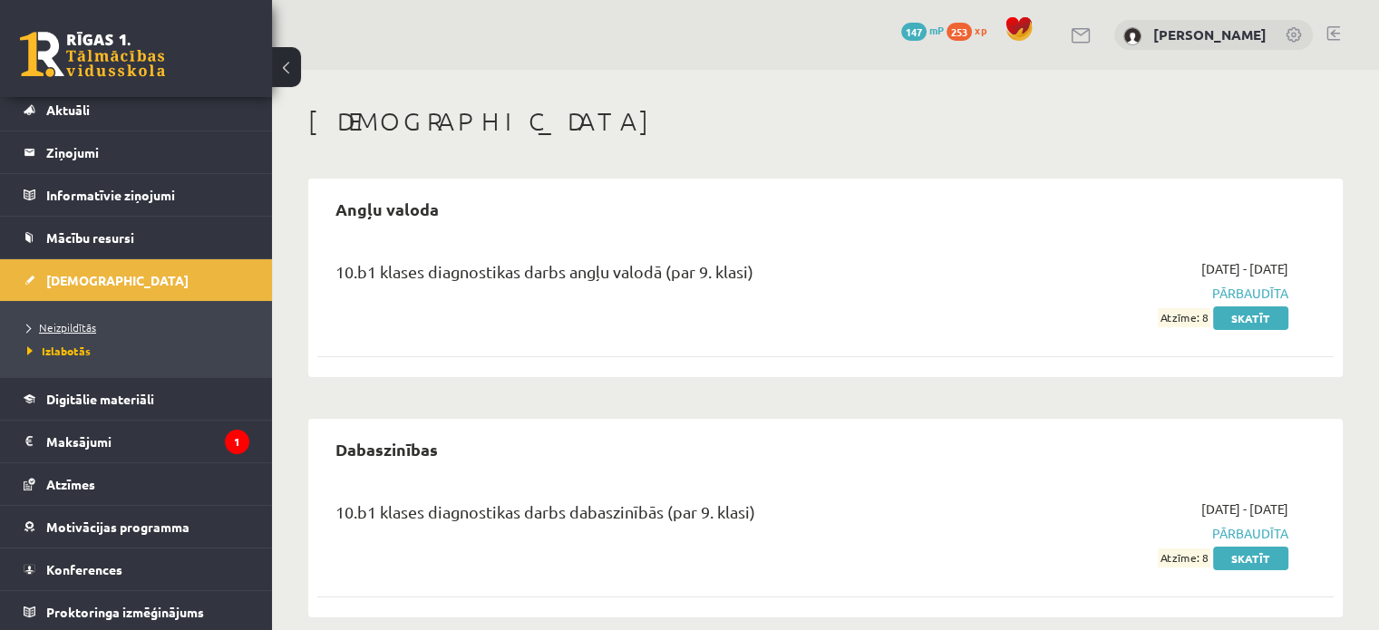
click at [88, 322] on span "Neizpildītās" at bounding box center [61, 327] width 69 height 15
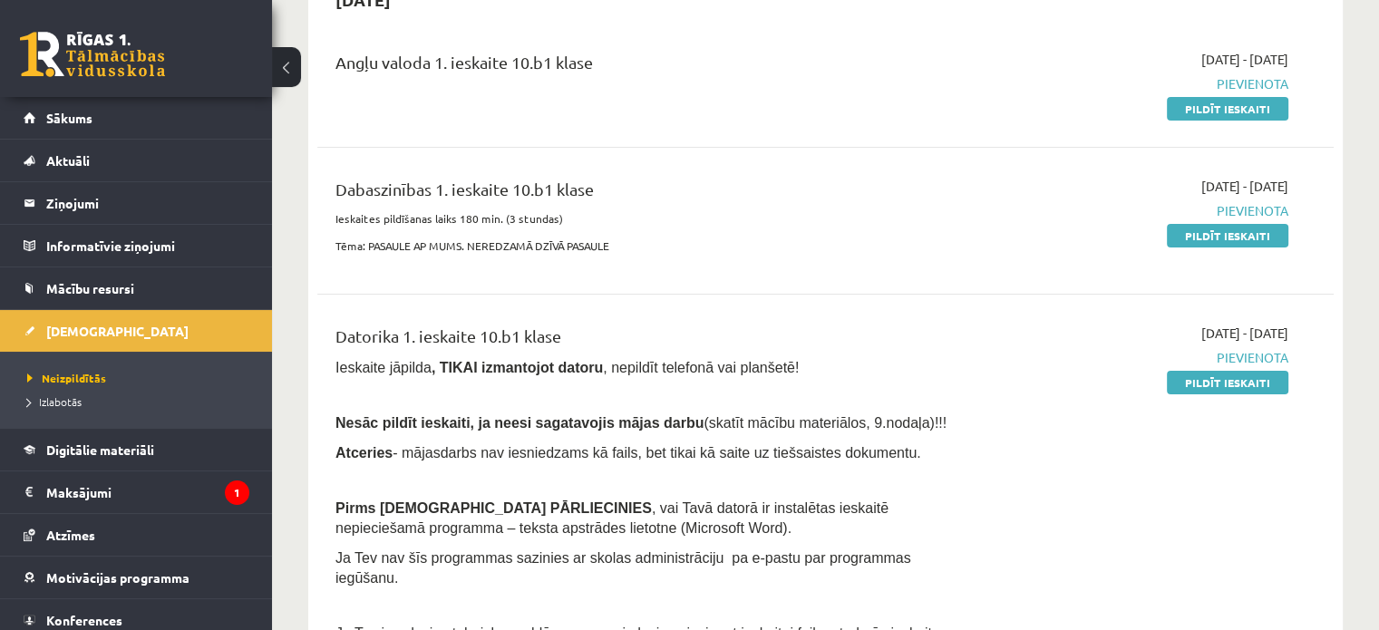
scroll to position [181, 0]
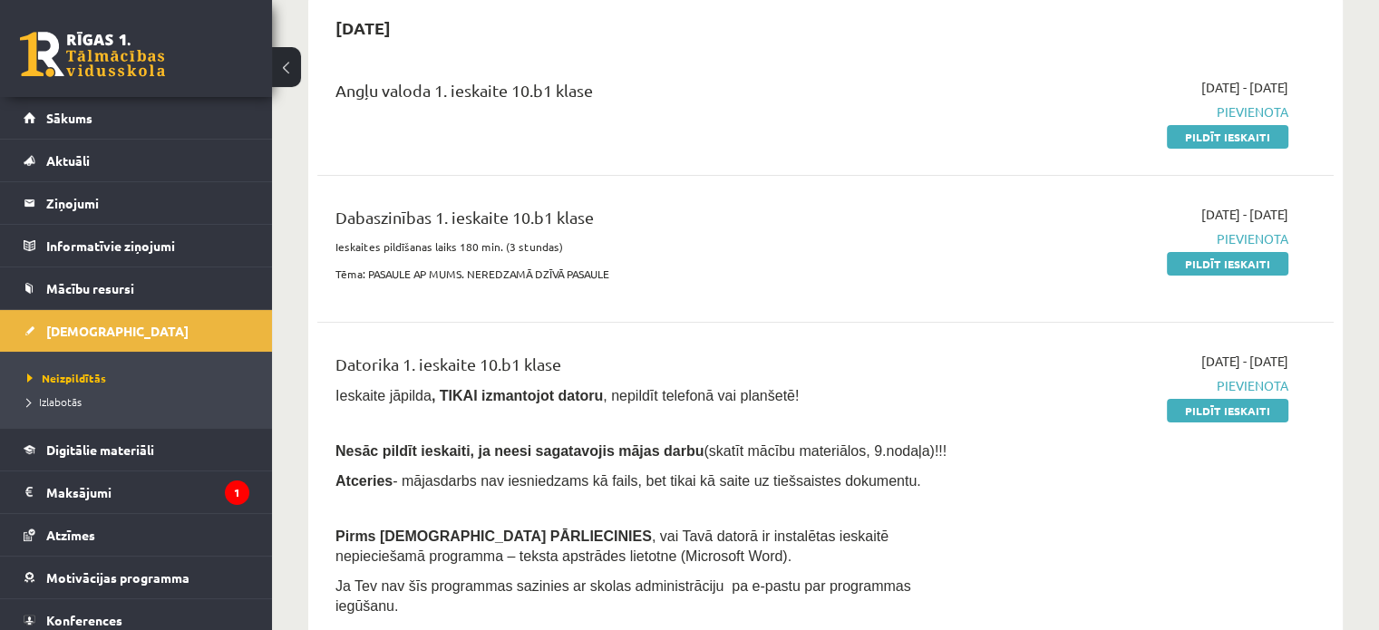
click at [101, 57] on link at bounding box center [92, 54] width 145 height 45
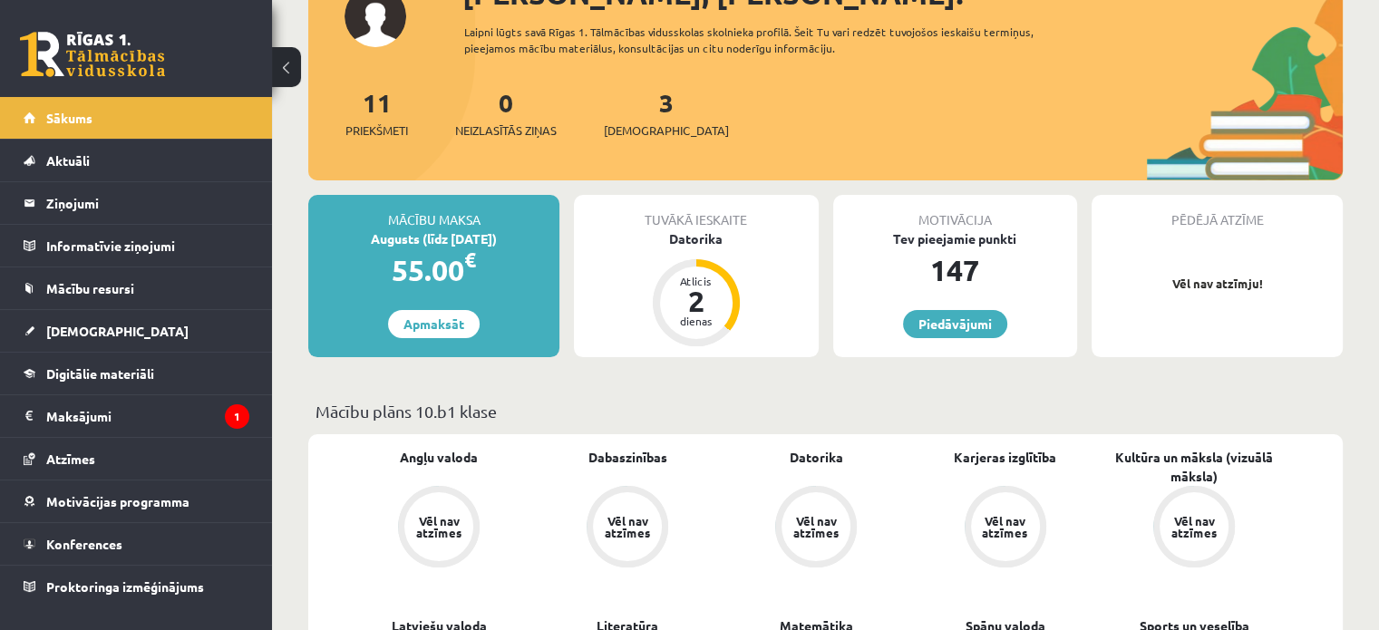
scroll to position [181, 0]
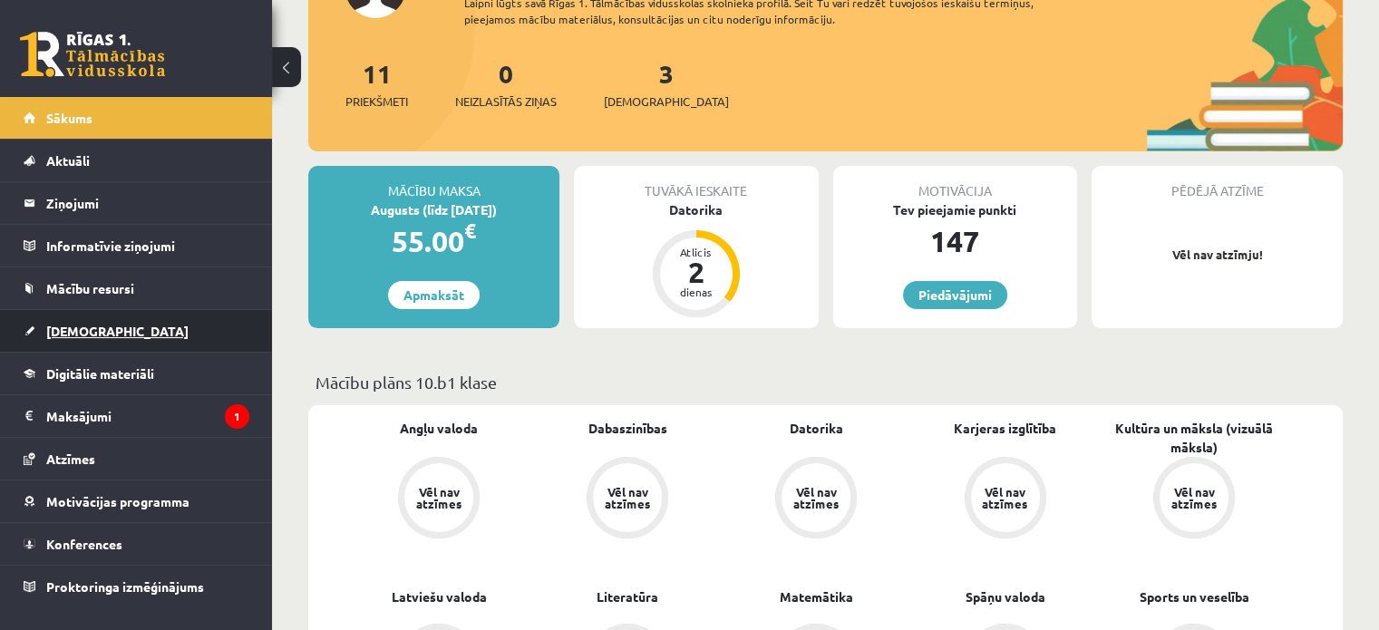
click at [98, 325] on span "[DEMOGRAPHIC_DATA]" at bounding box center [117, 331] width 142 height 16
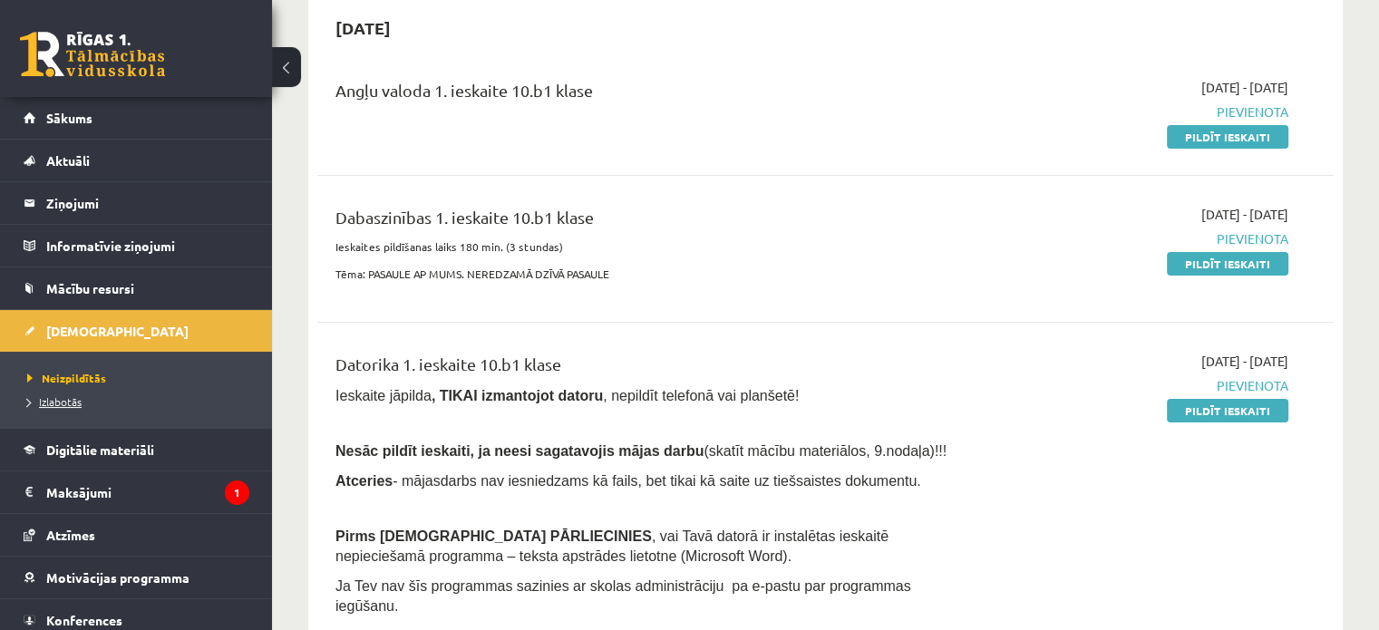
click at [65, 404] on span "Izlabotās" at bounding box center [54, 401] width 54 height 15
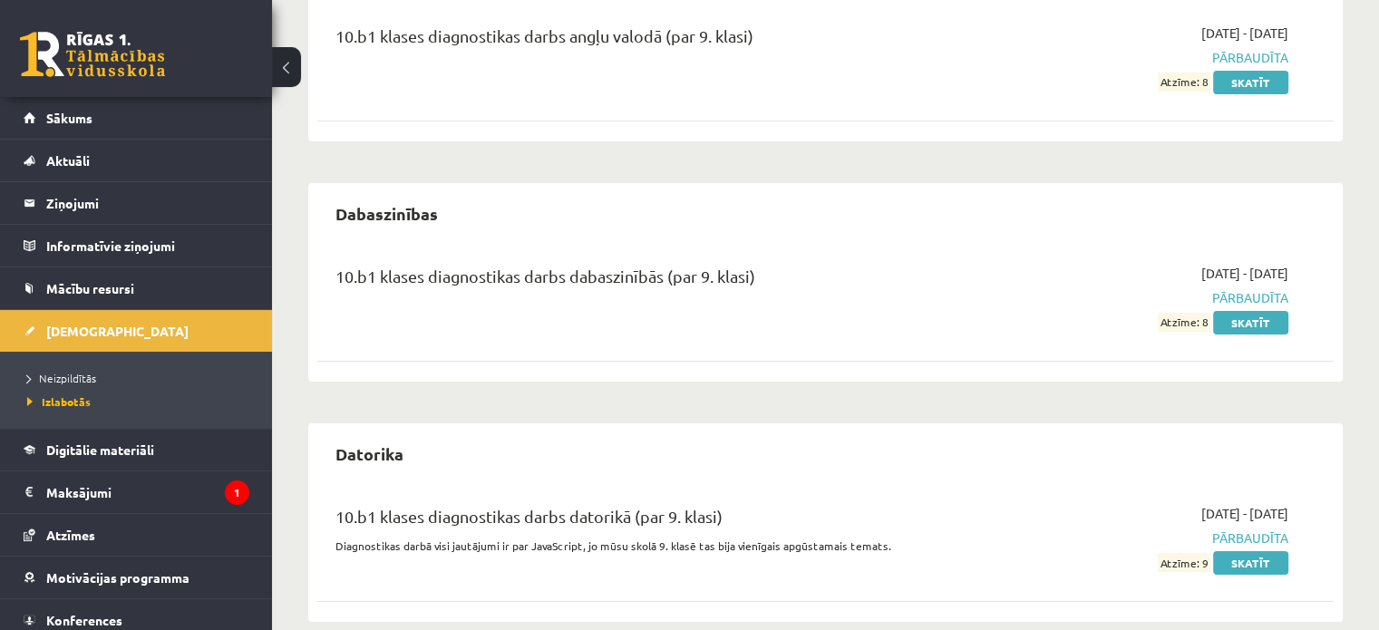
scroll to position [262, 0]
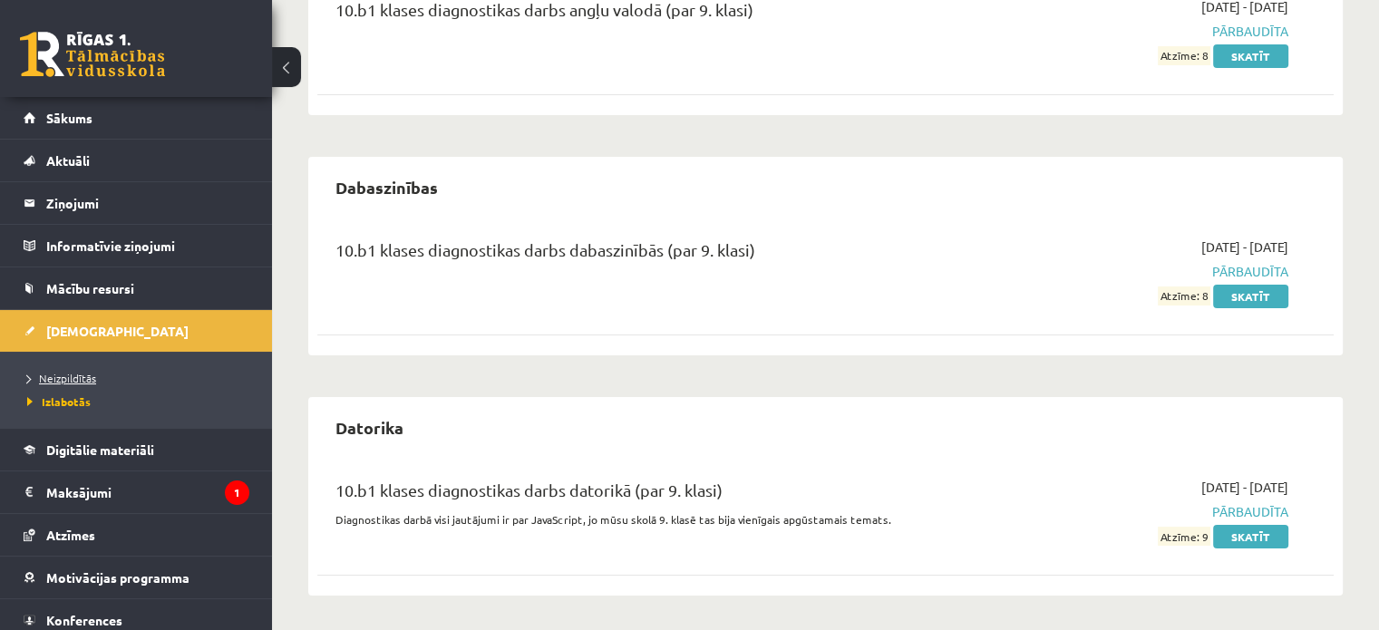
click at [63, 378] on span "Neizpildītās" at bounding box center [61, 378] width 69 height 15
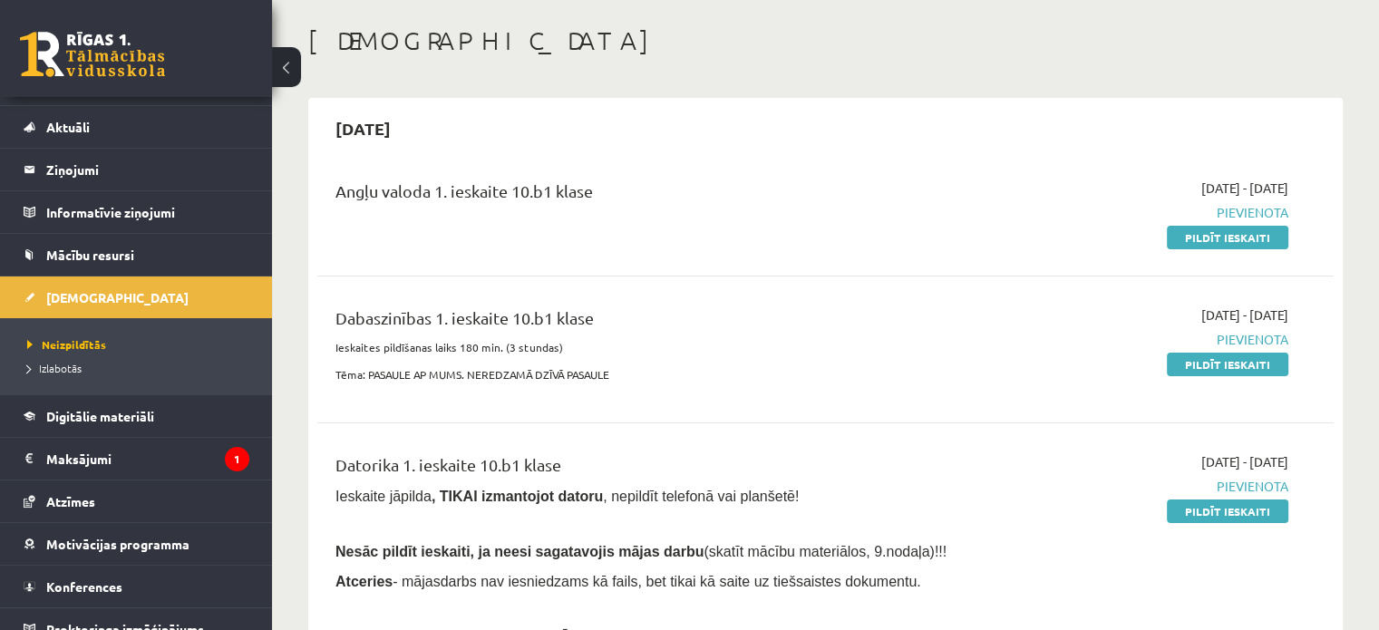
scroll to position [51, 0]
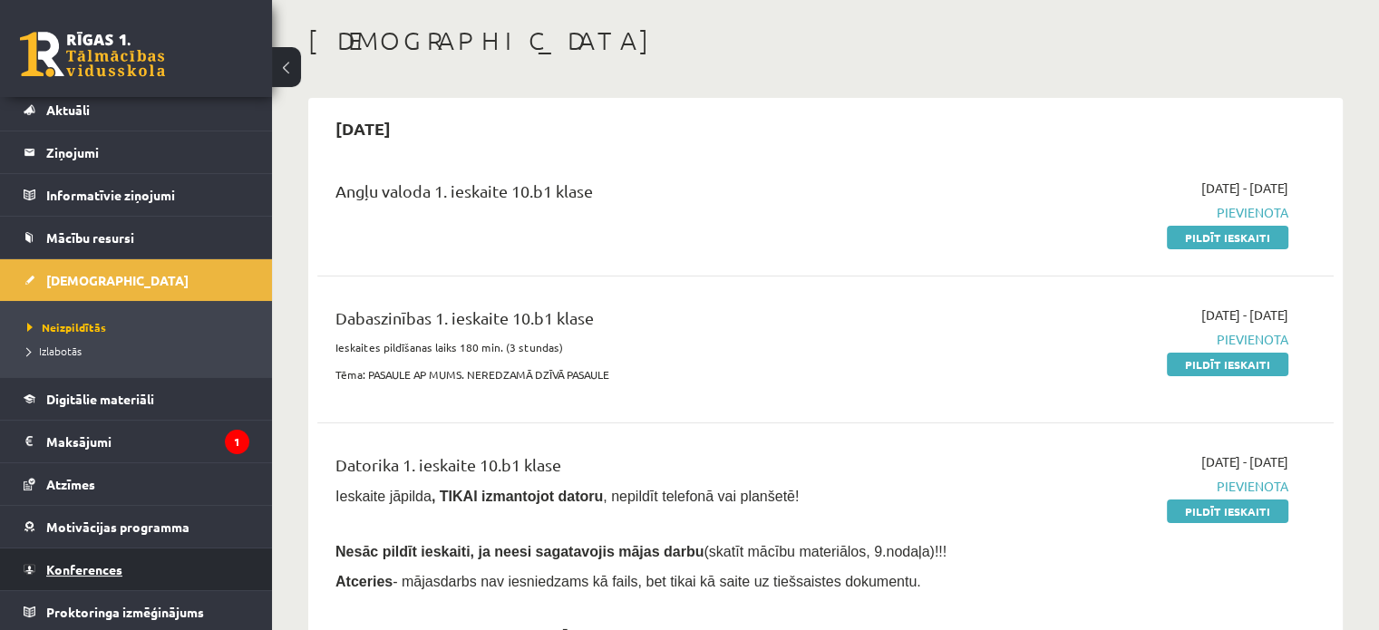
click at [178, 561] on link "Konferences" at bounding box center [137, 570] width 226 height 42
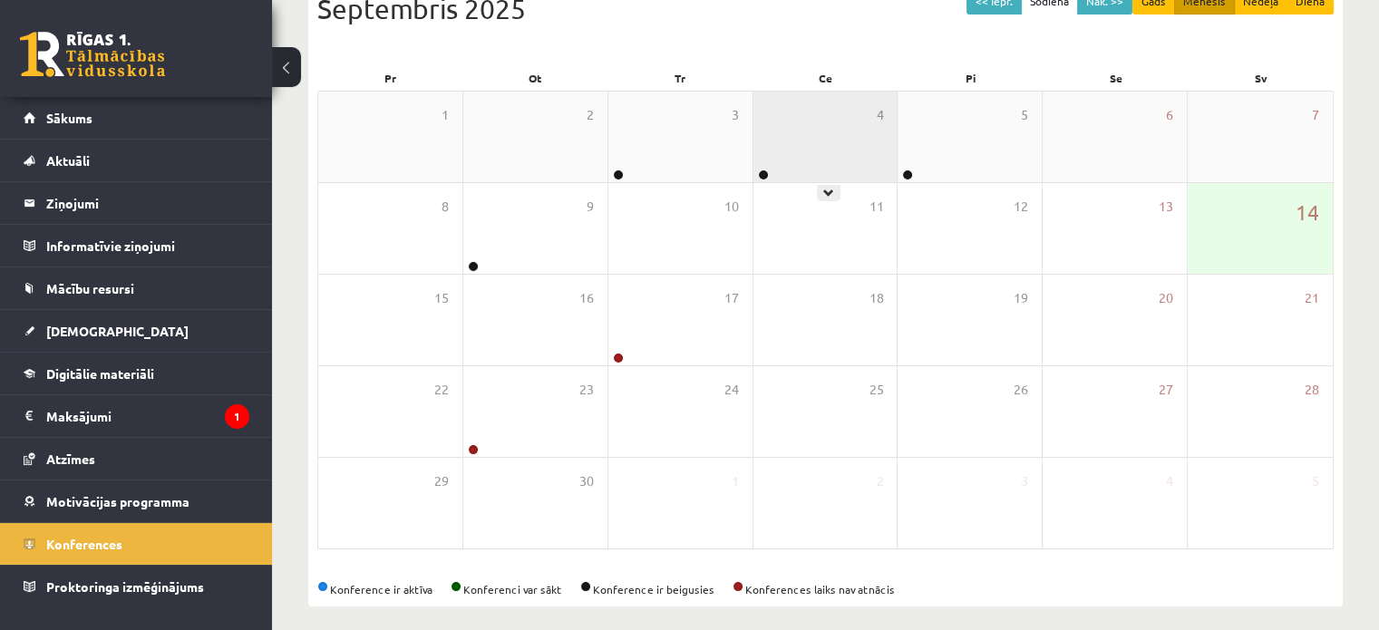
scroll to position [235, 0]
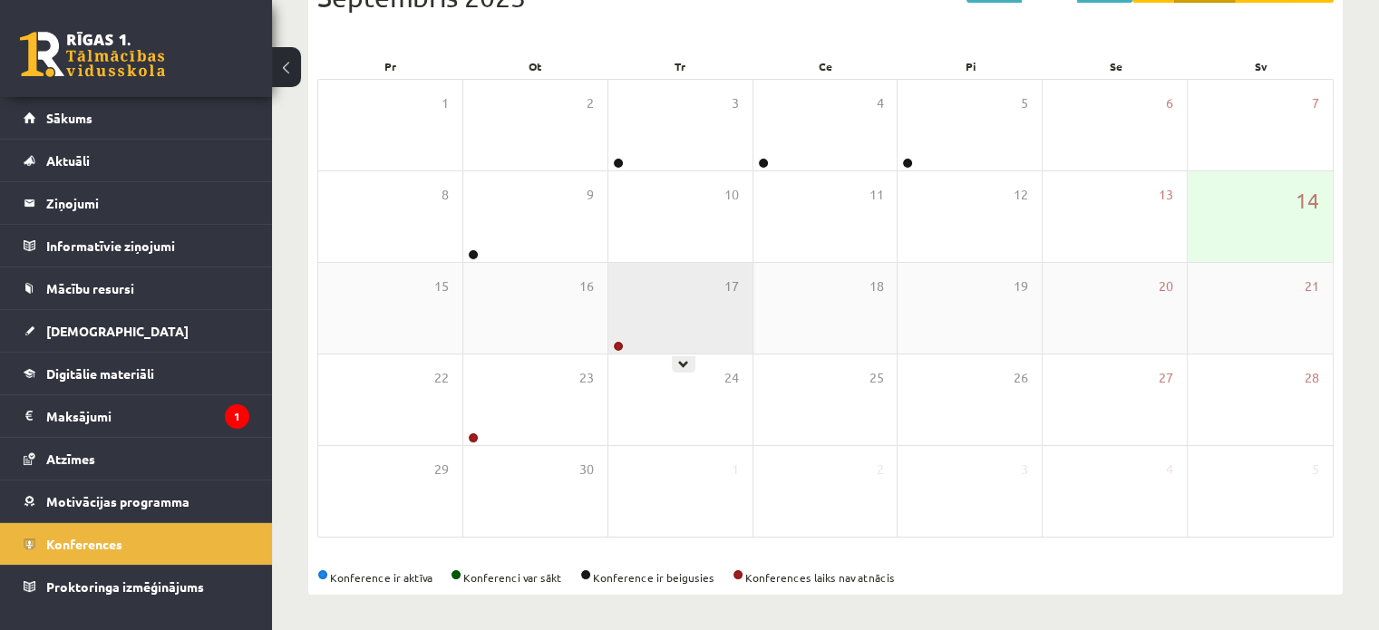
click at [725, 322] on div "17" at bounding box center [680, 308] width 144 height 91
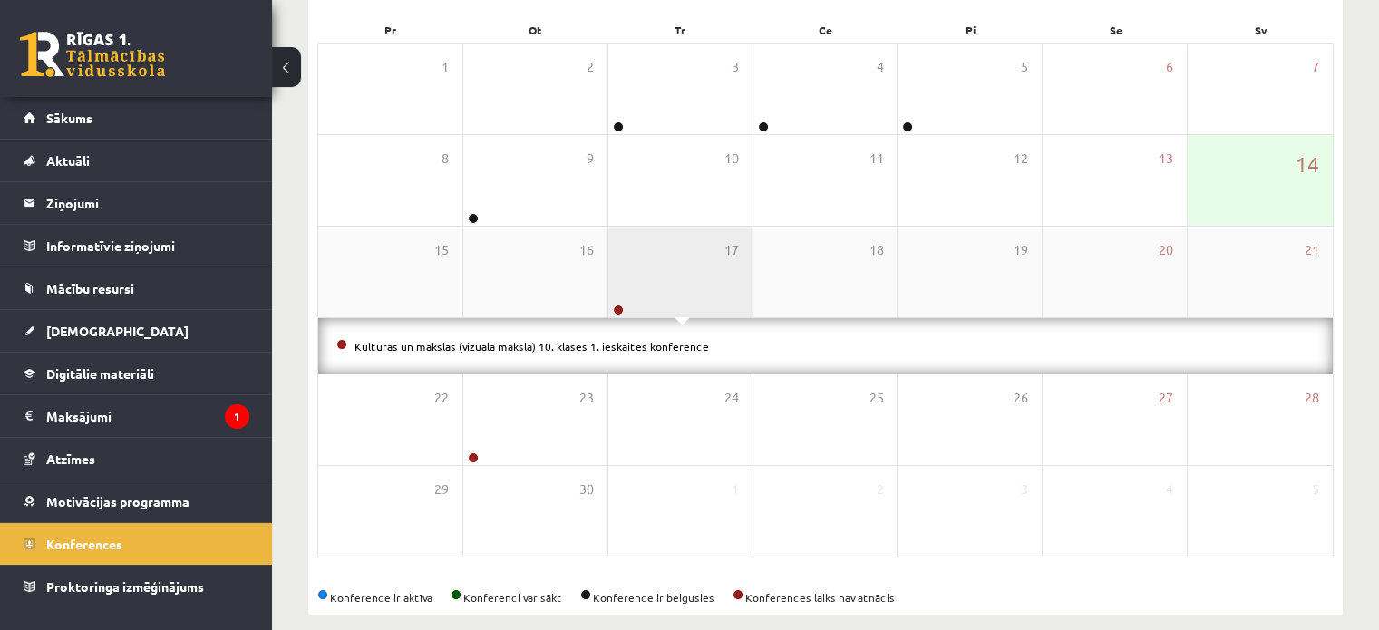
scroll to position [291, 0]
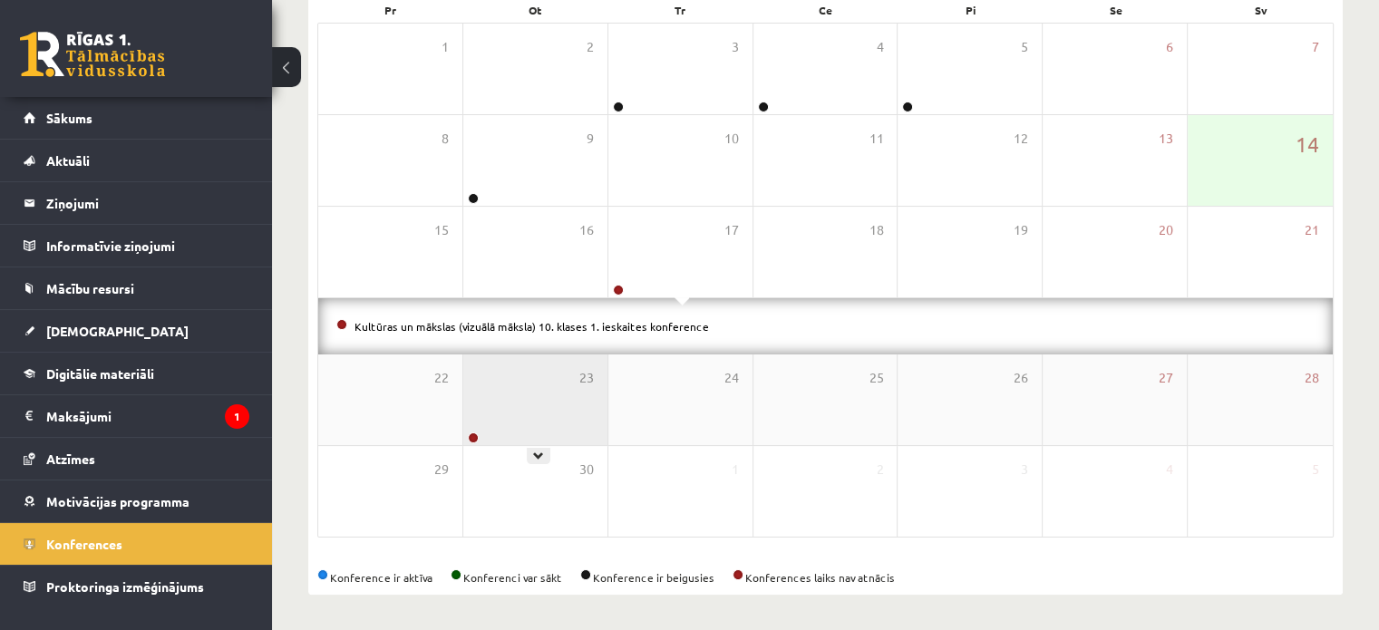
click at [532, 424] on div "23" at bounding box center [535, 400] width 144 height 91
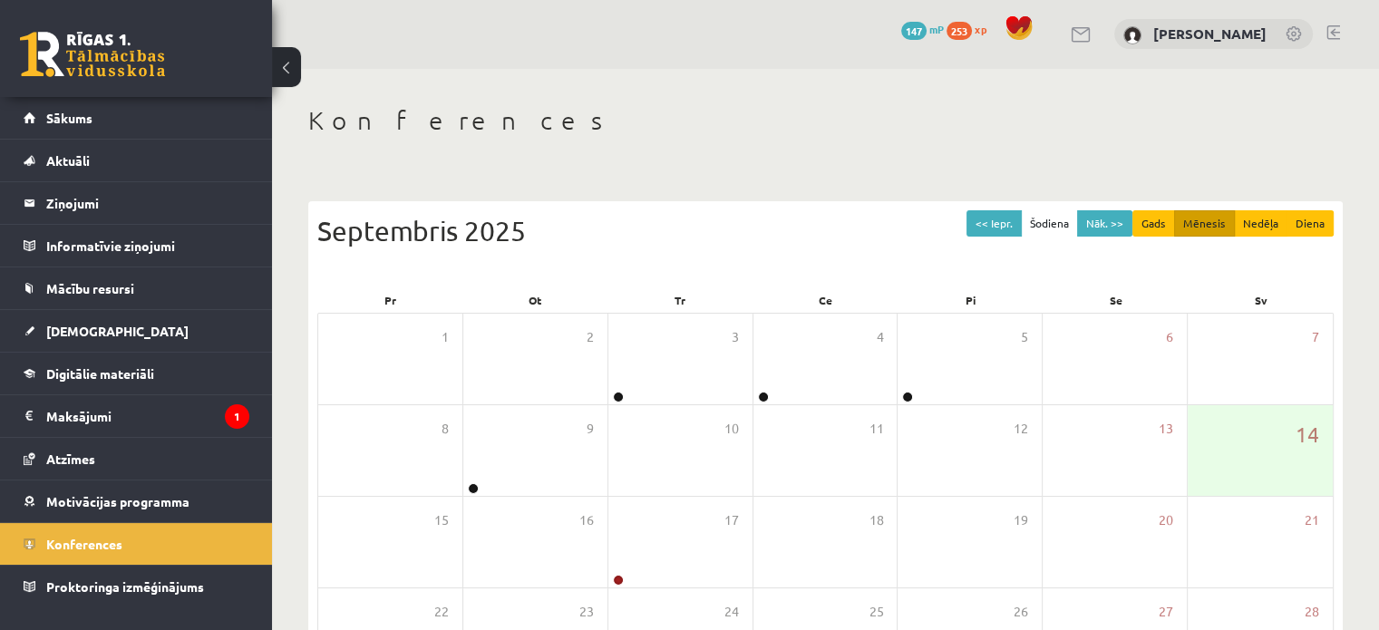
scroll to position [0, 0]
